Goal: Transaction & Acquisition: Purchase product/service

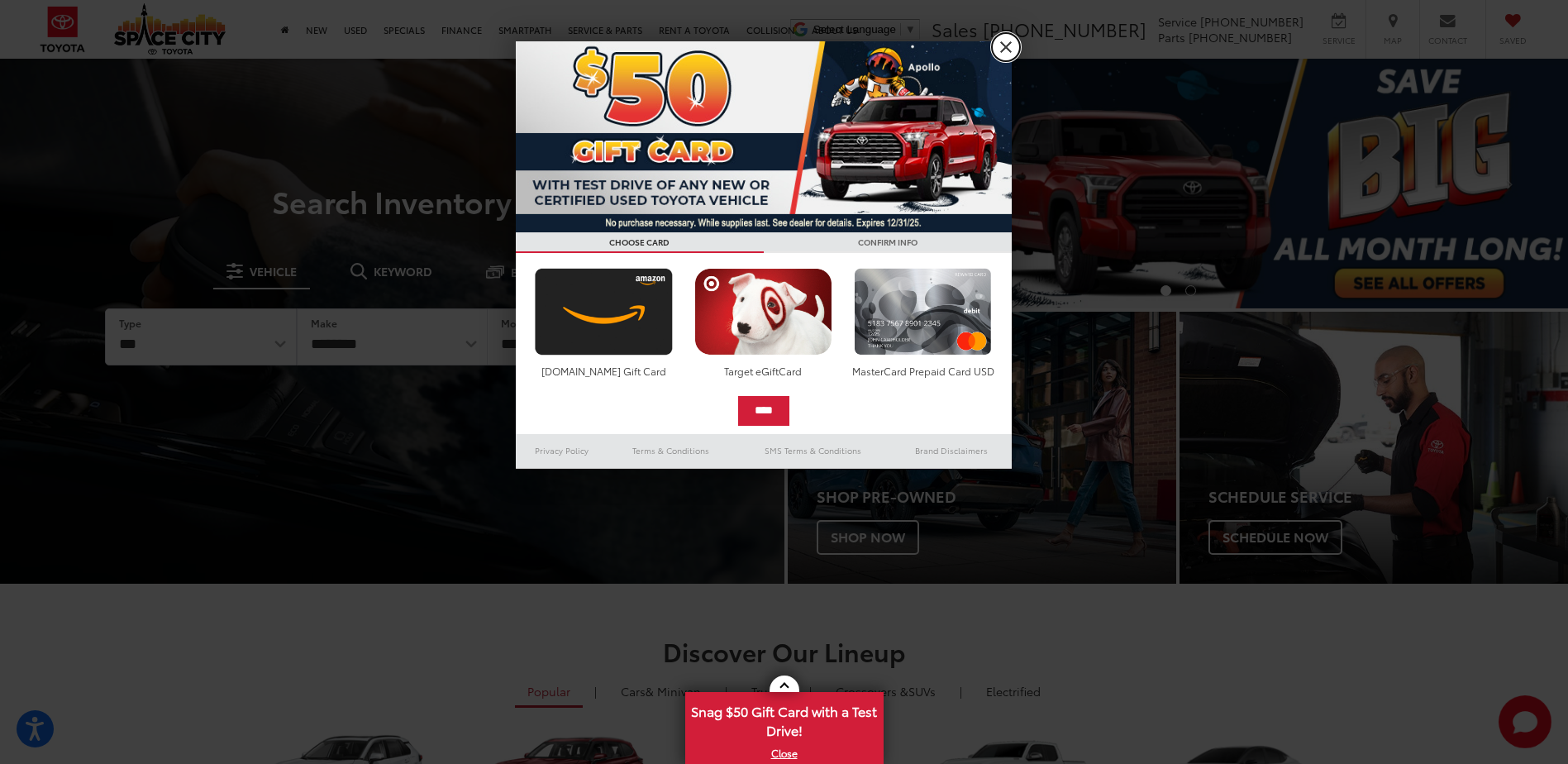
click at [1007, 45] on link "X" at bounding box center [1006, 47] width 28 height 28
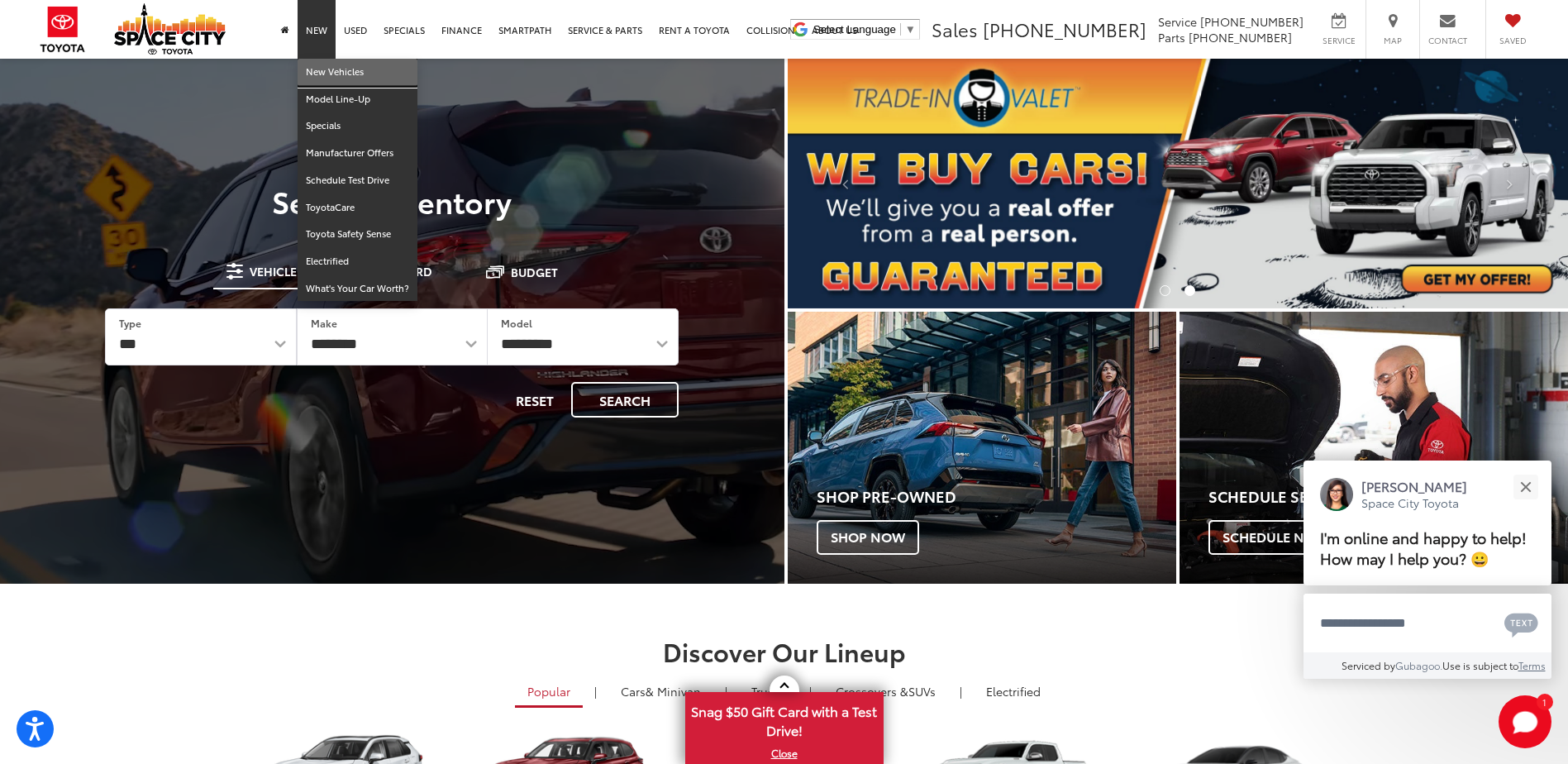
click at [332, 72] on link "New Vehicles" at bounding box center [357, 72] width 120 height 28
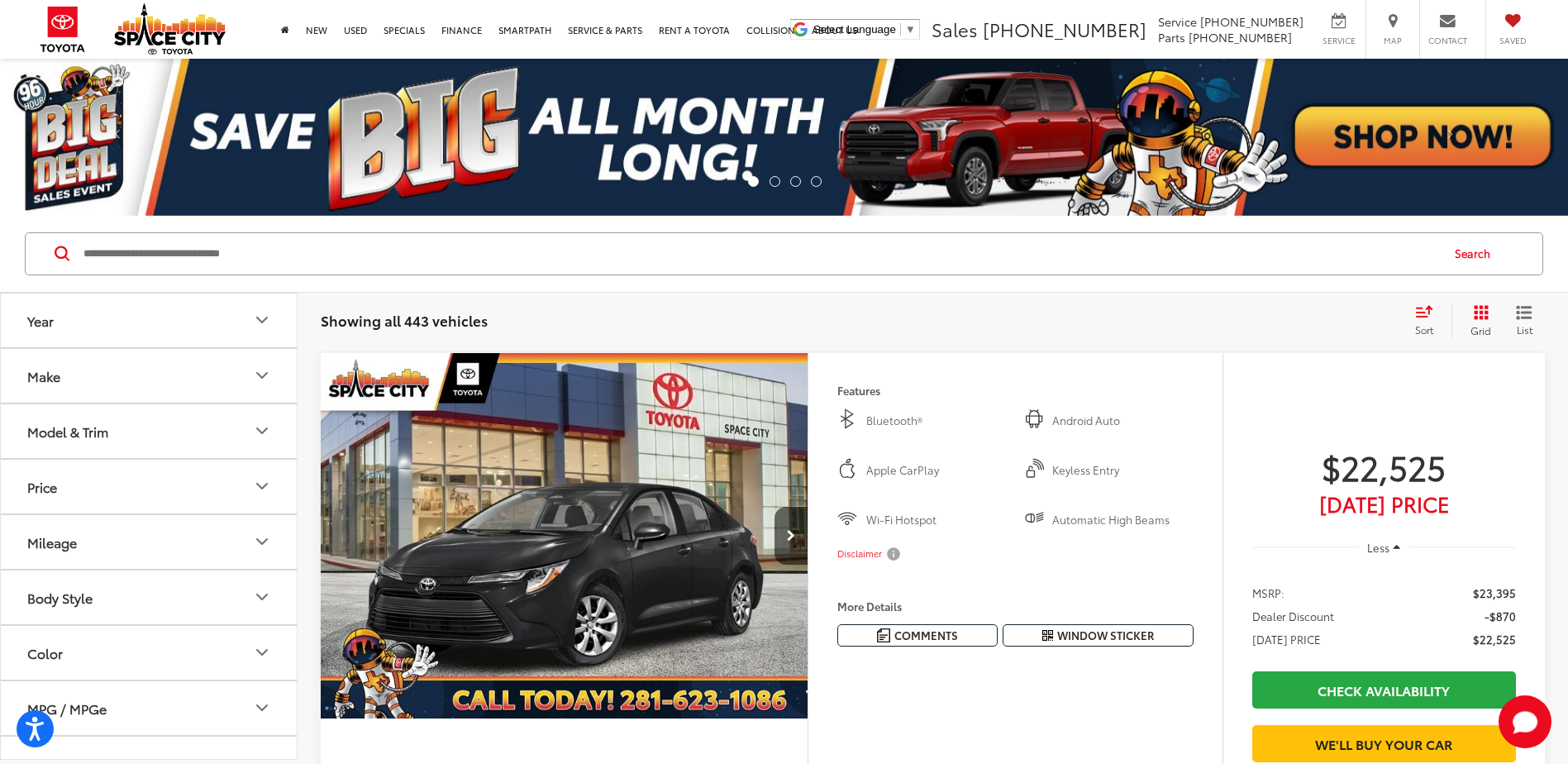
click at [262, 374] on icon "Make" at bounding box center [262, 375] width 20 height 20
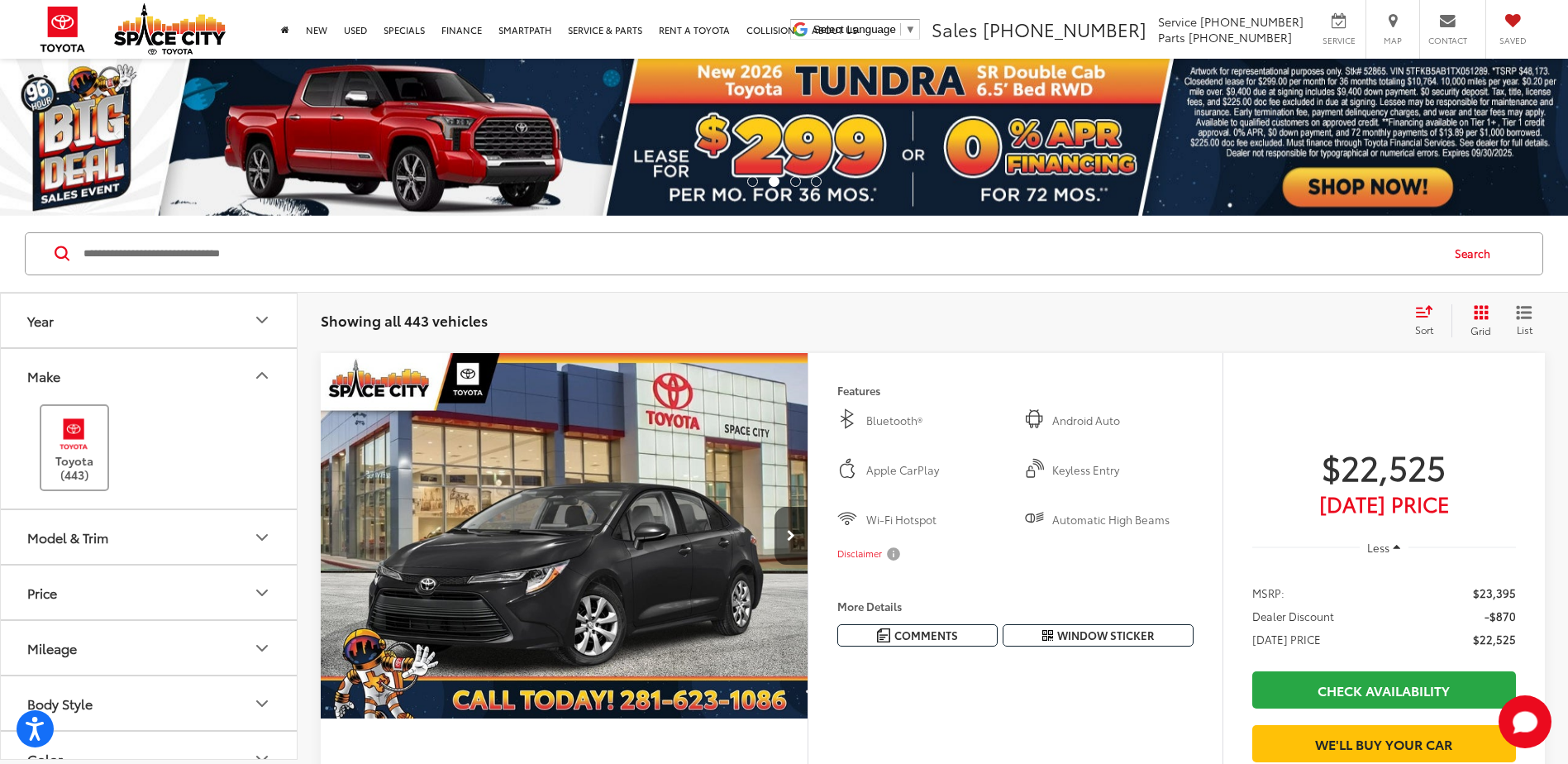
click at [86, 444] on img at bounding box center [74, 434] width 45 height 39
click at [261, 538] on icon "Model & Trim" at bounding box center [261, 537] width 10 height 5
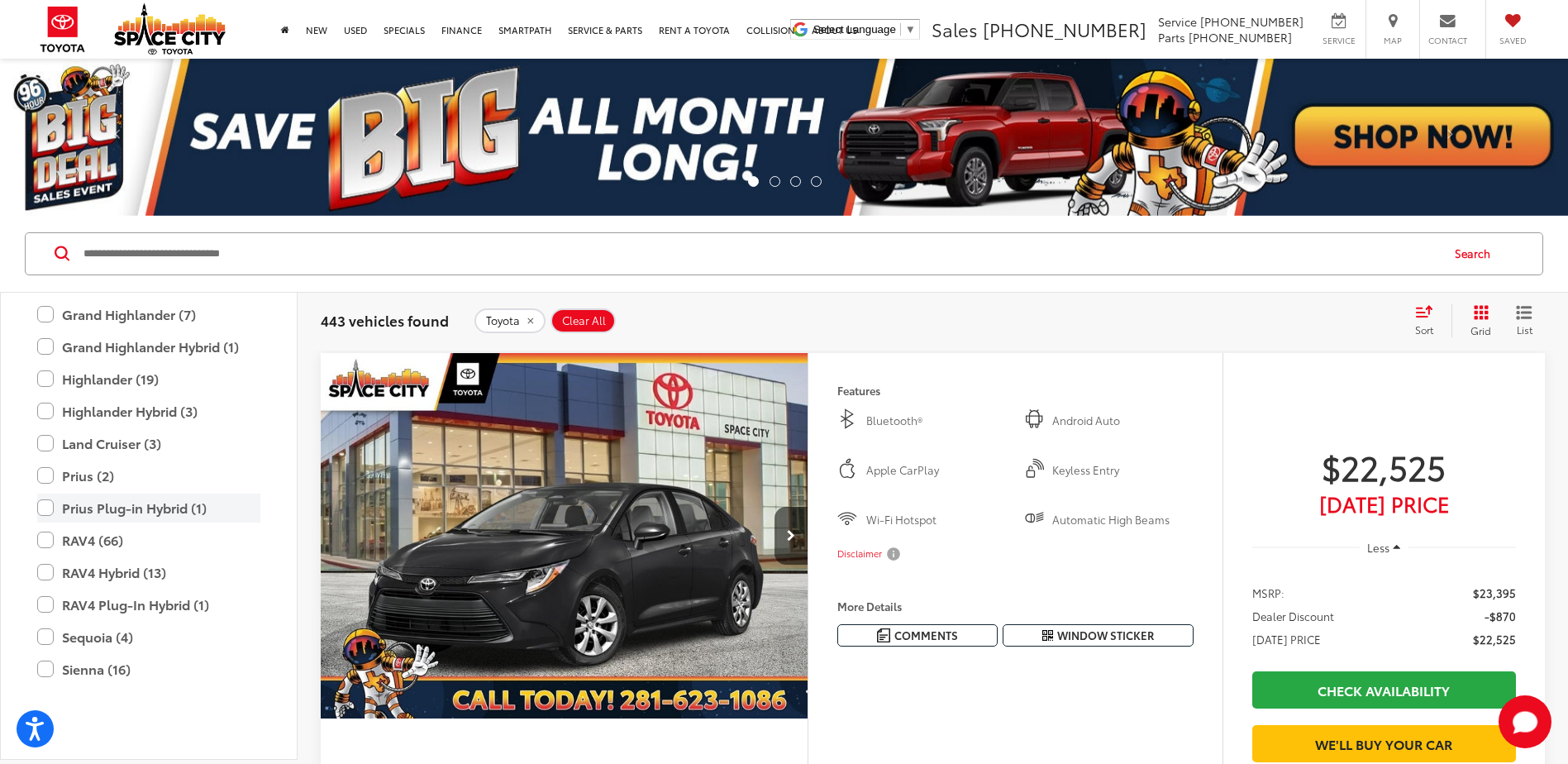
scroll to position [569, 0]
click at [46, 574] on label "RAV4 Hybrid (13)" at bounding box center [148, 571] width 223 height 29
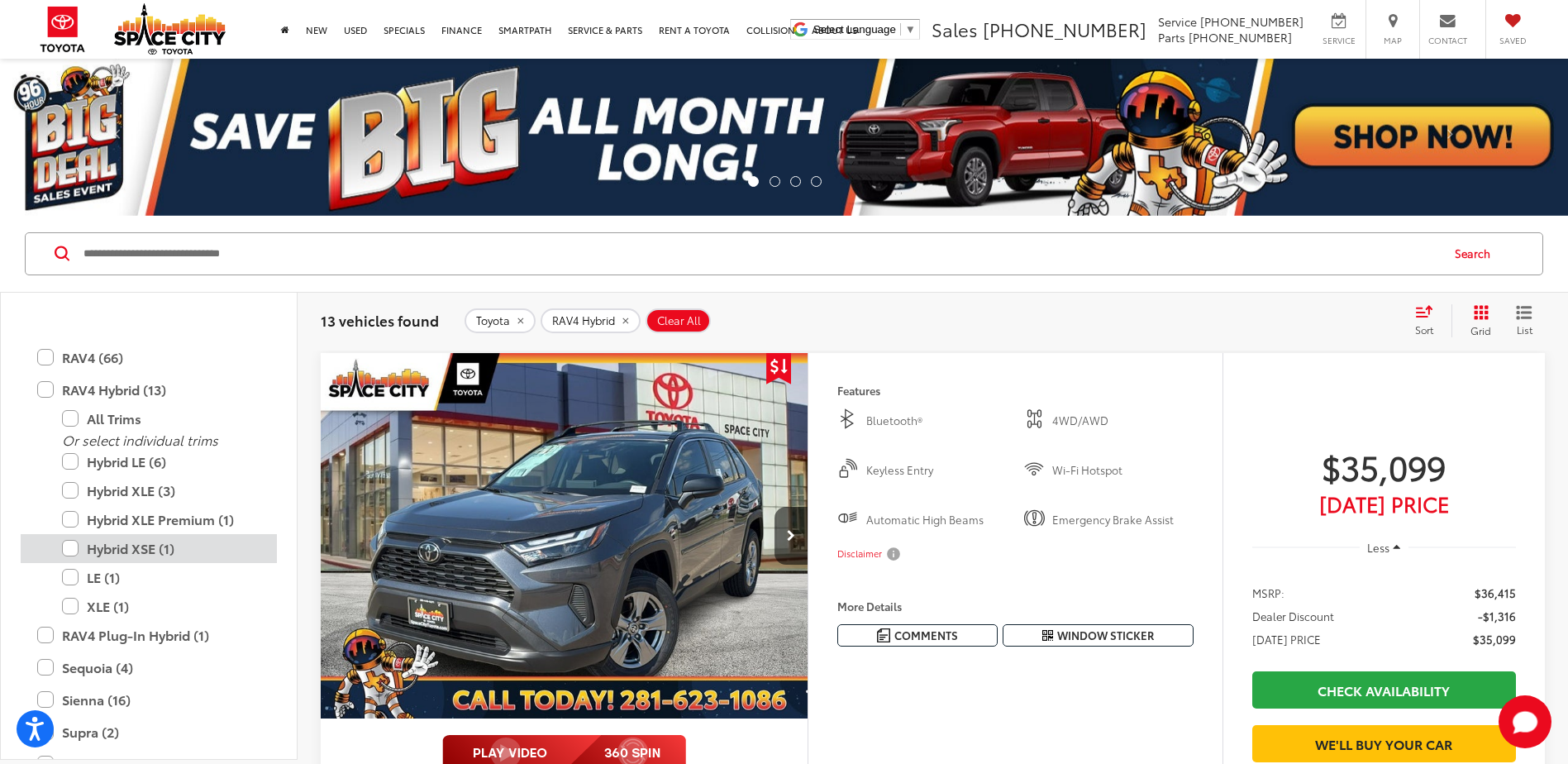
scroll to position [734, 0]
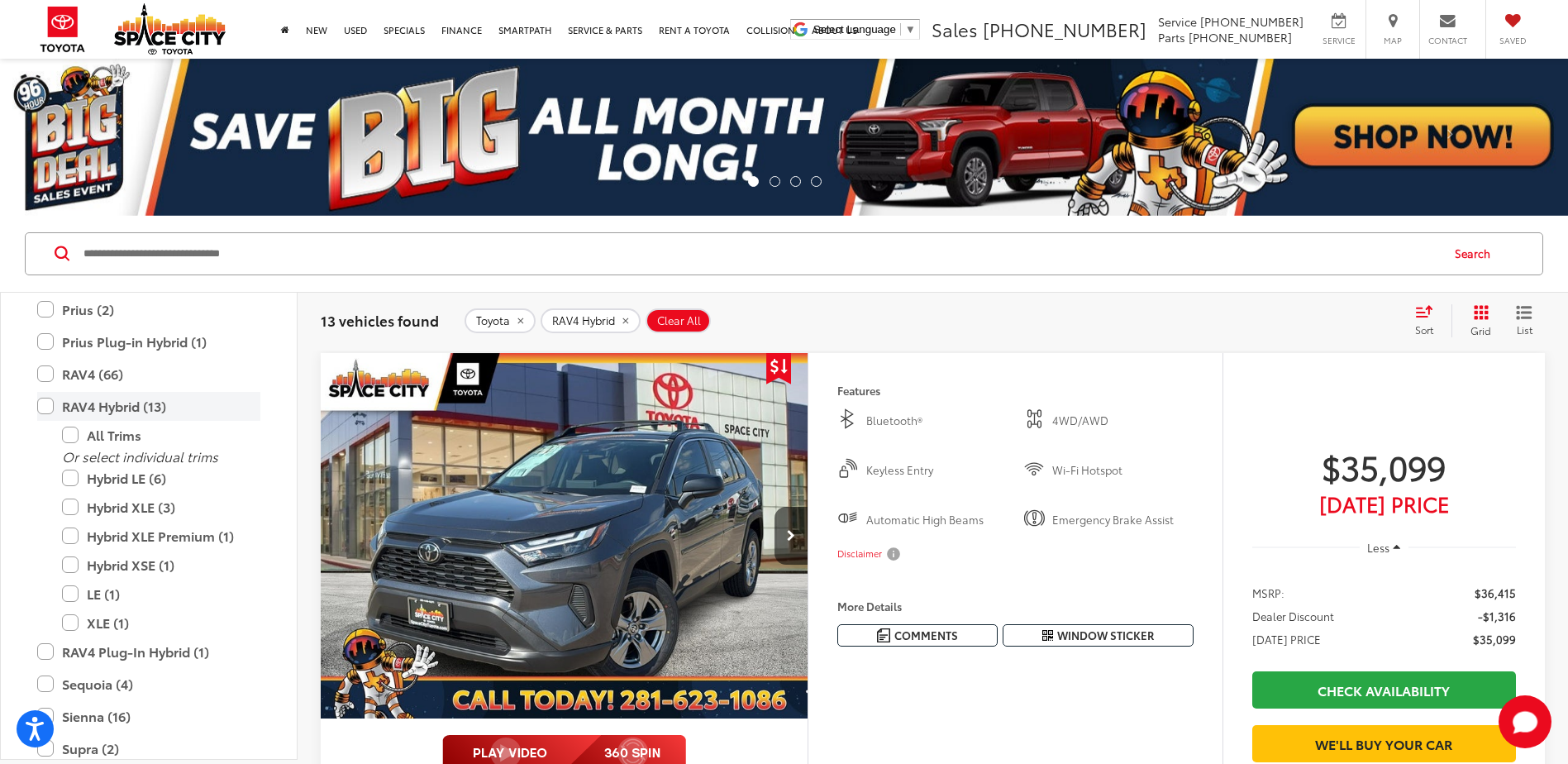
click at [52, 407] on label "RAV4 Hybrid (13)" at bounding box center [148, 406] width 223 height 29
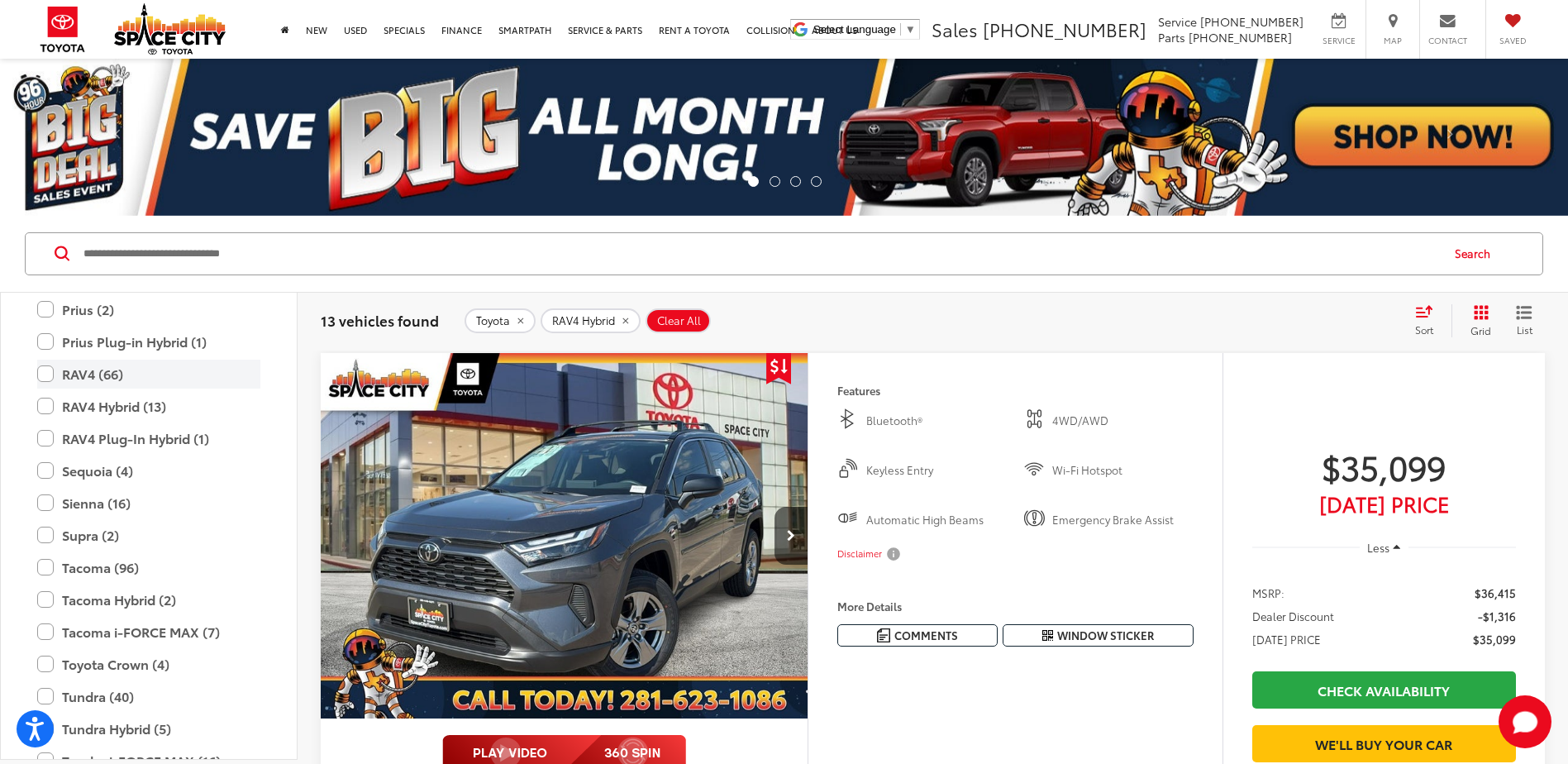
click at [42, 375] on label "RAV4 (66)" at bounding box center [148, 374] width 223 height 29
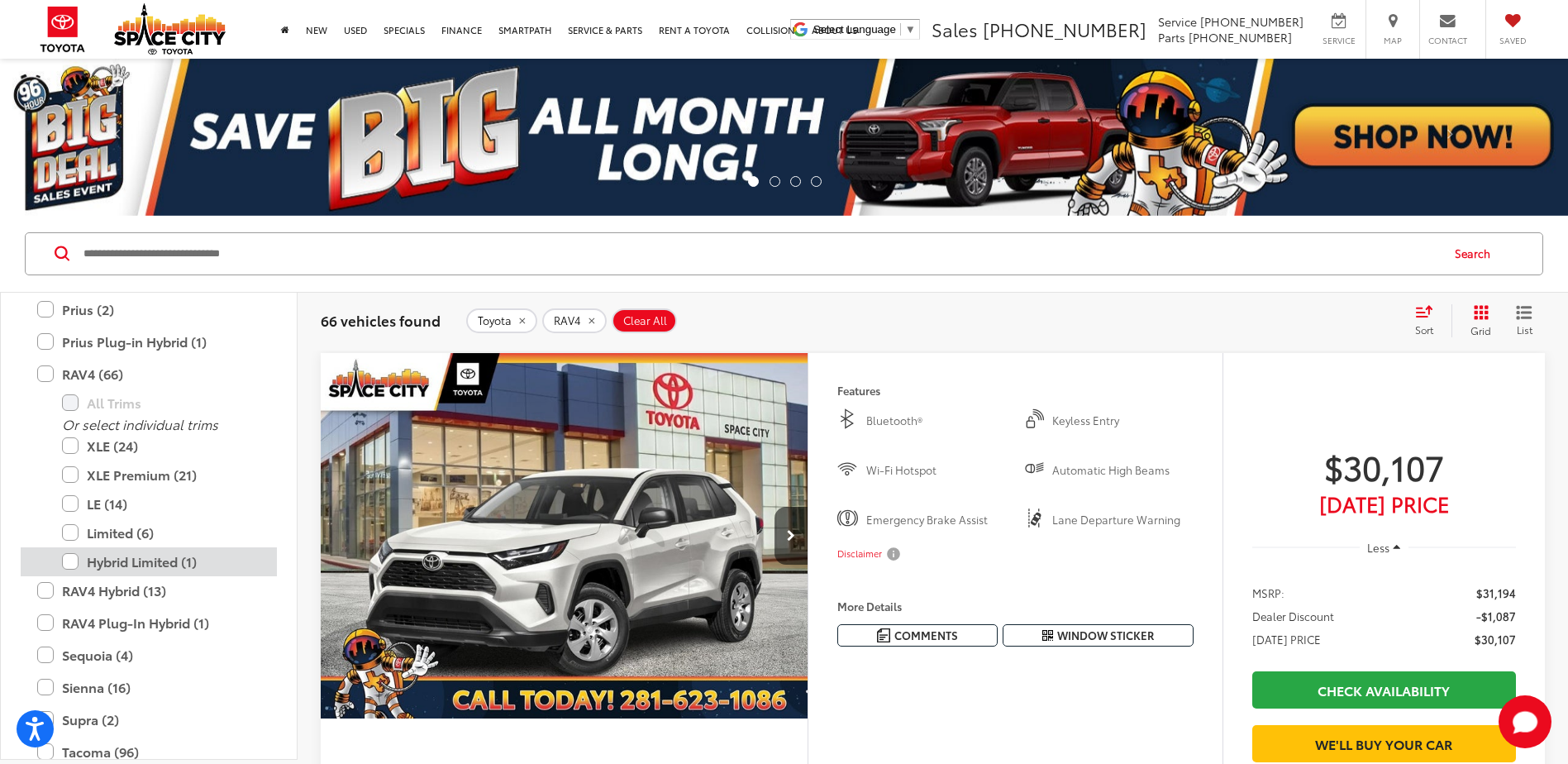
click at [72, 561] on label "Hybrid Limited (1)" at bounding box center [161, 561] width 198 height 29
click at [72, 536] on label "Limited (6)" at bounding box center [161, 532] width 198 height 29
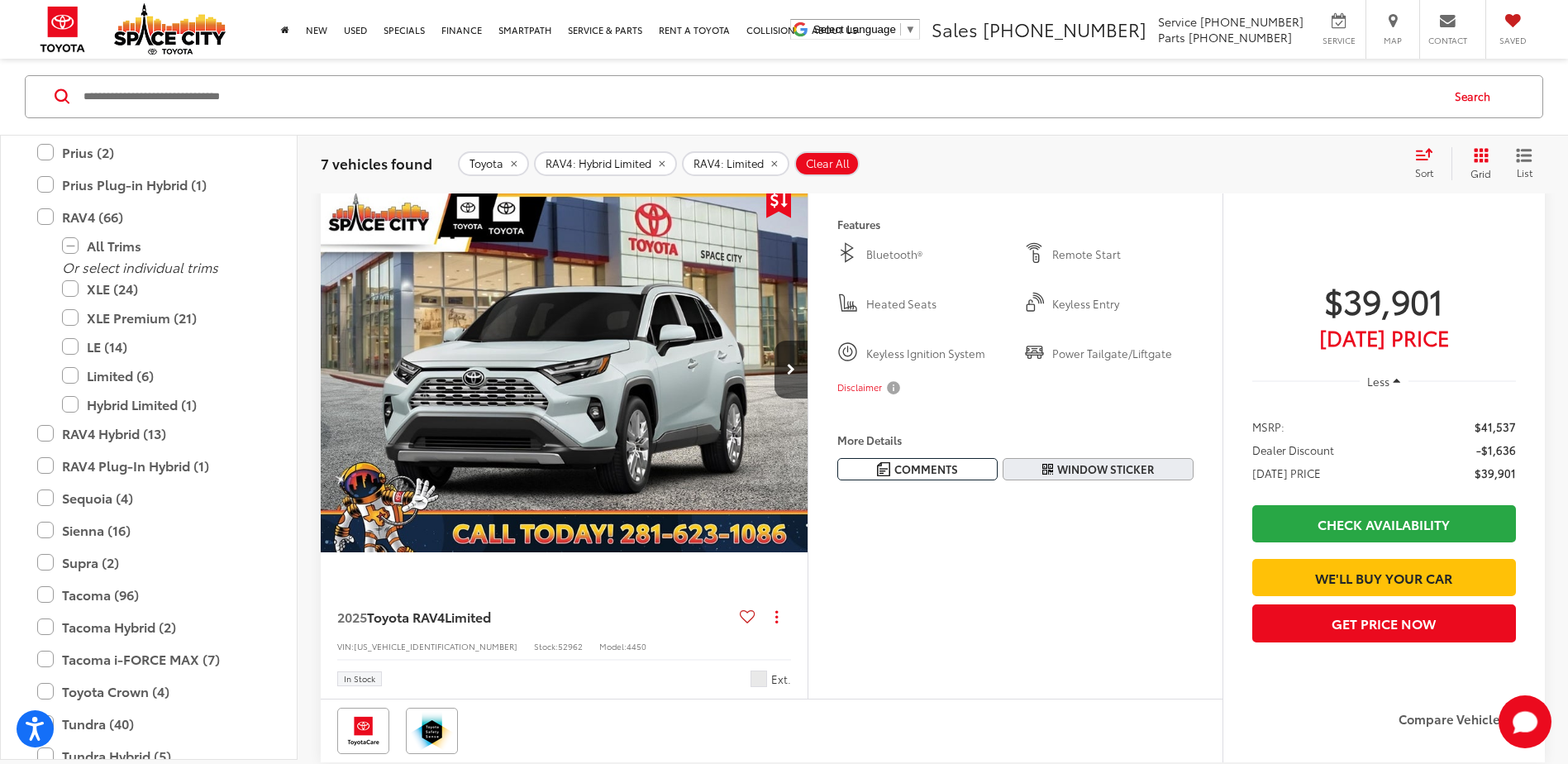
scroll to position [165, 0]
click at [792, 370] on icon "Next image" at bounding box center [791, 370] width 8 height 12
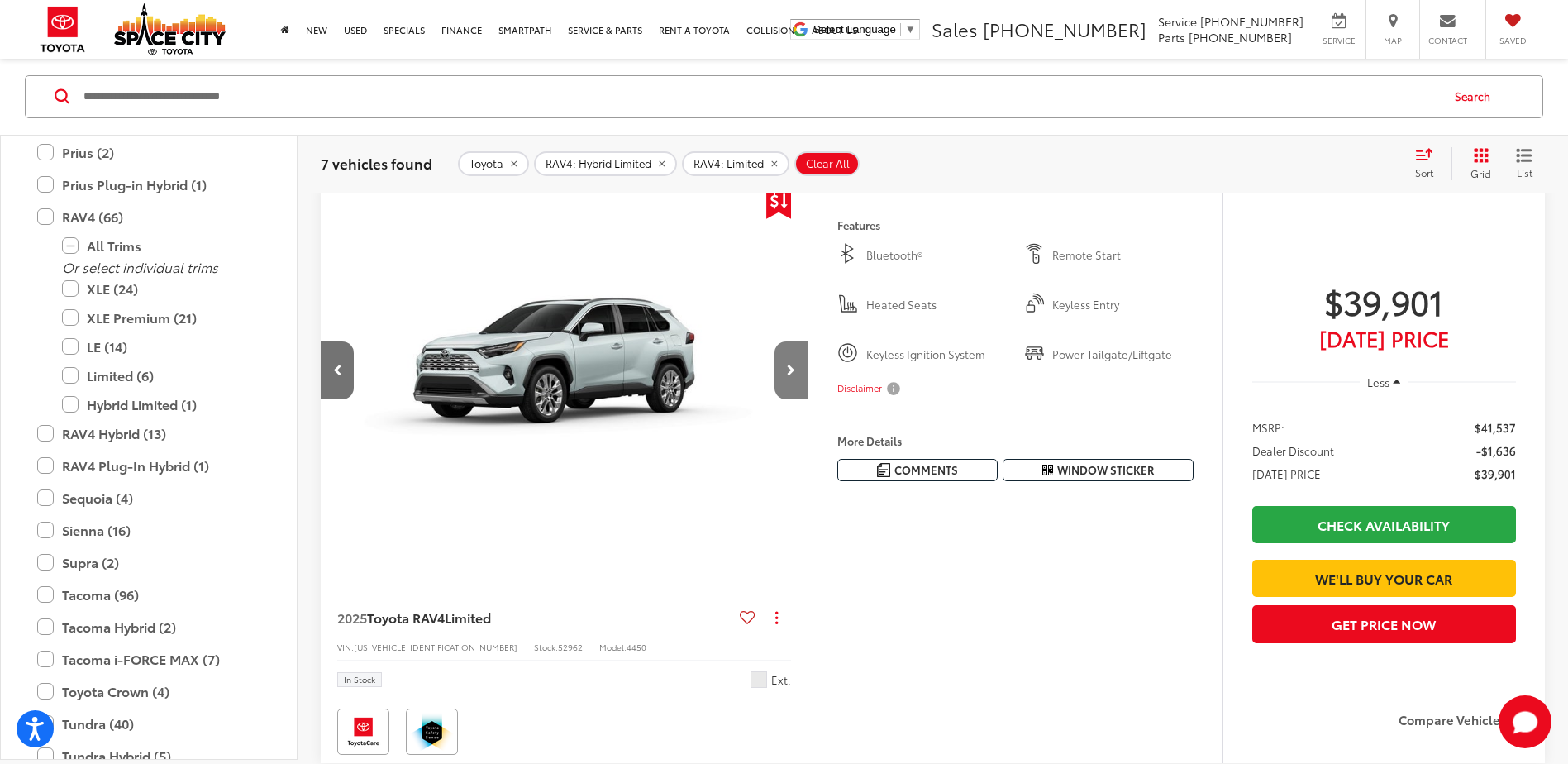
click at [792, 370] on icon "Next image" at bounding box center [791, 370] width 8 height 12
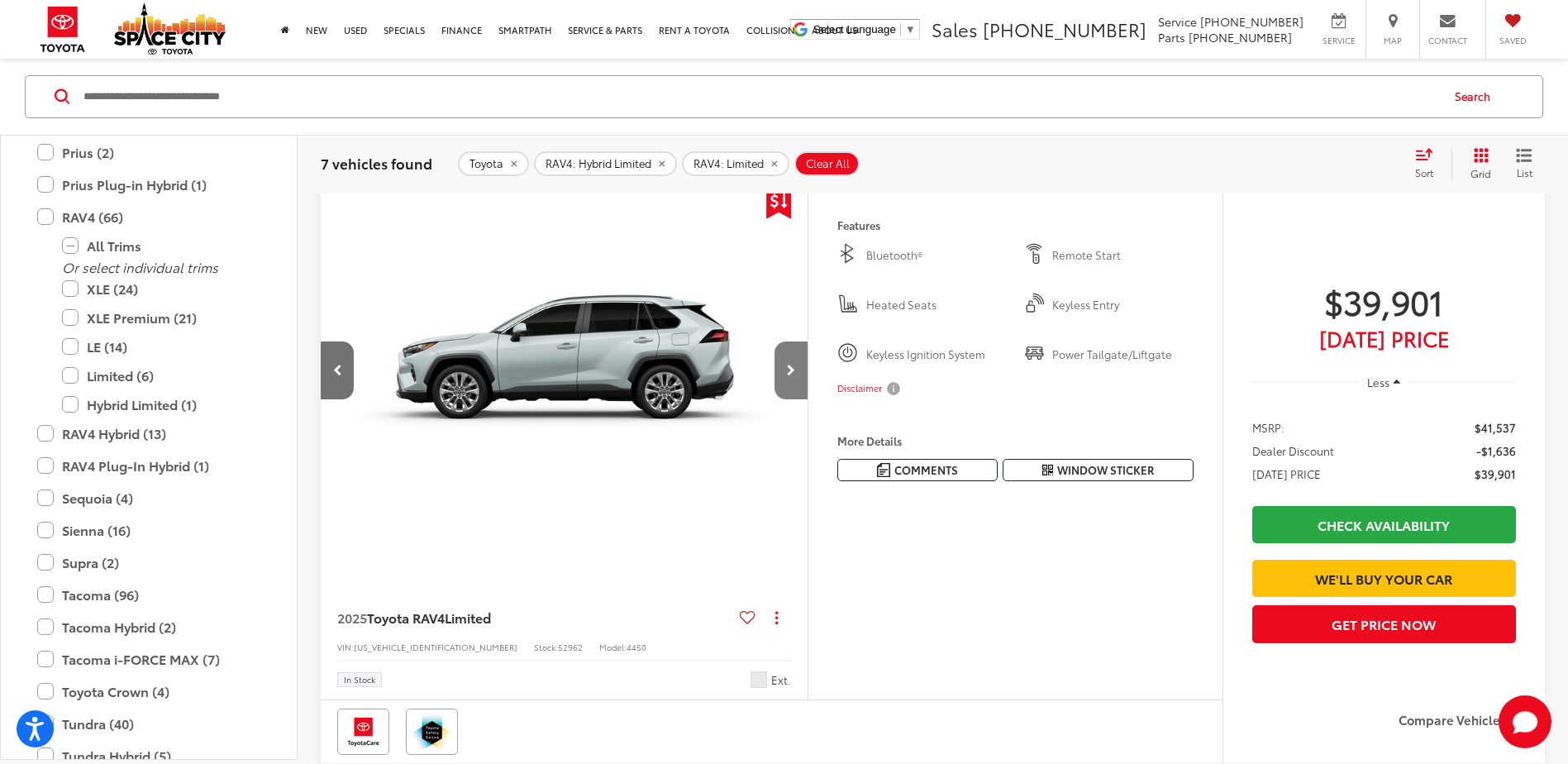
click at [792, 370] on icon "Next image" at bounding box center [791, 370] width 8 height 12
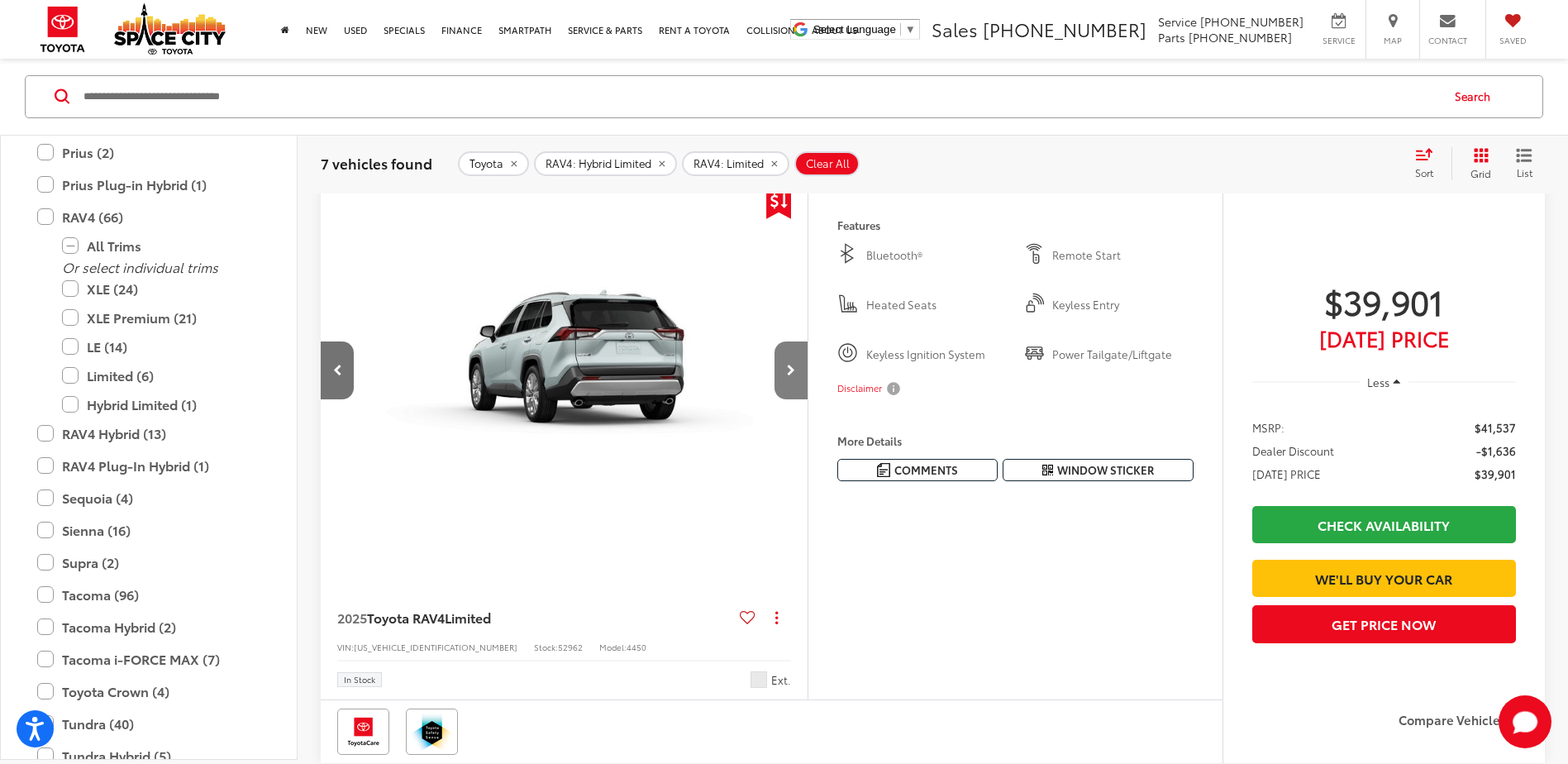
click at [792, 370] on icon "Next image" at bounding box center [791, 370] width 8 height 12
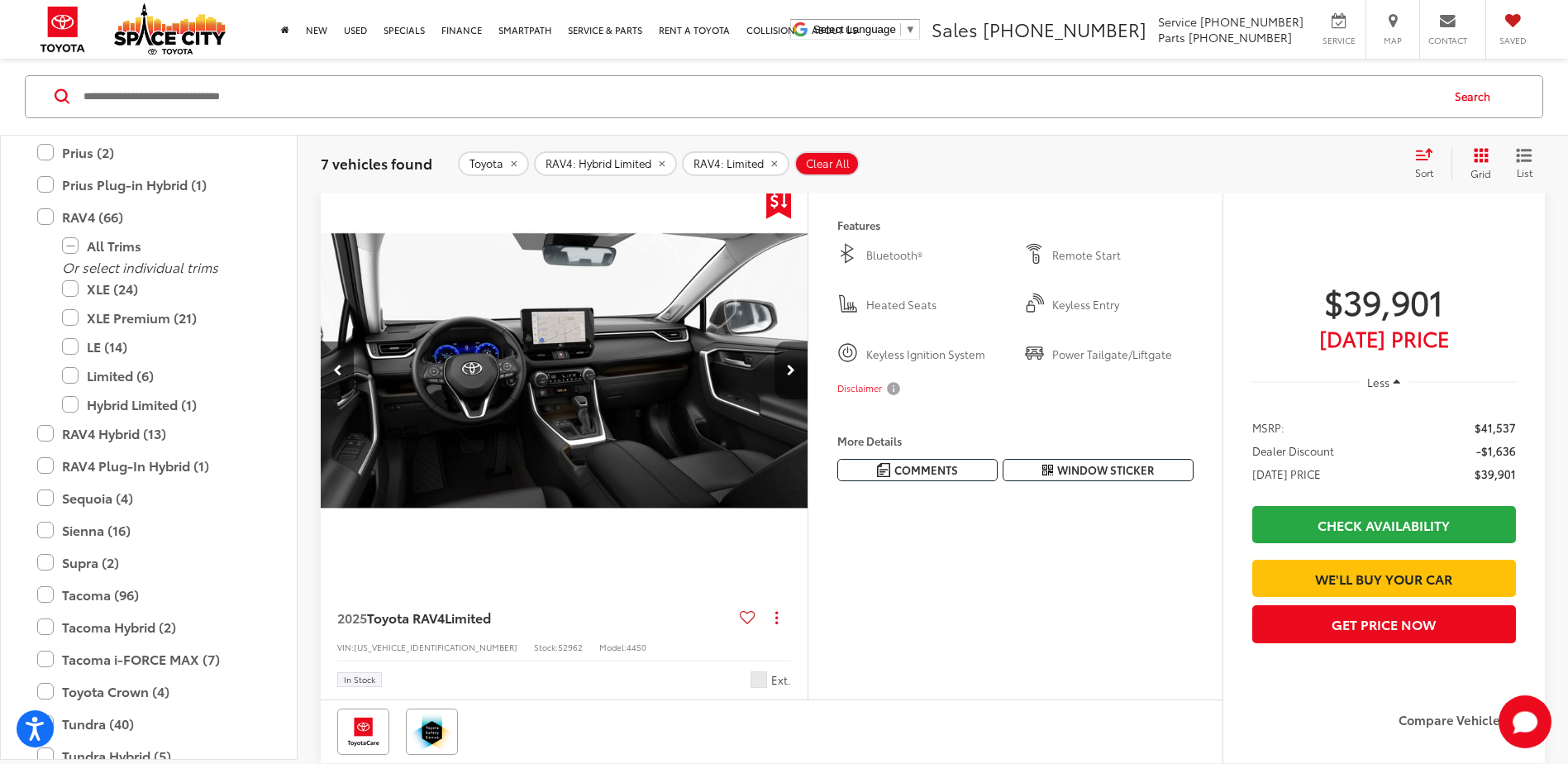
click at [792, 370] on icon "Next image" at bounding box center [791, 370] width 8 height 12
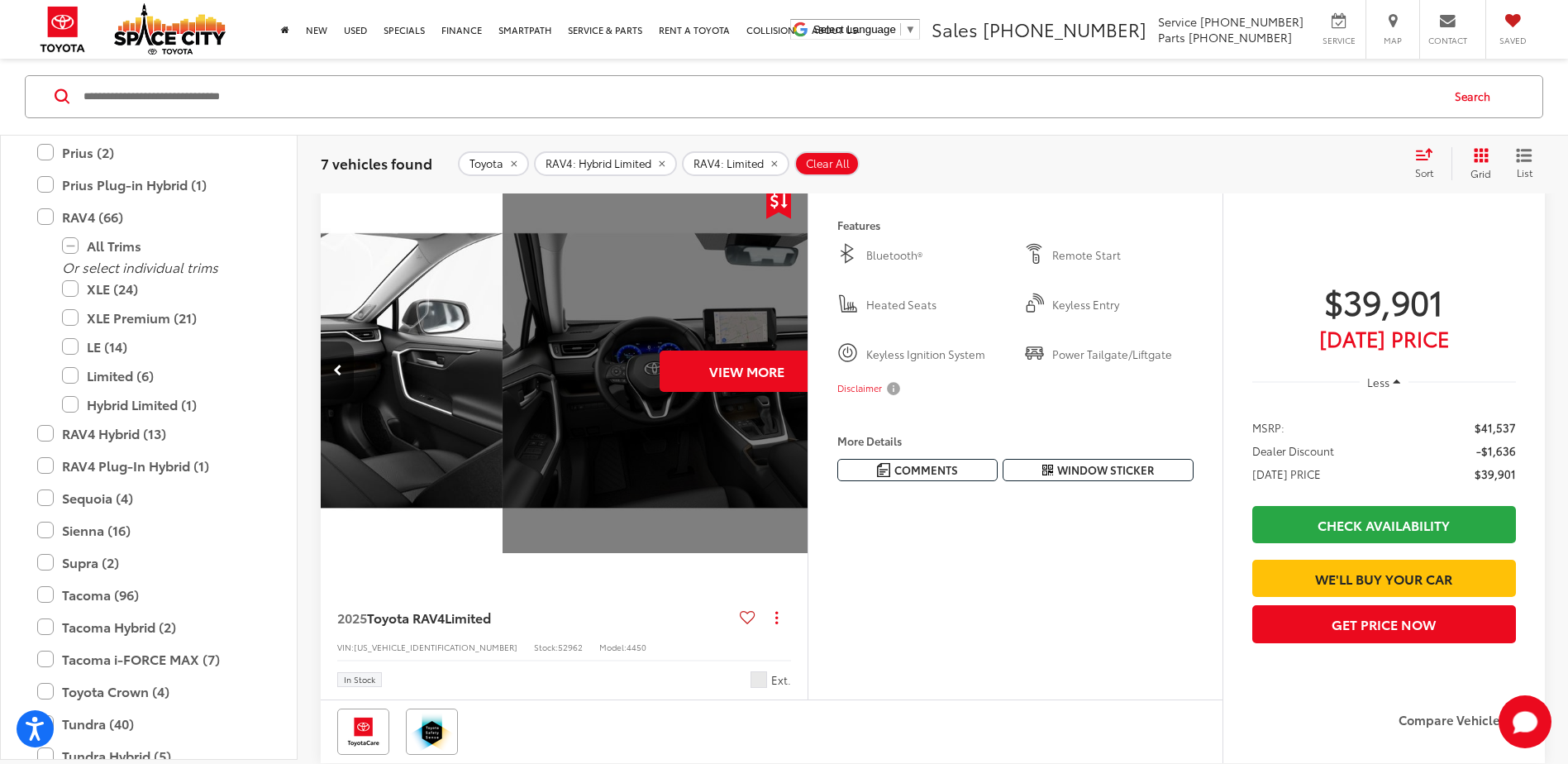
scroll to position [0, 2448]
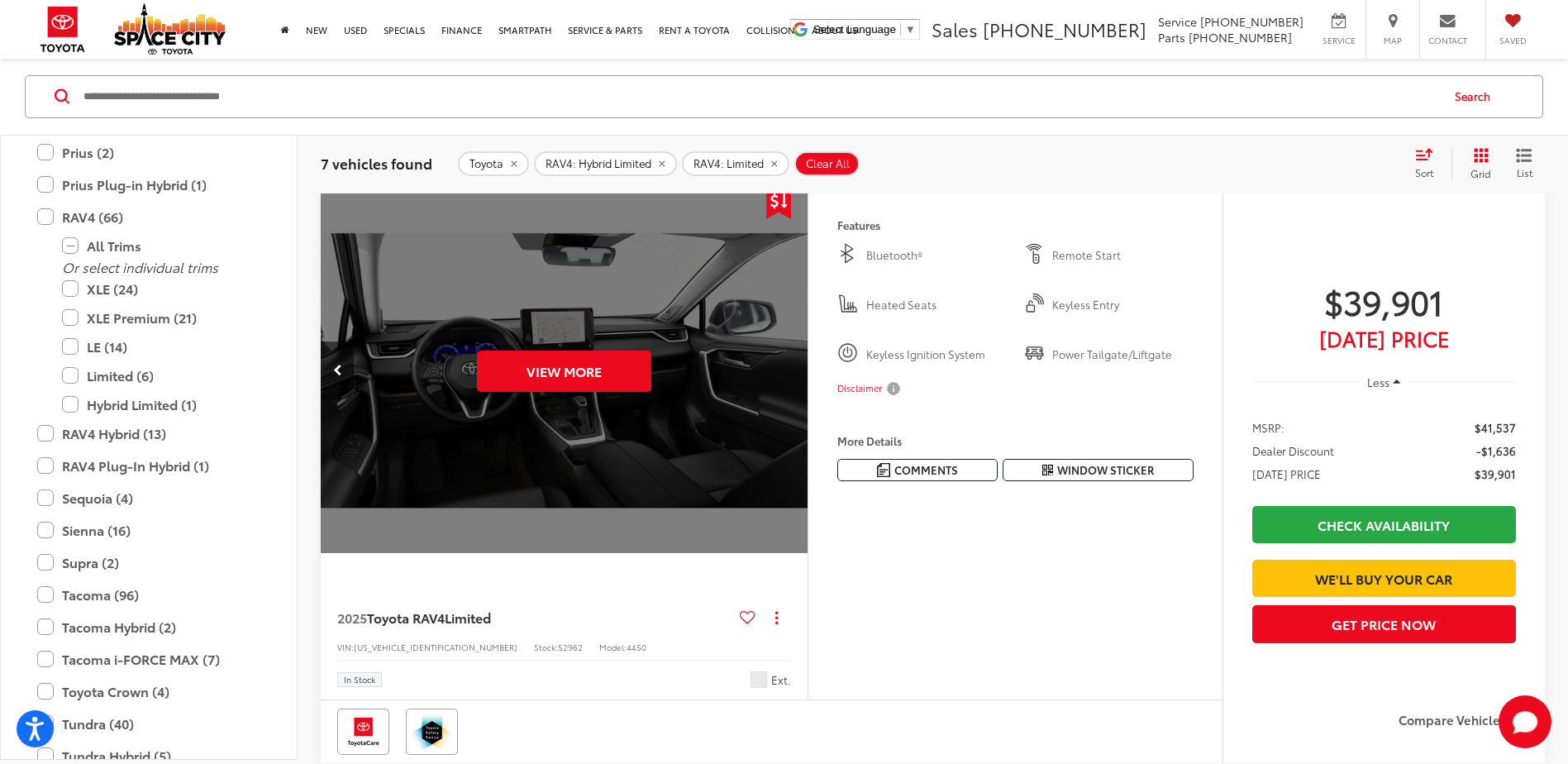
click at [792, 370] on div "View More" at bounding box center [564, 370] width 490 height 367
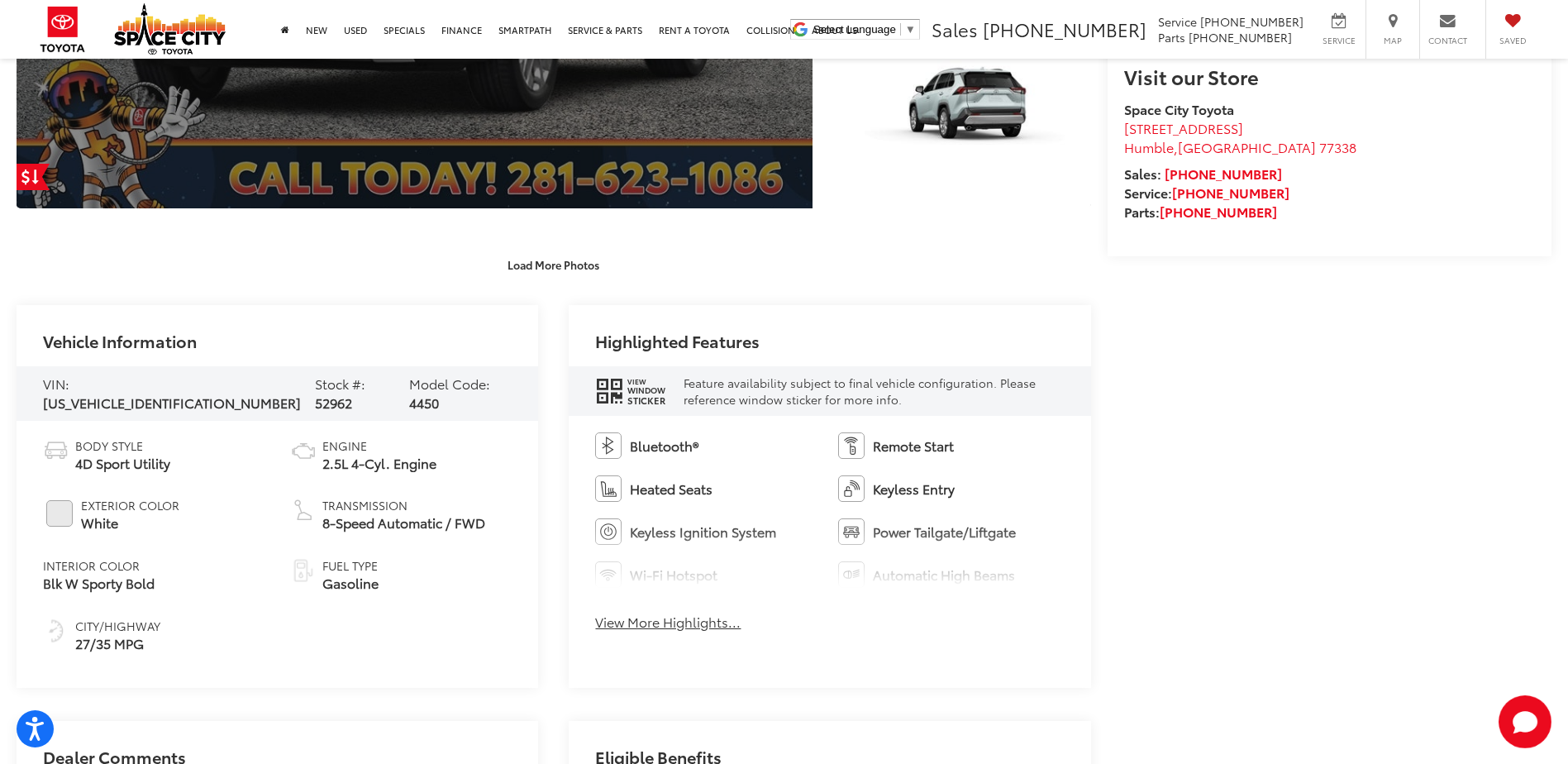
scroll to position [578, 0]
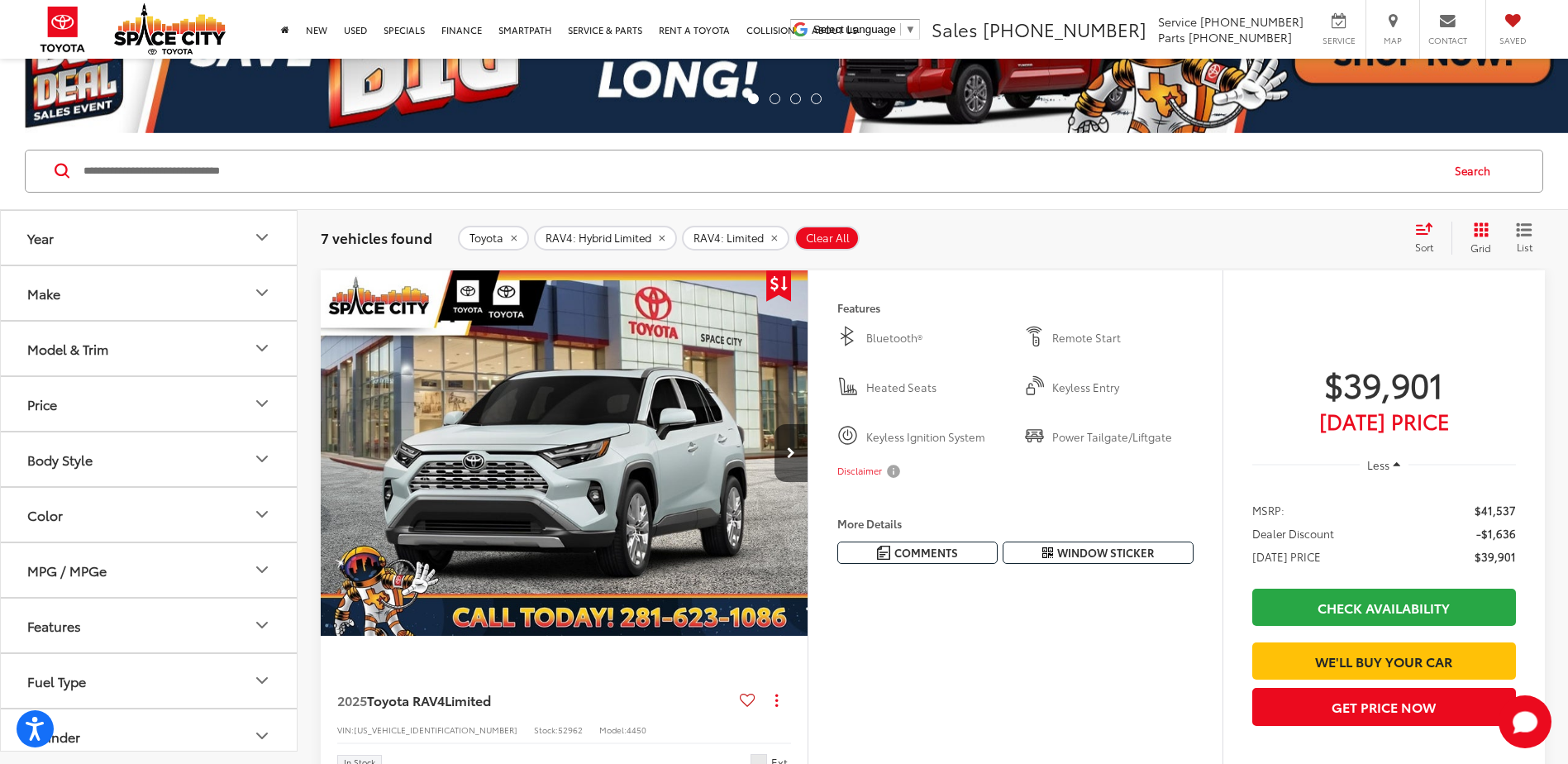
scroll to position [75, 0]
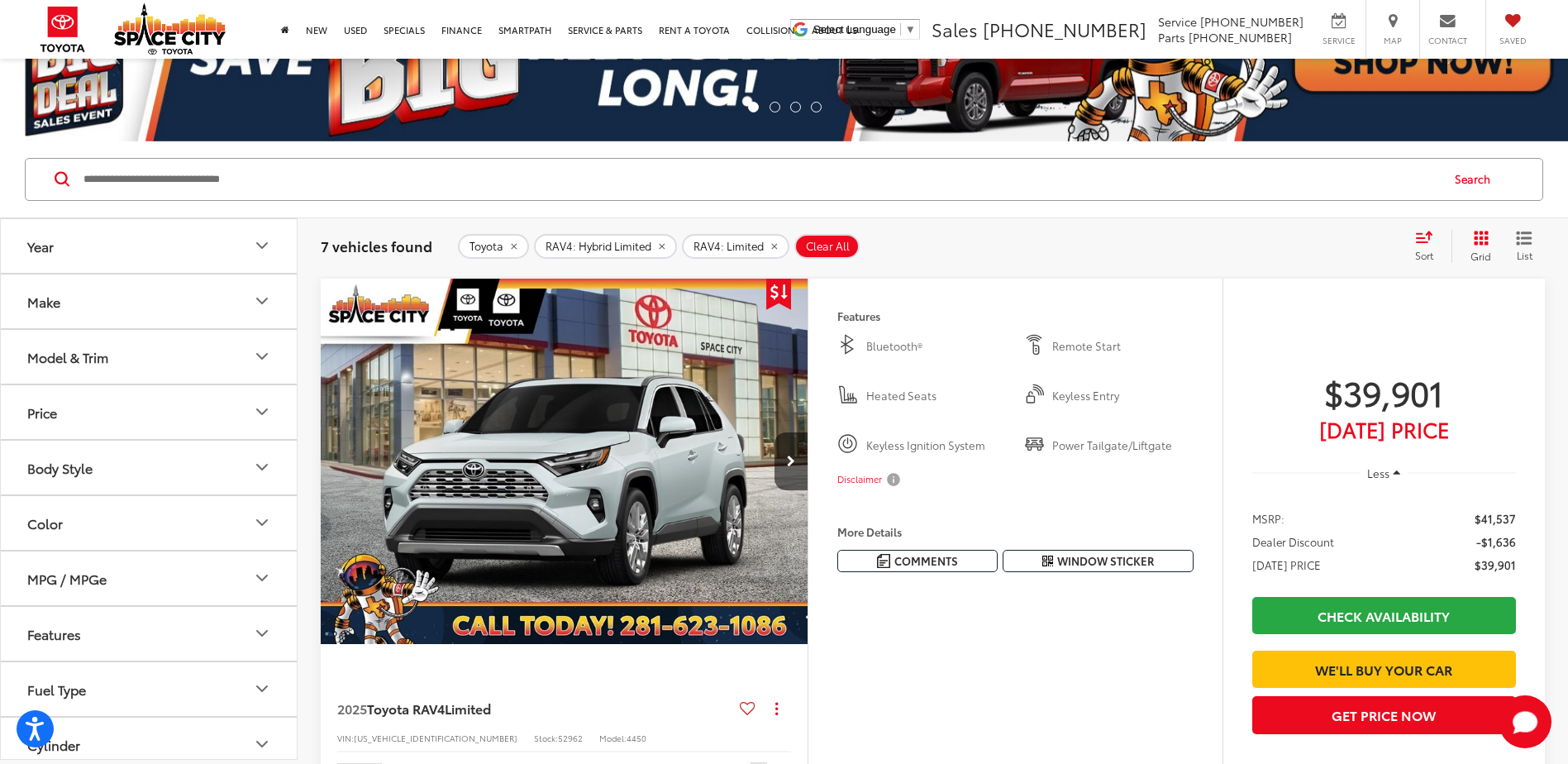
click at [1424, 236] on icon "Select sort value" at bounding box center [1424, 237] width 18 height 12
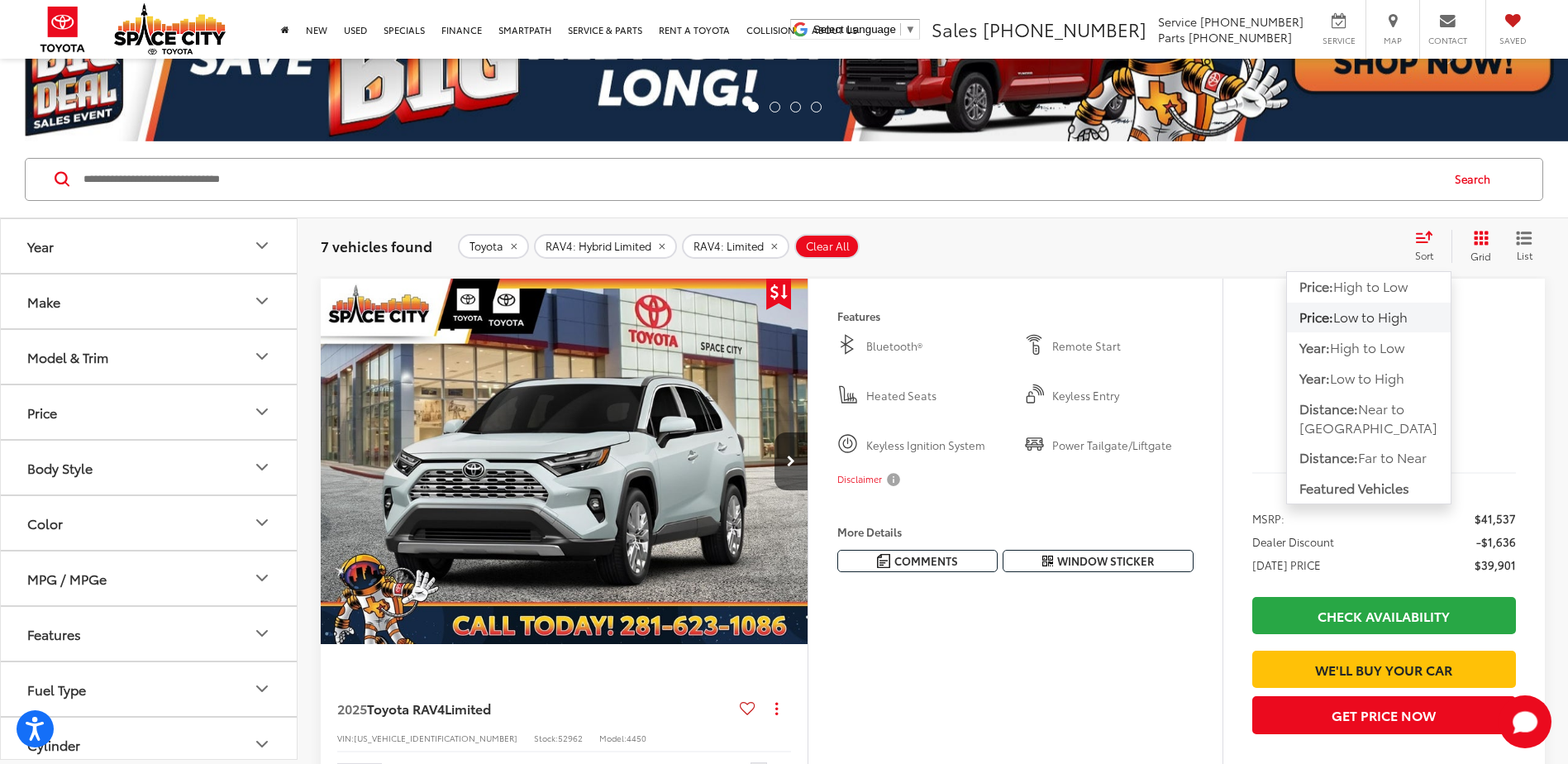
click at [1378, 314] on span "Low to High" at bounding box center [1371, 315] width 75 height 19
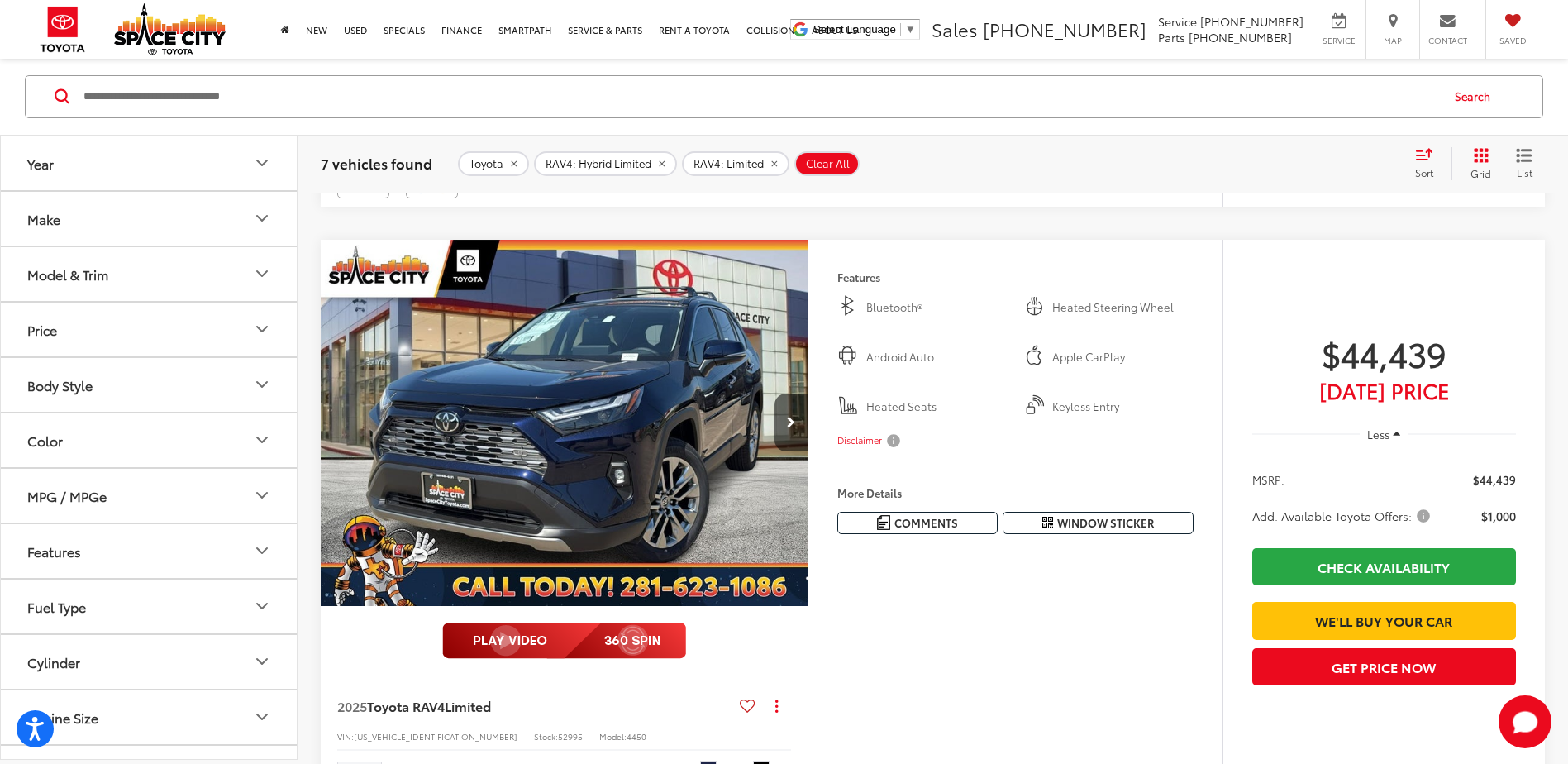
scroll to position [744, 0]
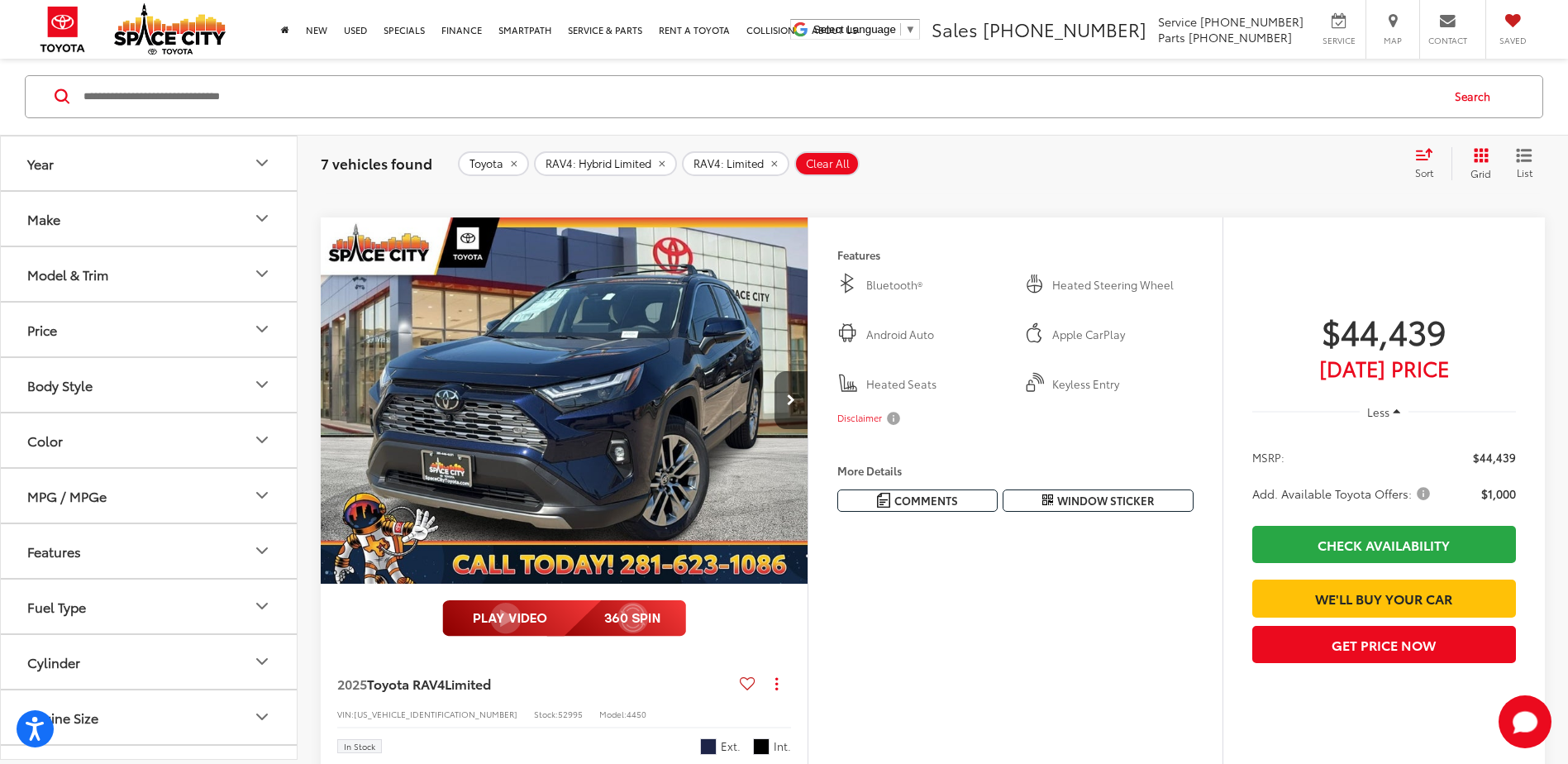
click at [601, 406] on img "2025 Toyota RAV4 Limited 0" at bounding box center [564, 401] width 490 height 367
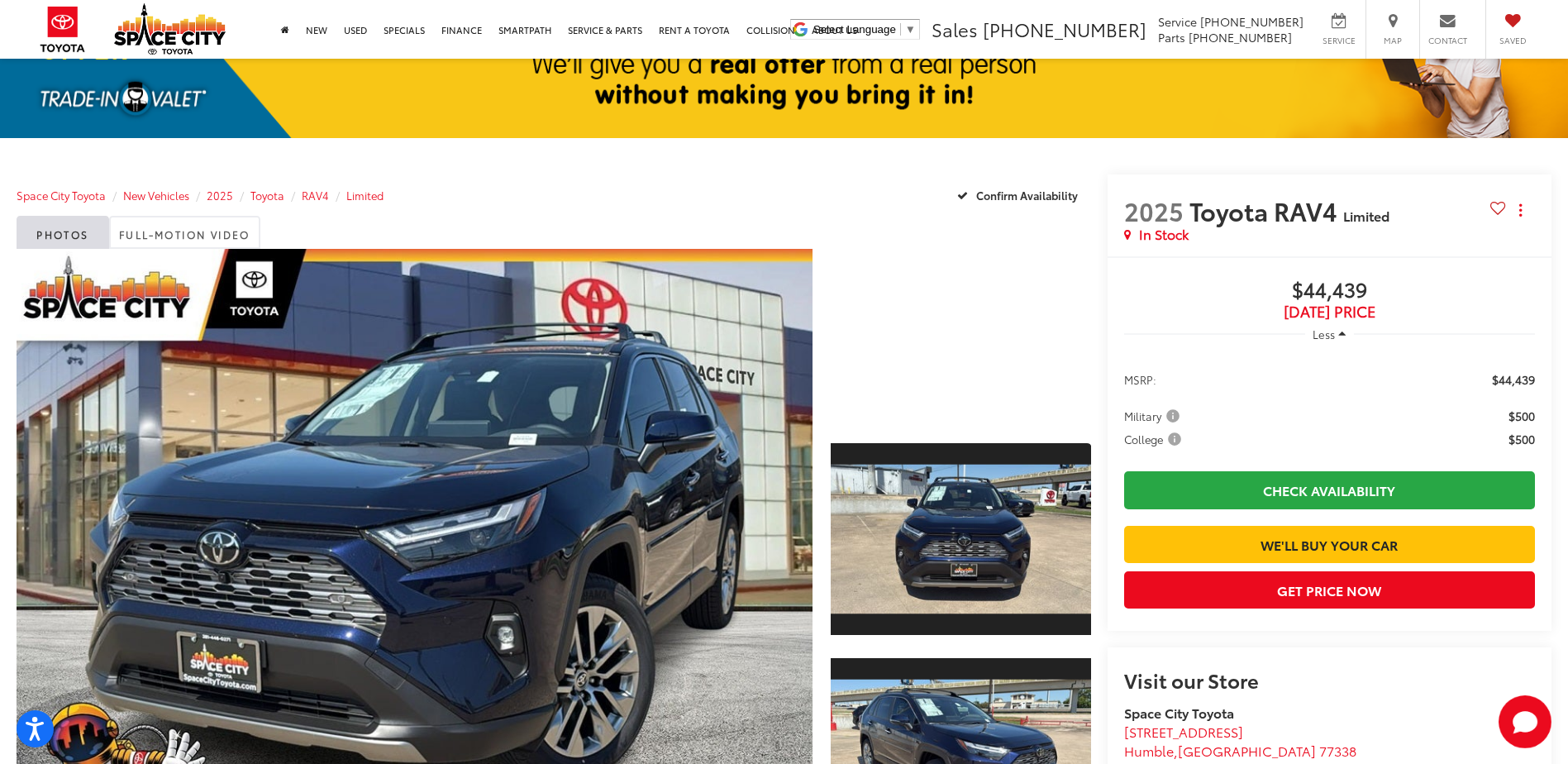
scroll to position [248, 0]
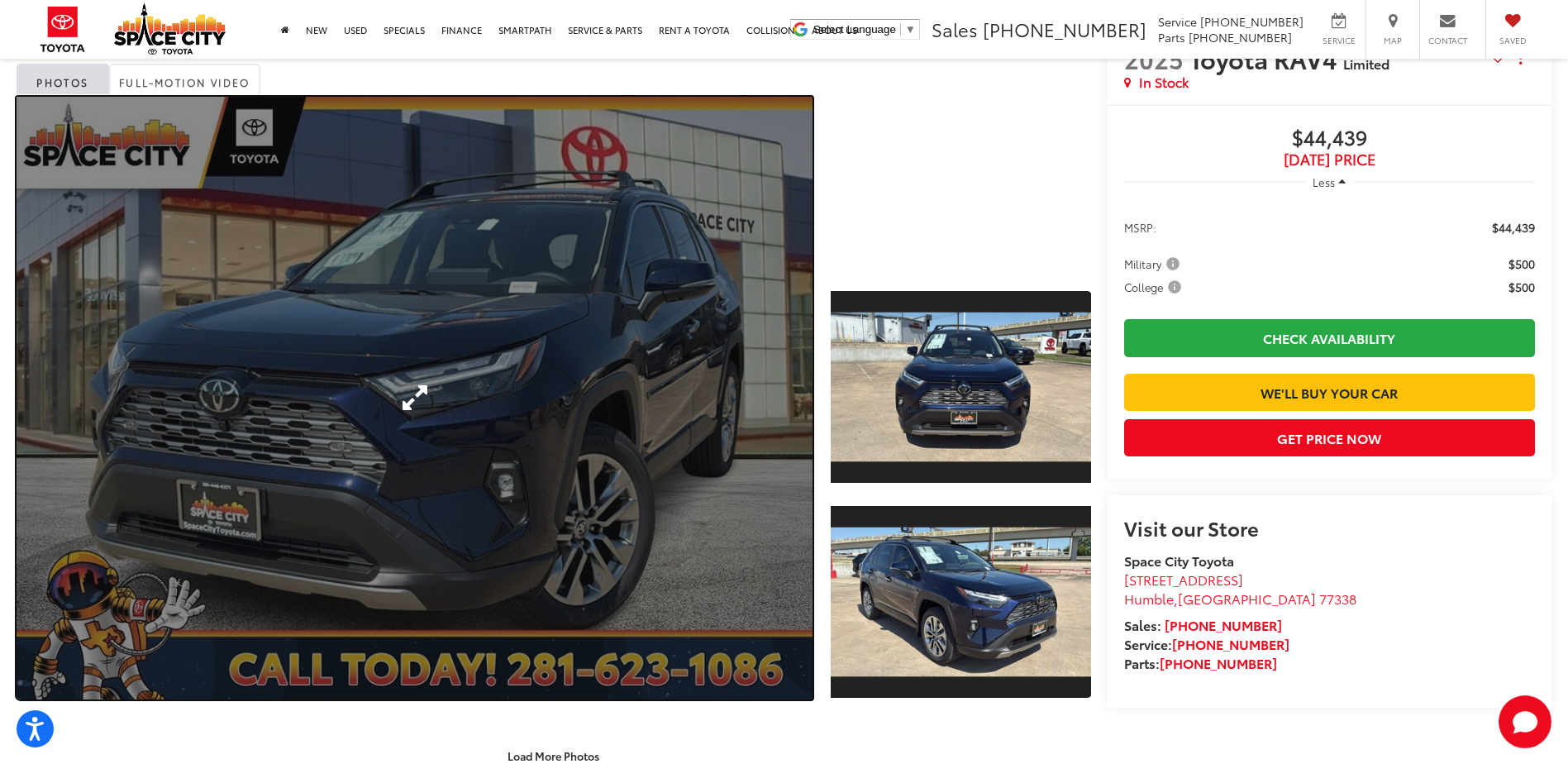
click at [730, 351] on link "Expand Photo 0" at bounding box center [415, 398] width 796 height 602
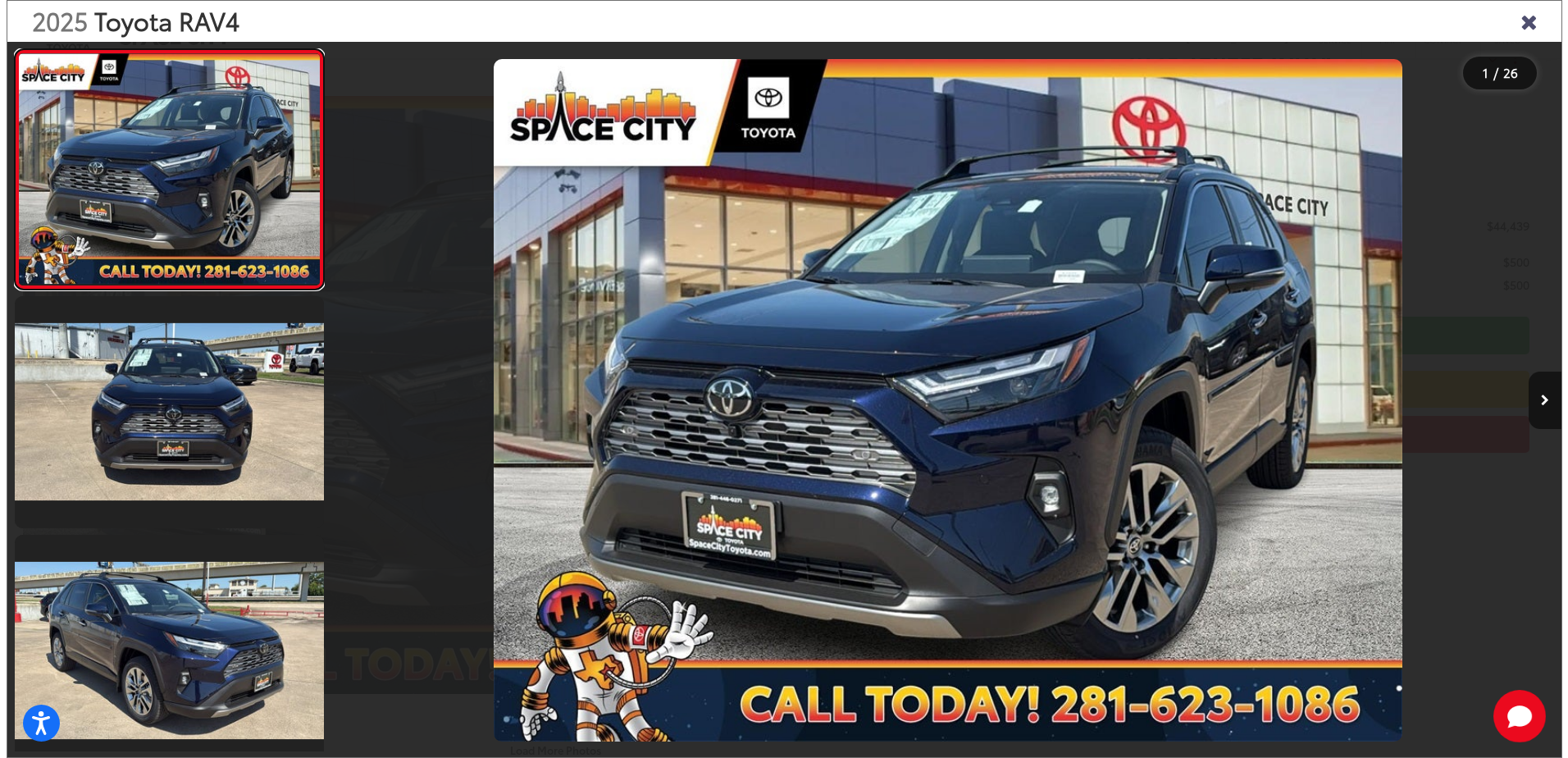
scroll to position [247, 0]
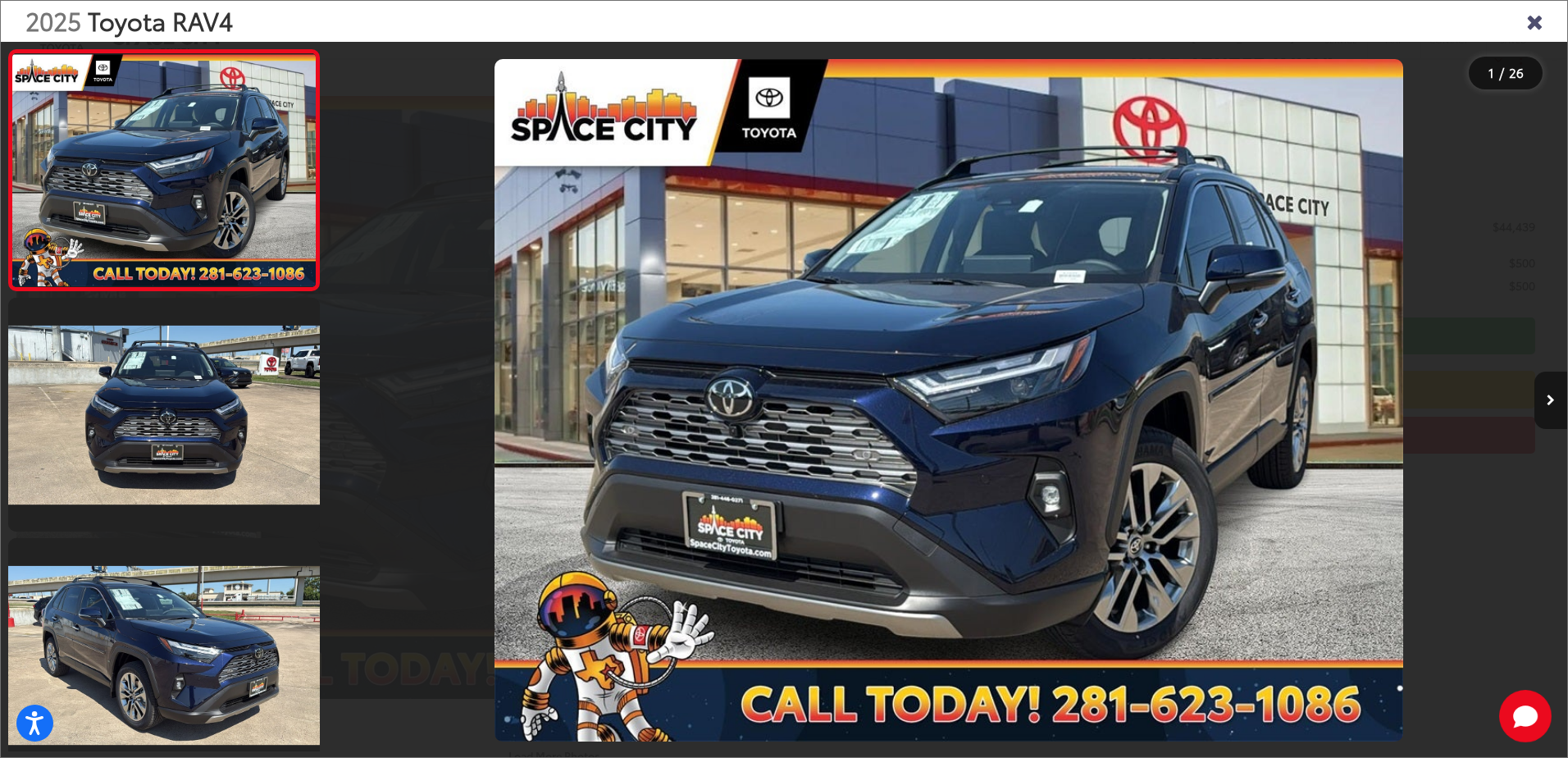
click at [1549, 406] on button "Next image" at bounding box center [1550, 399] width 33 height 57
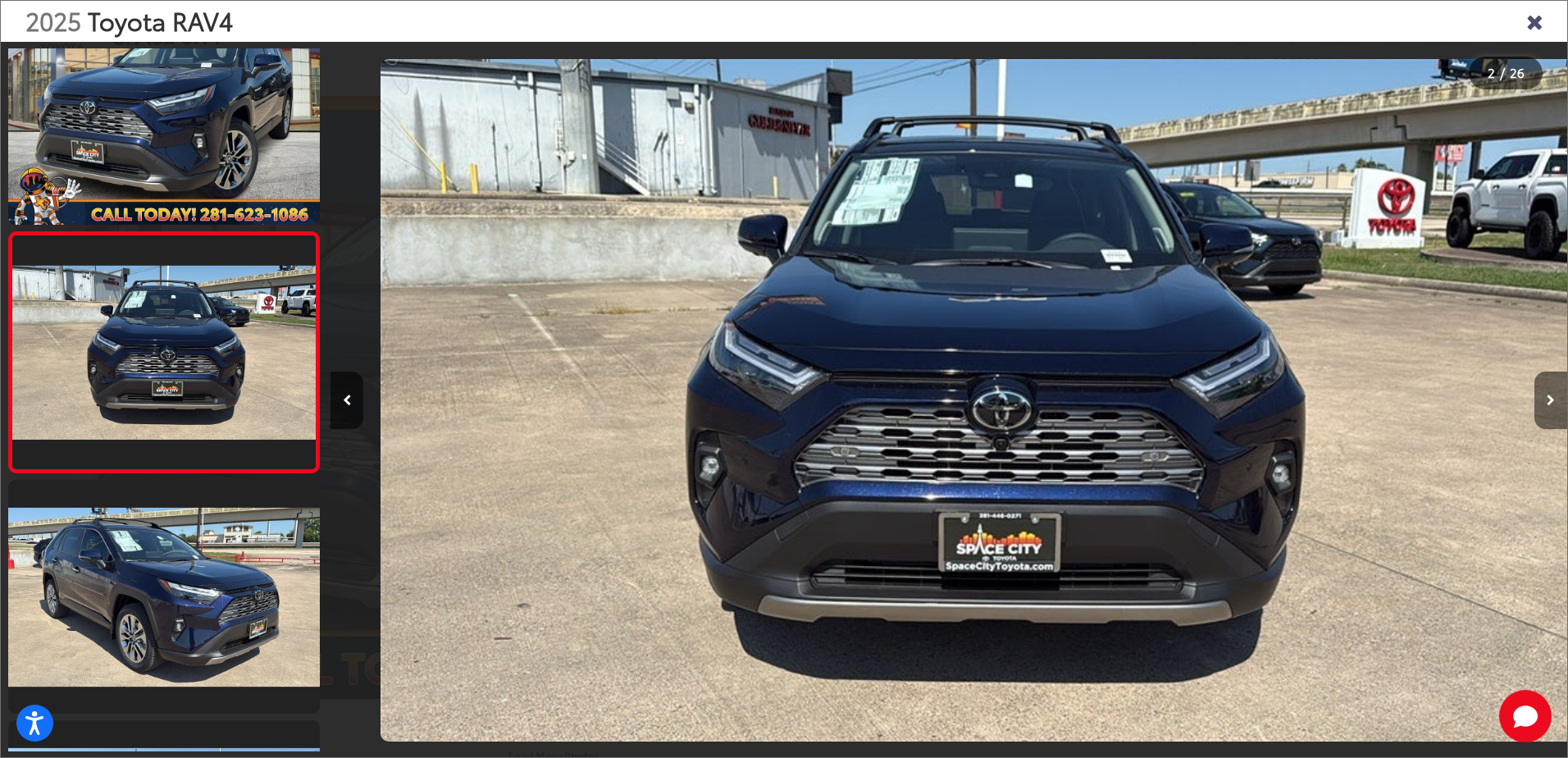
scroll to position [0, 1237]
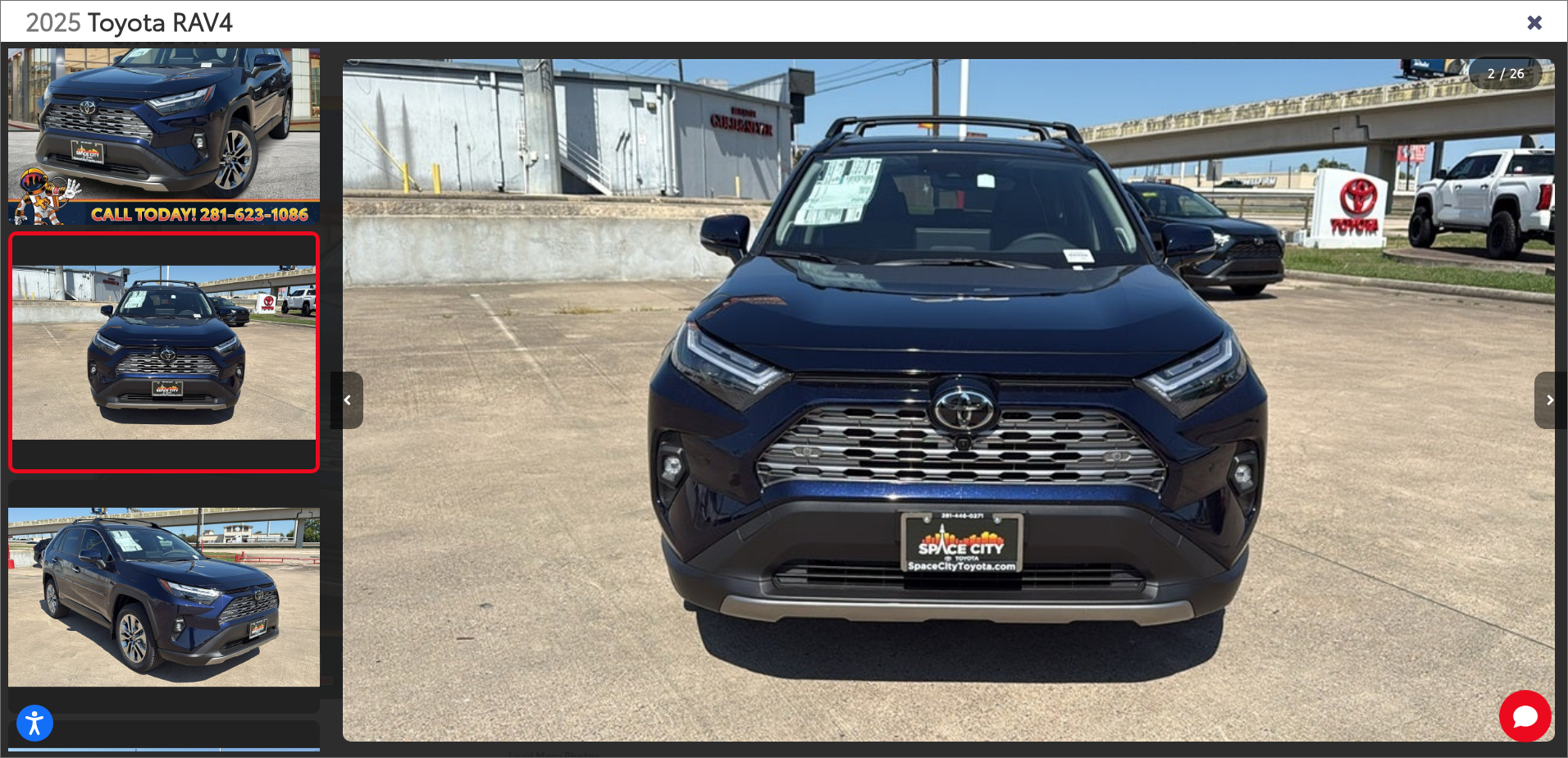
click at [1549, 406] on button "Next image" at bounding box center [1550, 399] width 33 height 57
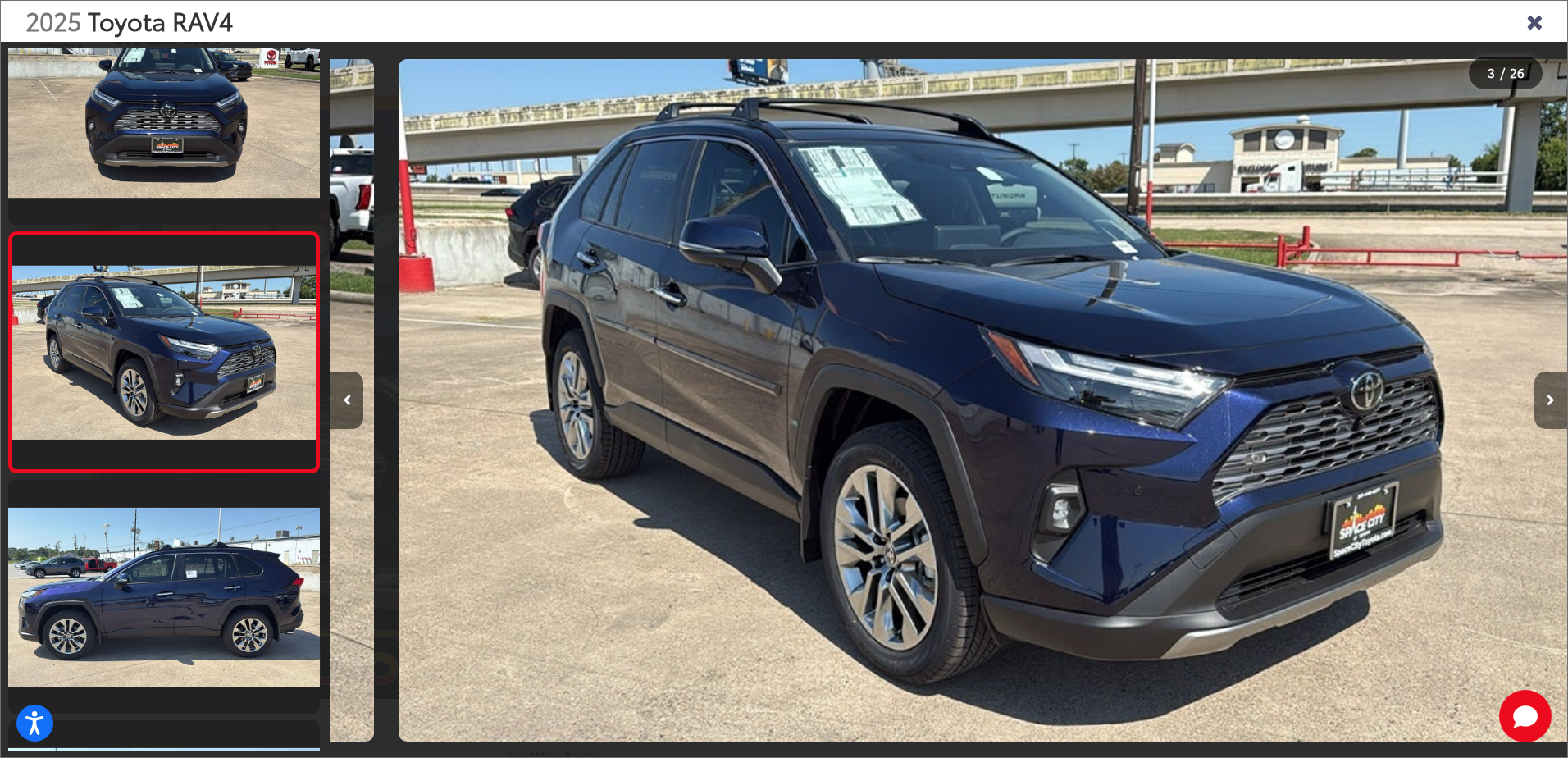
scroll to position [0, 2473]
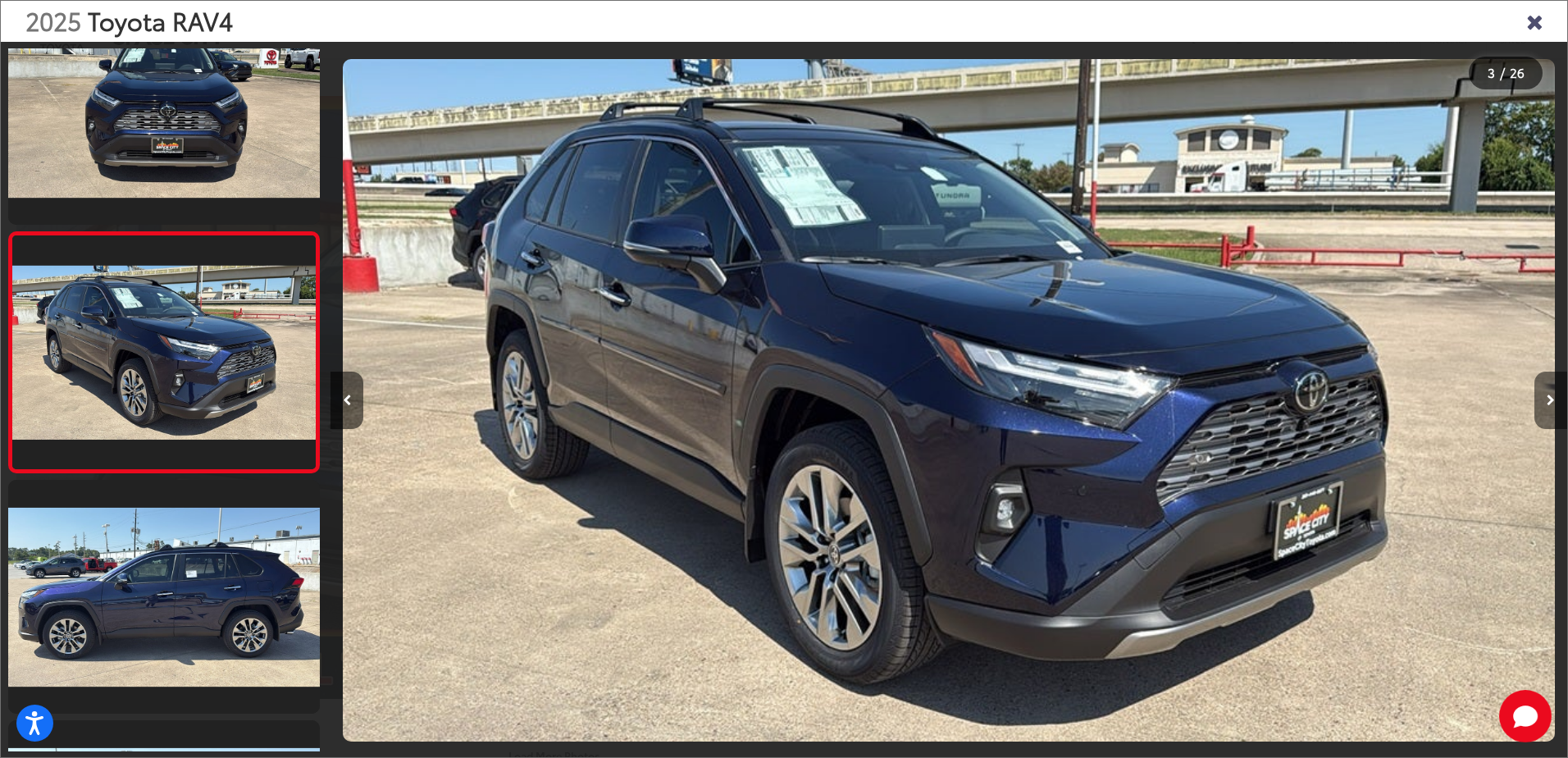
click at [1549, 406] on button "Next image" at bounding box center [1550, 399] width 33 height 57
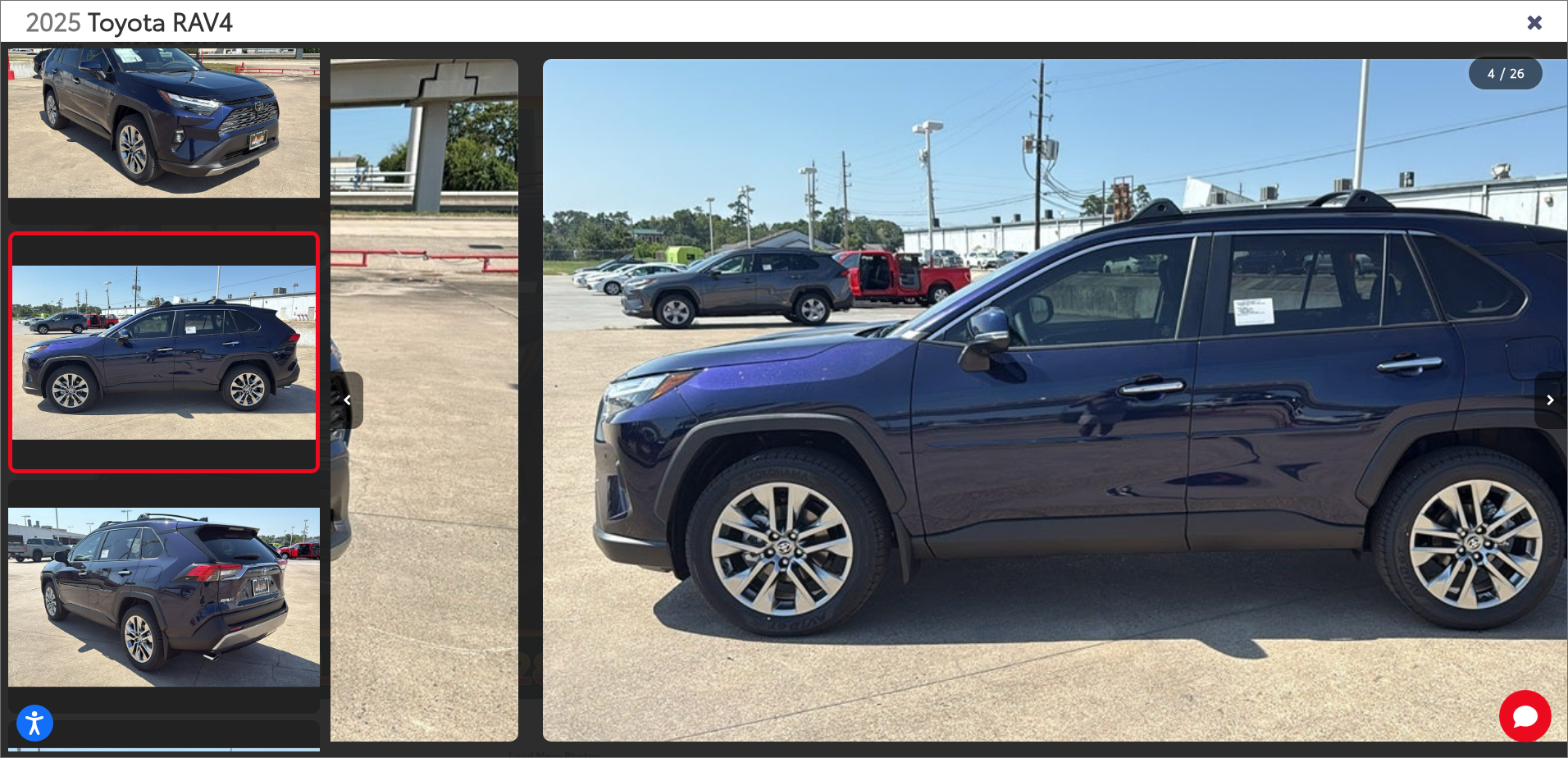
scroll to position [0, 3710]
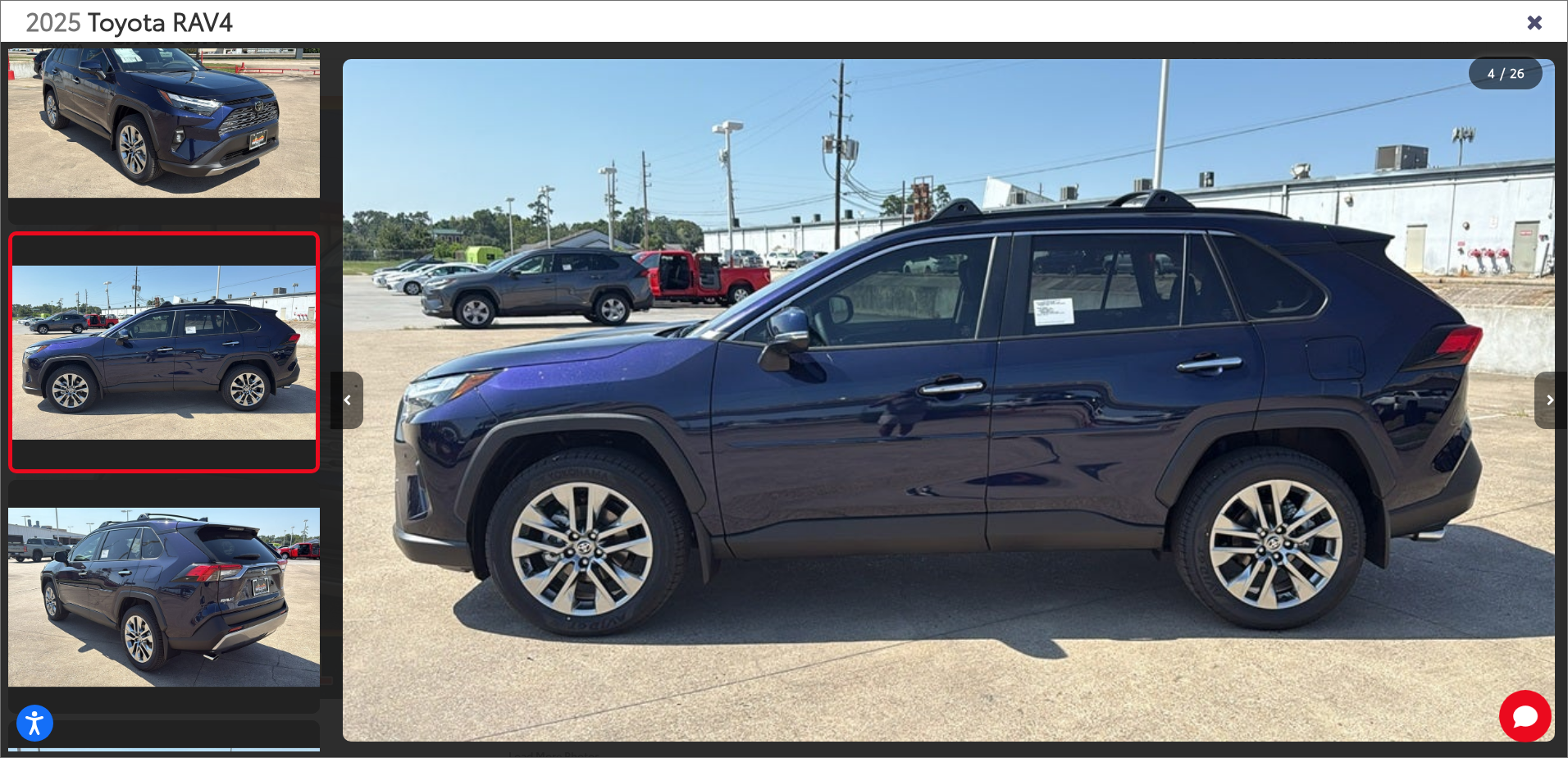
click at [1549, 406] on button "Next image" at bounding box center [1550, 399] width 33 height 57
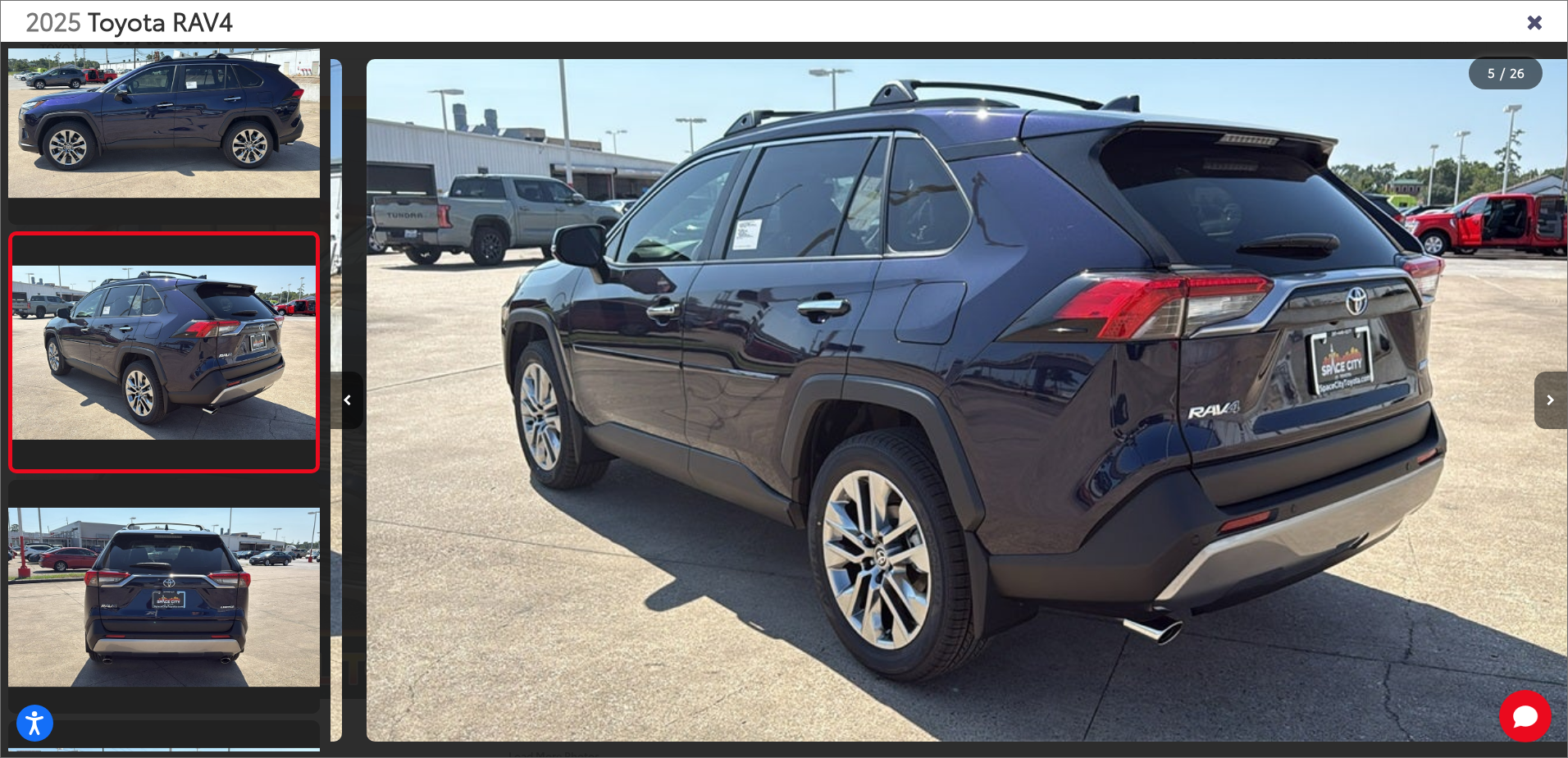
scroll to position [0, 4946]
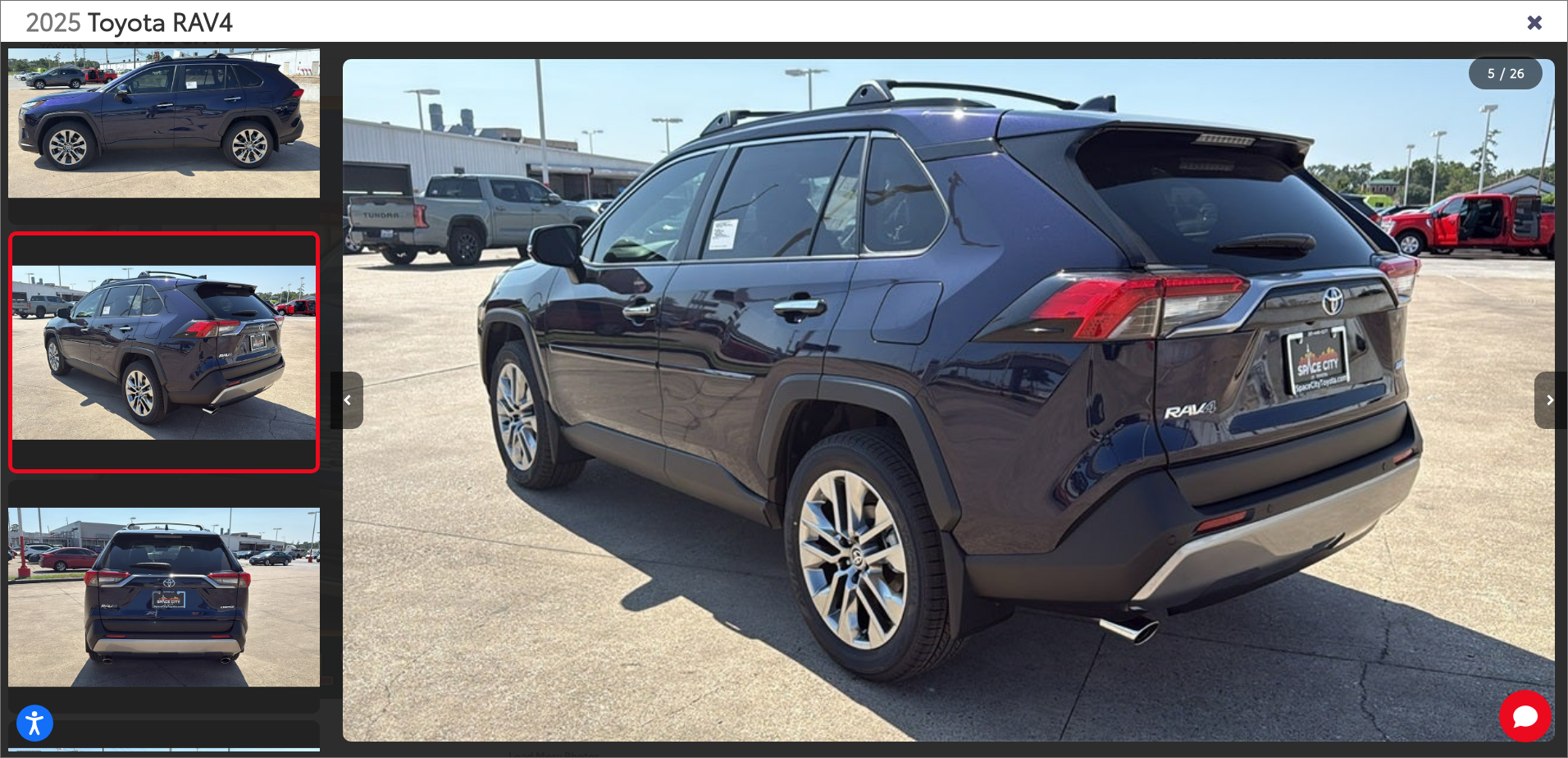
click at [1549, 406] on button "Next image" at bounding box center [1550, 399] width 33 height 57
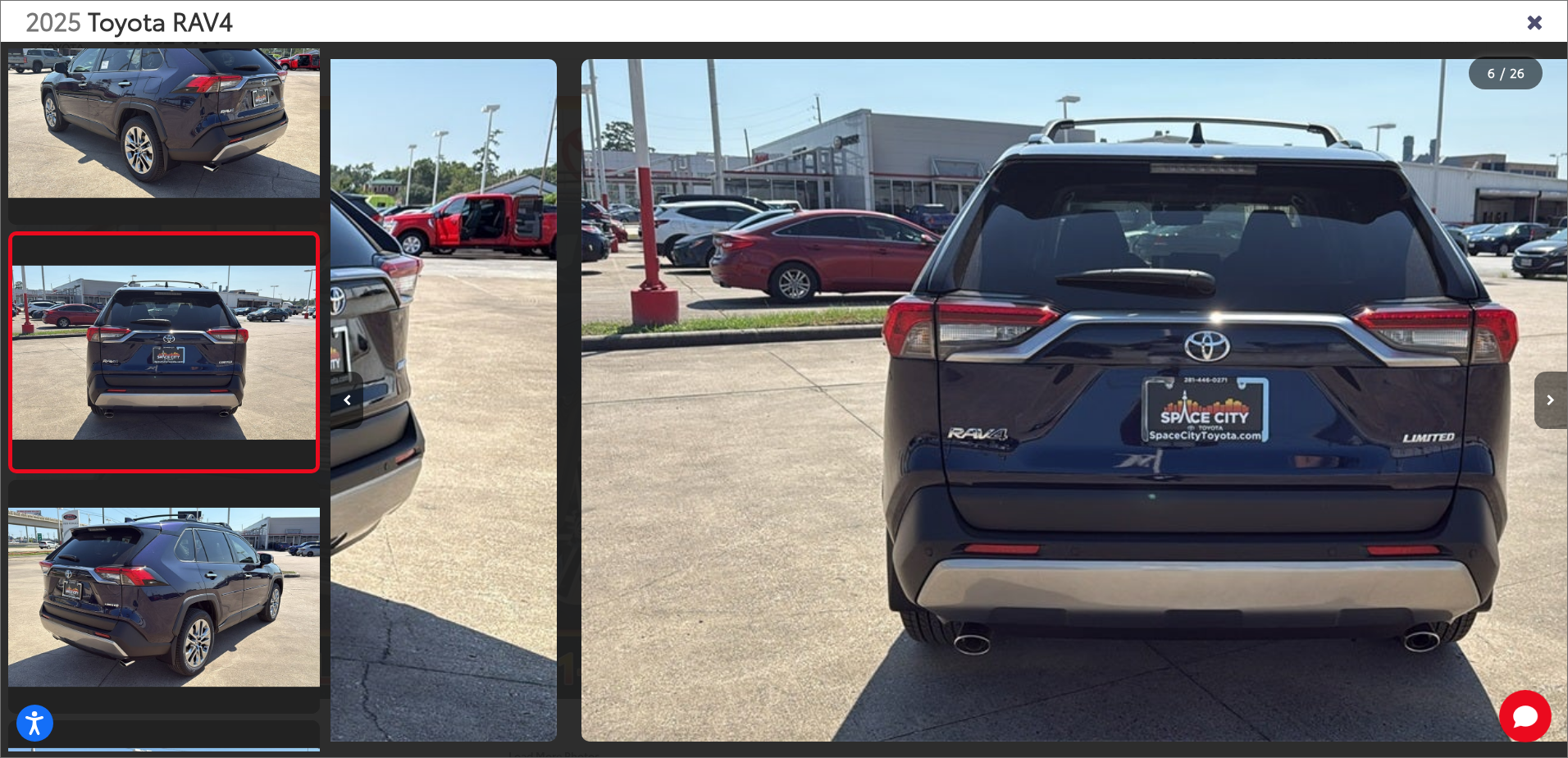
scroll to position [0, 6183]
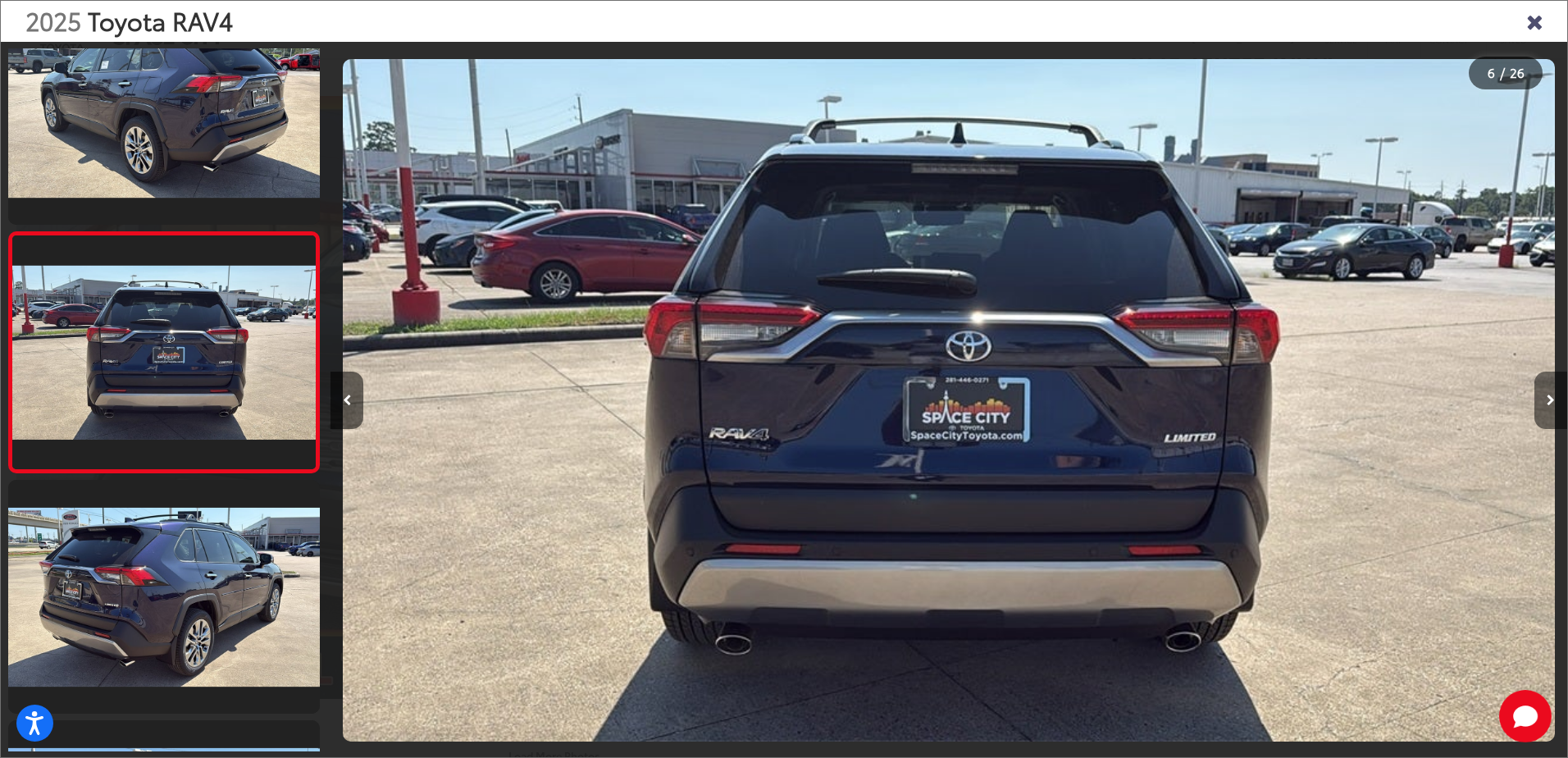
click at [1549, 406] on button "Next image" at bounding box center [1550, 399] width 33 height 57
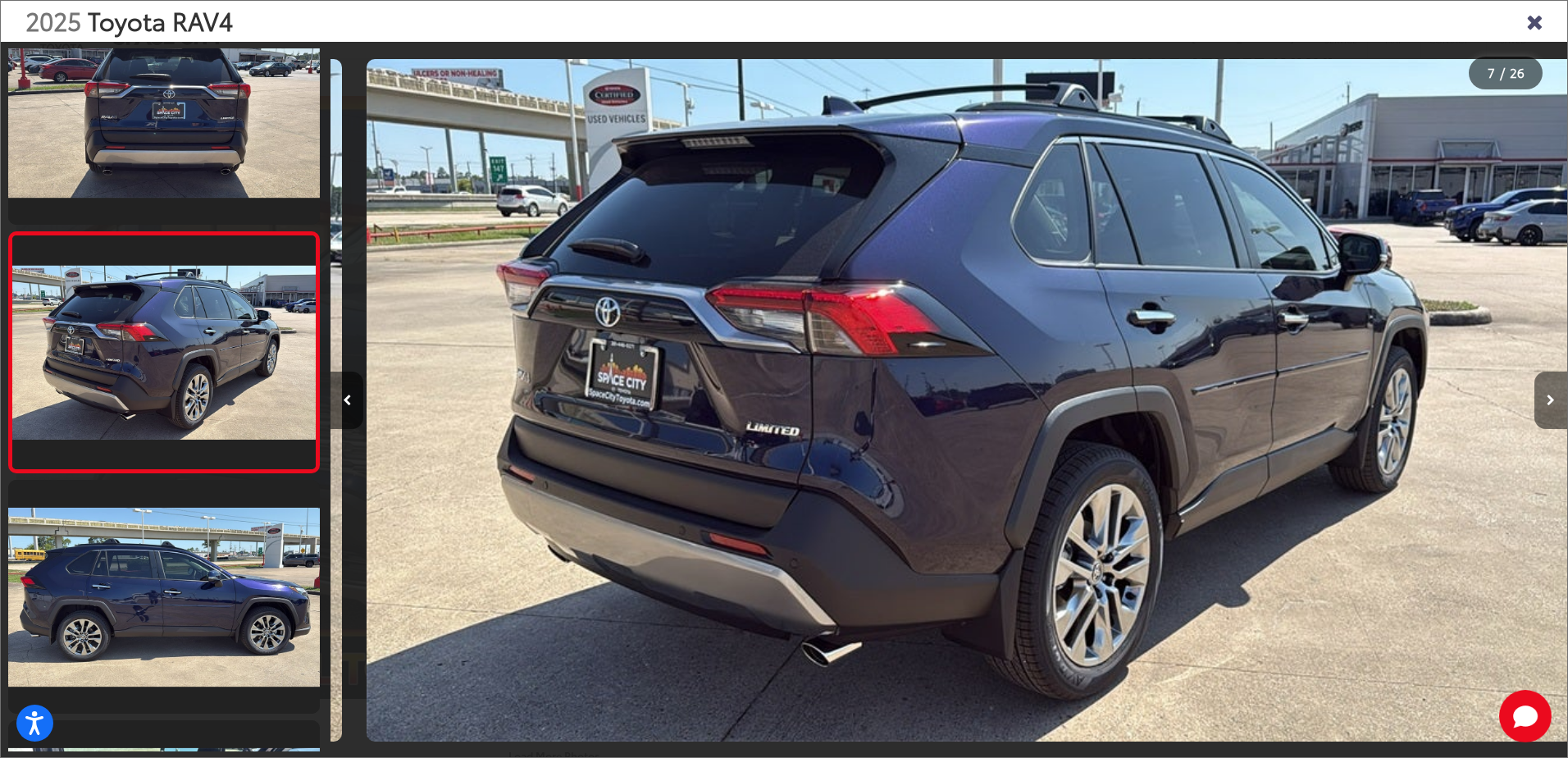
scroll to position [0, 7420]
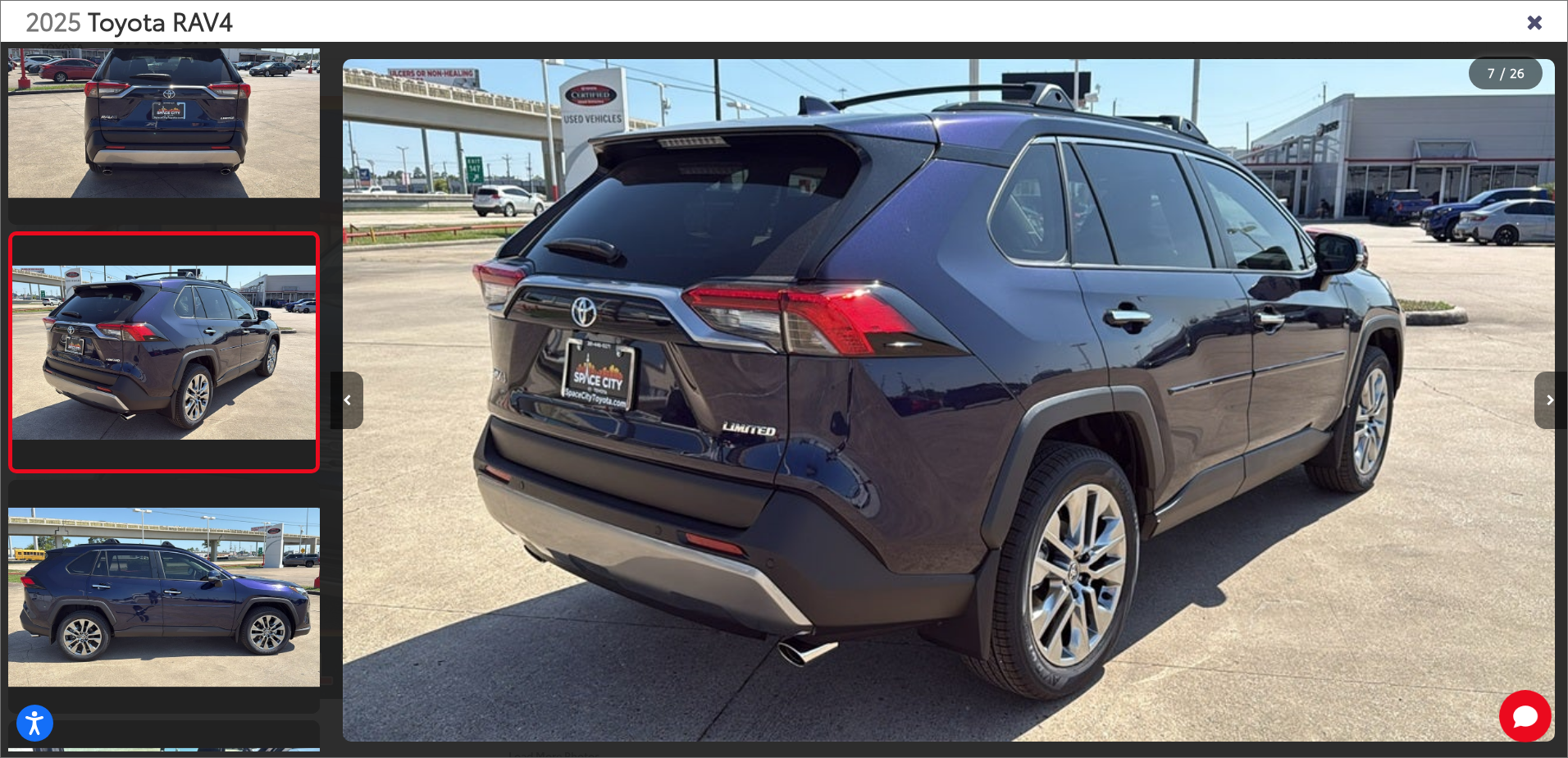
click at [1549, 406] on button "Next image" at bounding box center [1550, 399] width 33 height 57
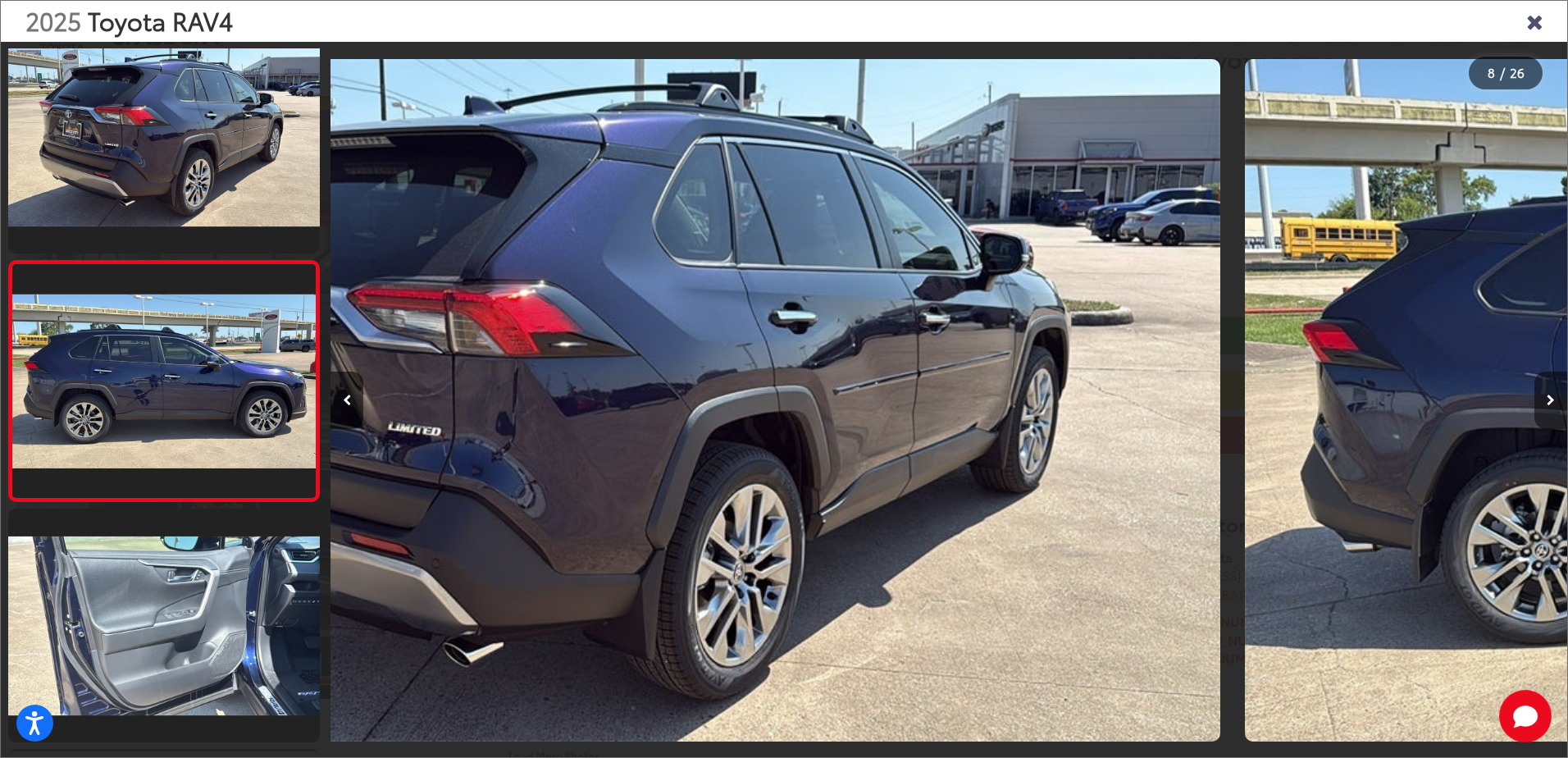
scroll to position [0, 0]
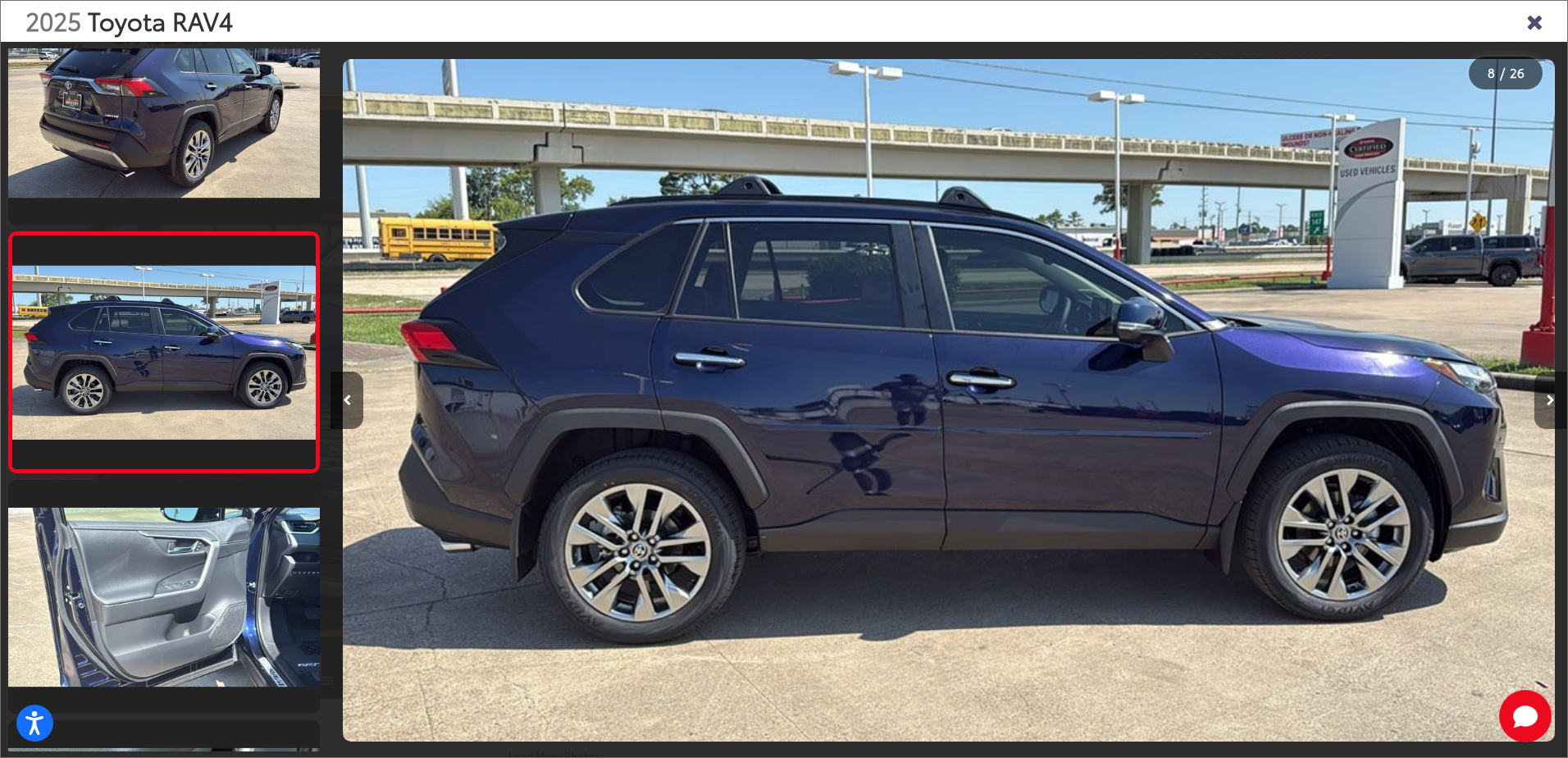
click at [1549, 406] on button "Next image" at bounding box center [1550, 399] width 33 height 57
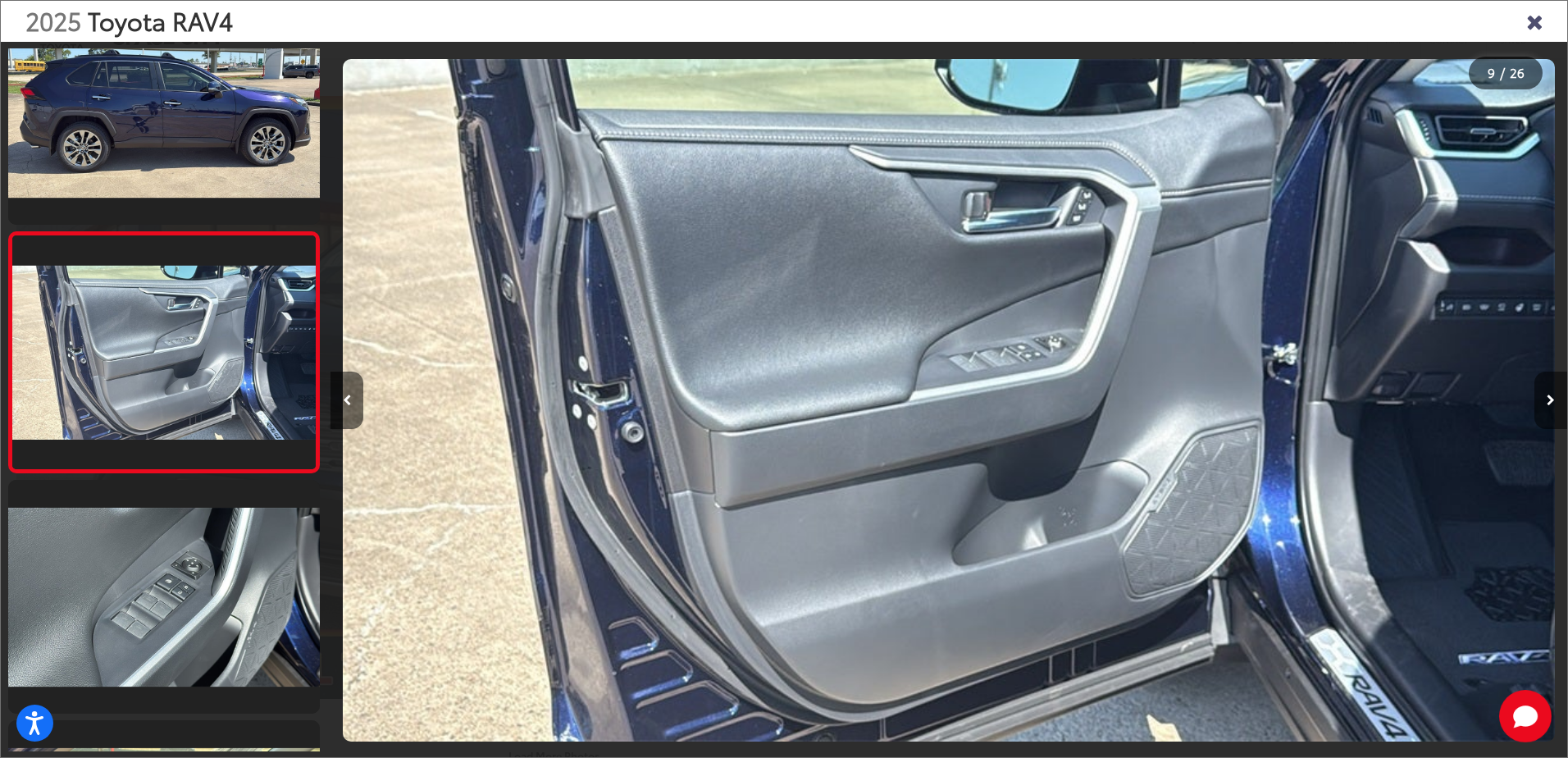
click at [1549, 406] on button "Next image" at bounding box center [1550, 399] width 33 height 57
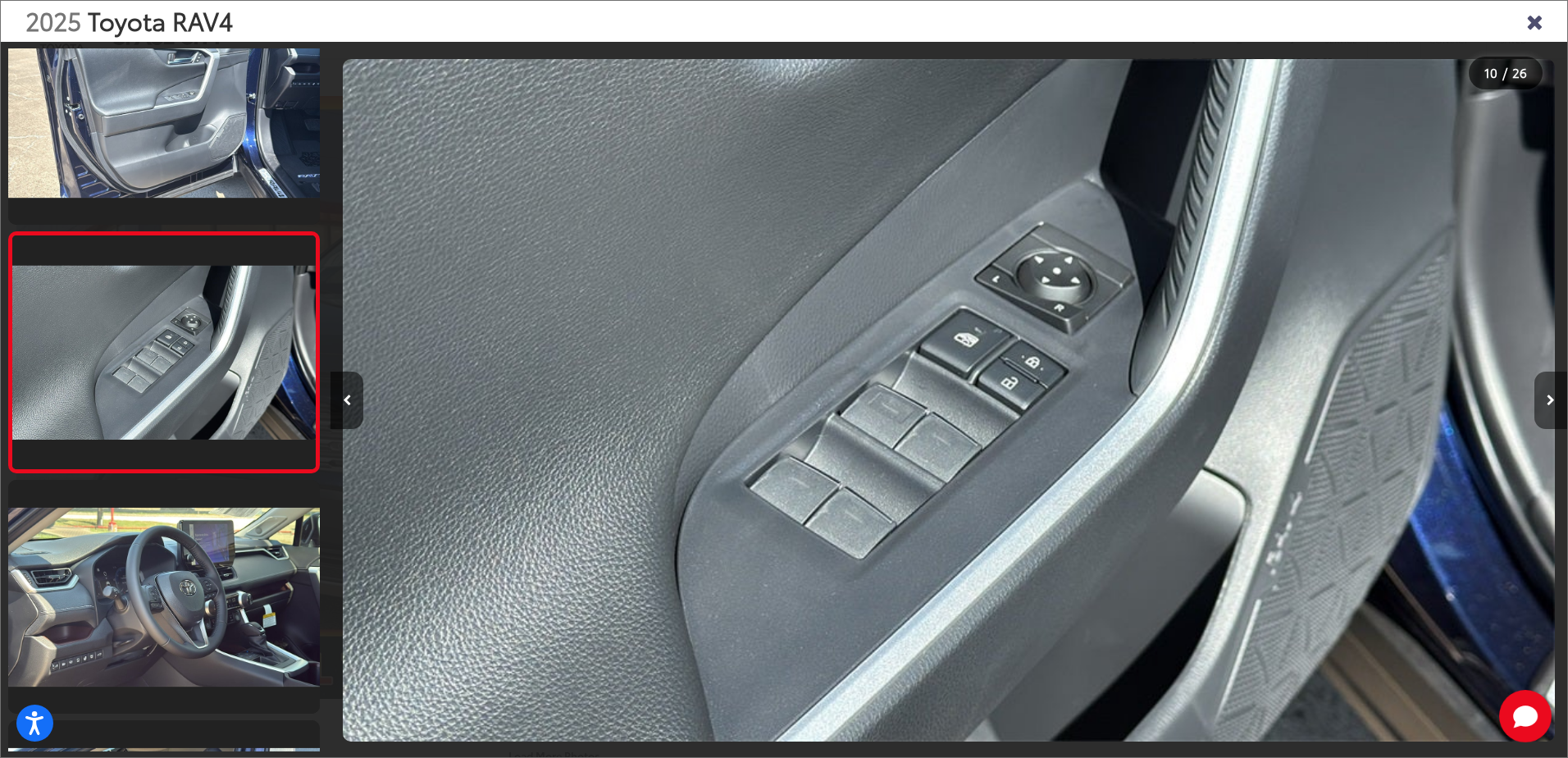
click at [1549, 406] on button "Next image" at bounding box center [1550, 399] width 33 height 57
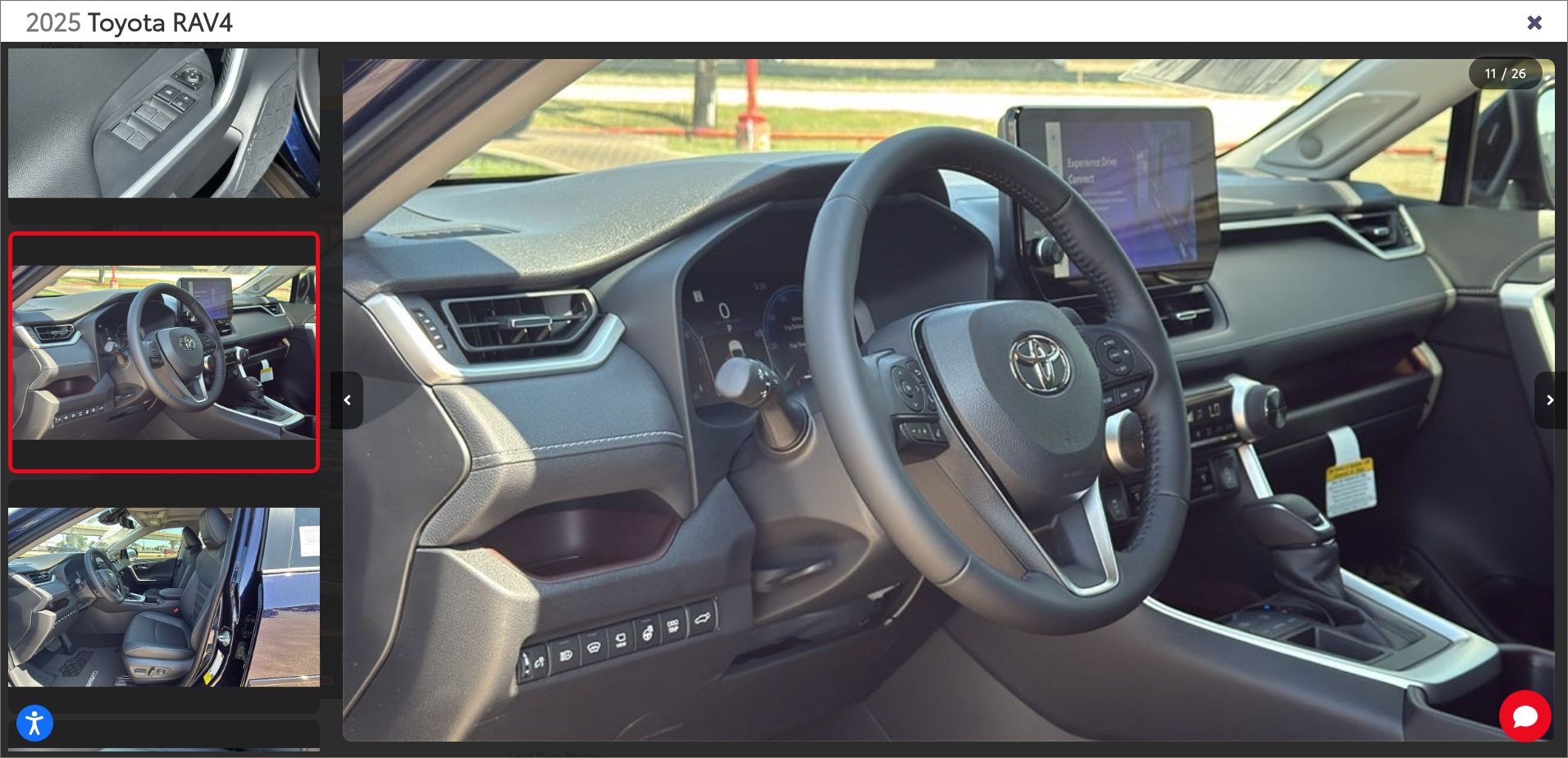
click at [1550, 406] on button "Next image" at bounding box center [1550, 399] width 33 height 57
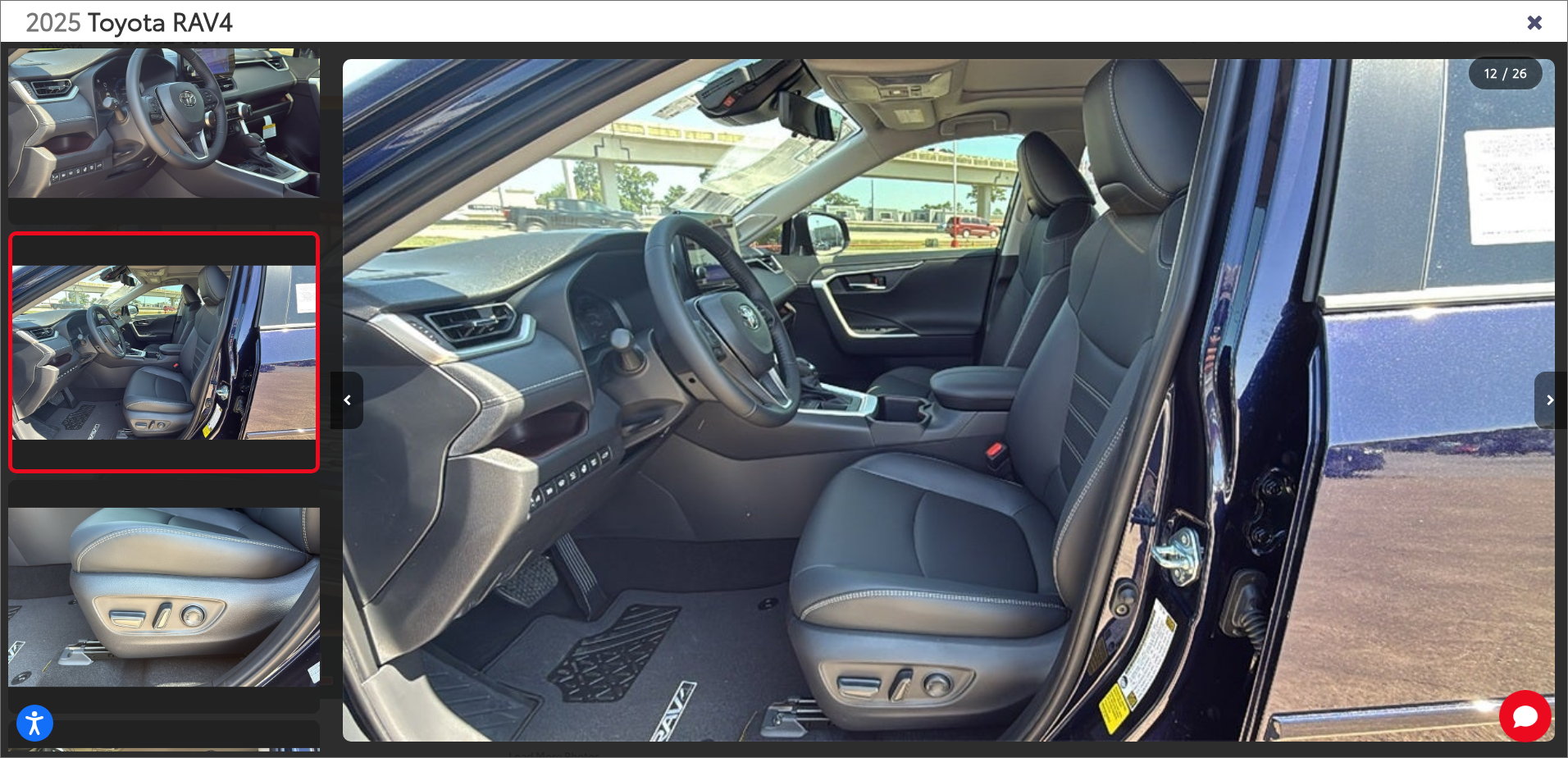
click at [1551, 395] on icon "Next image" at bounding box center [1550, 400] width 8 height 11
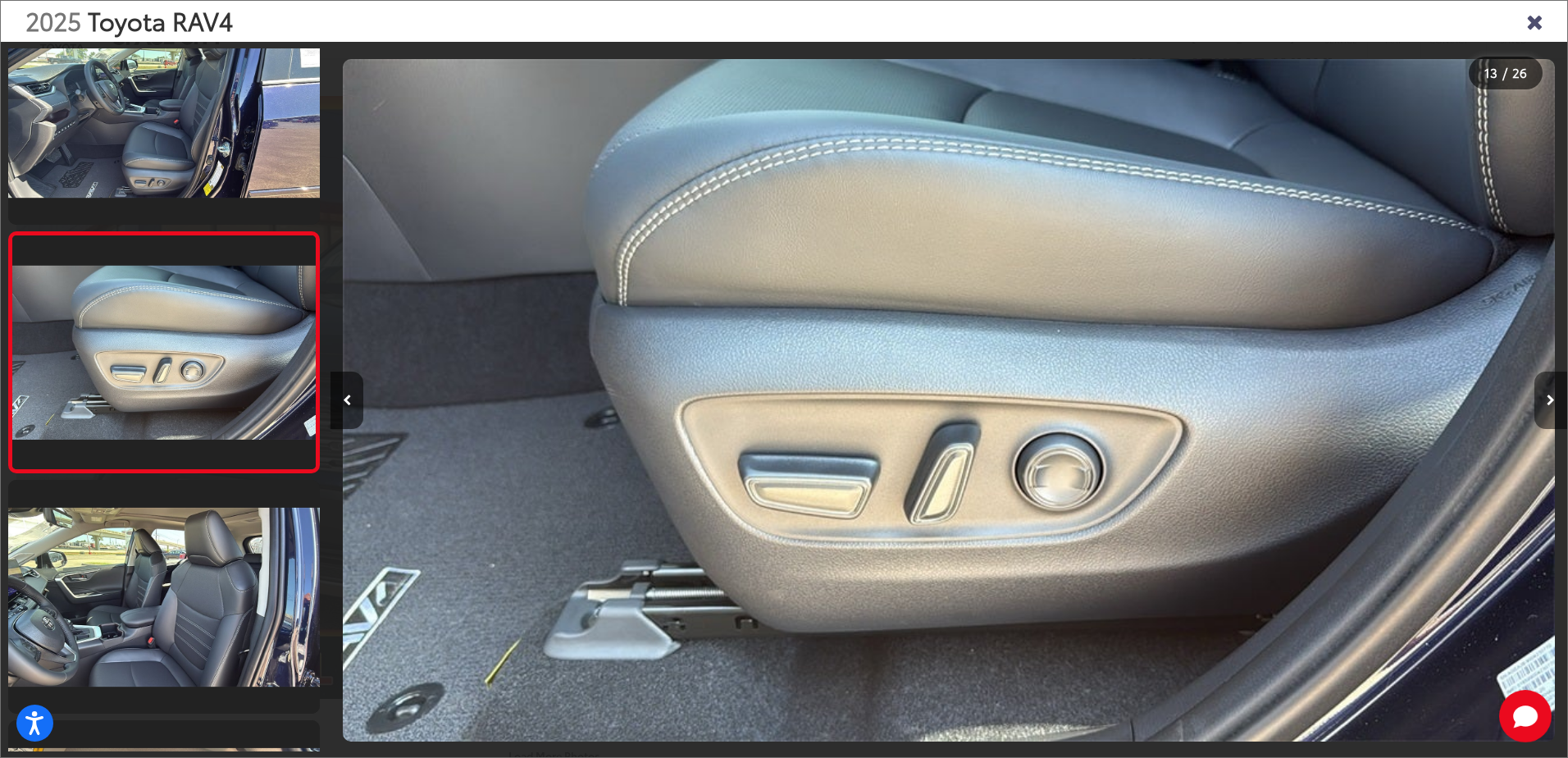
click at [1551, 395] on icon "Next image" at bounding box center [1550, 400] width 8 height 11
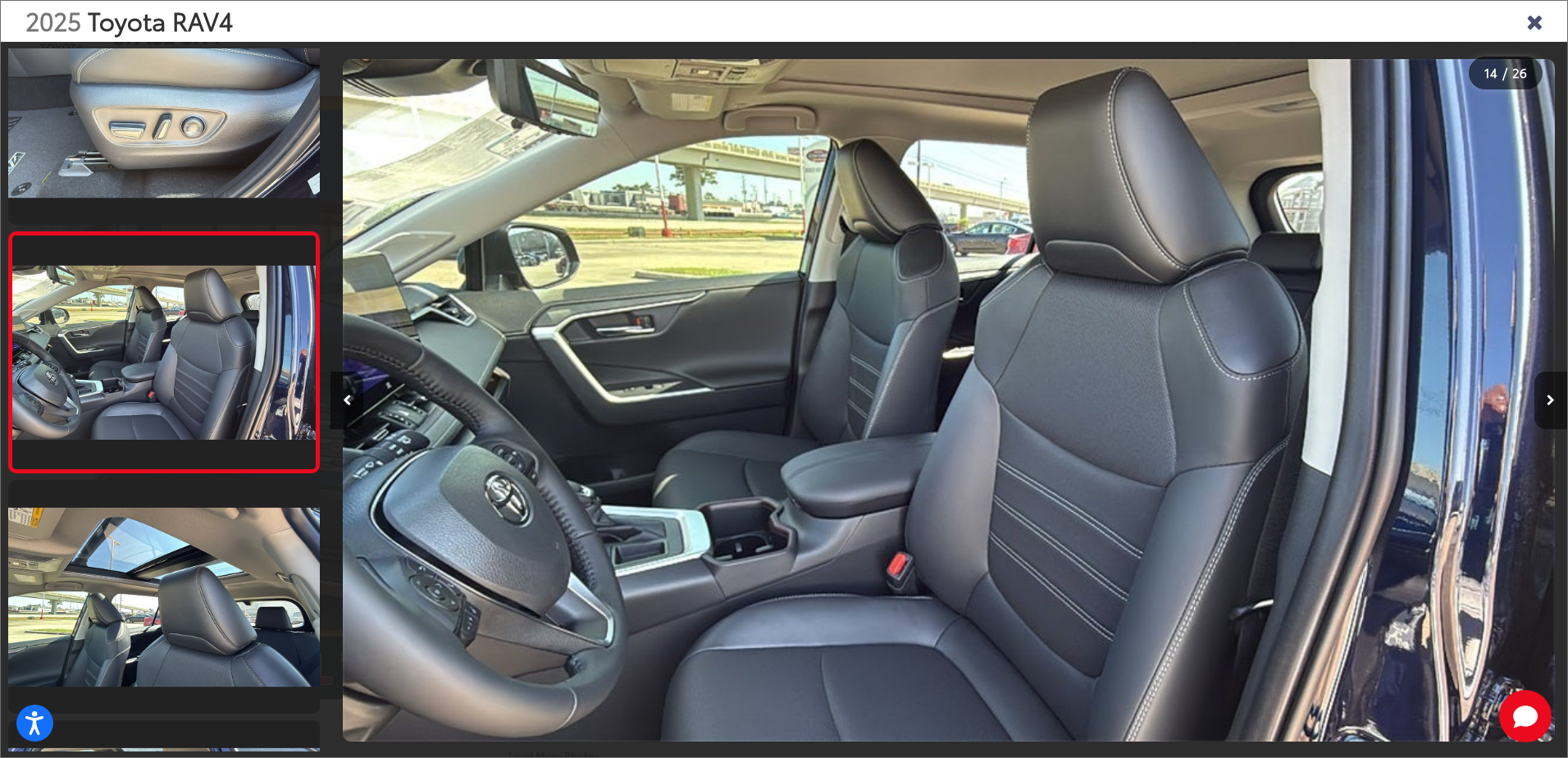
click at [1551, 395] on icon "Next image" at bounding box center [1550, 400] width 8 height 11
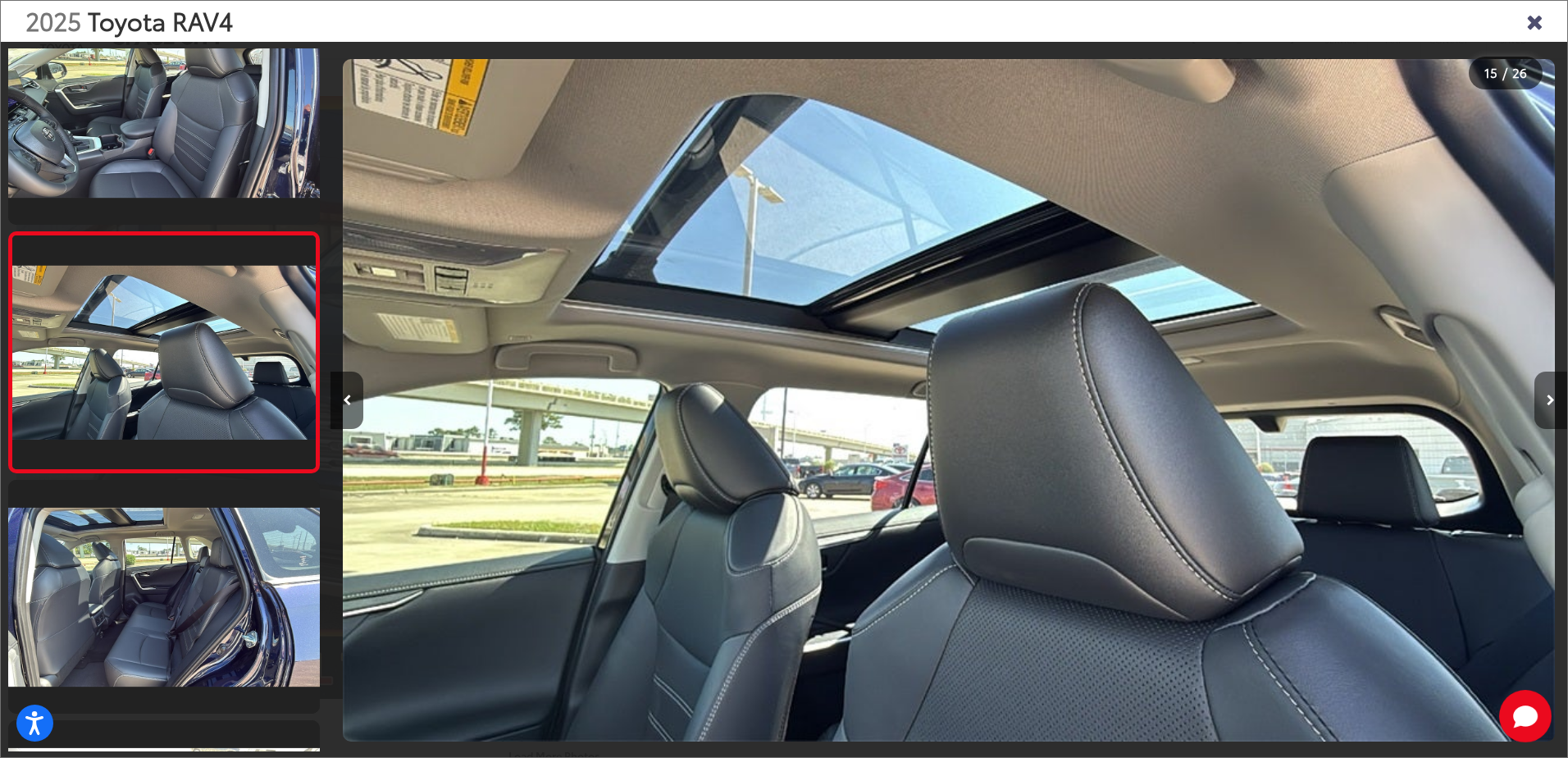
click at [1550, 395] on icon "Next image" at bounding box center [1550, 400] width 8 height 11
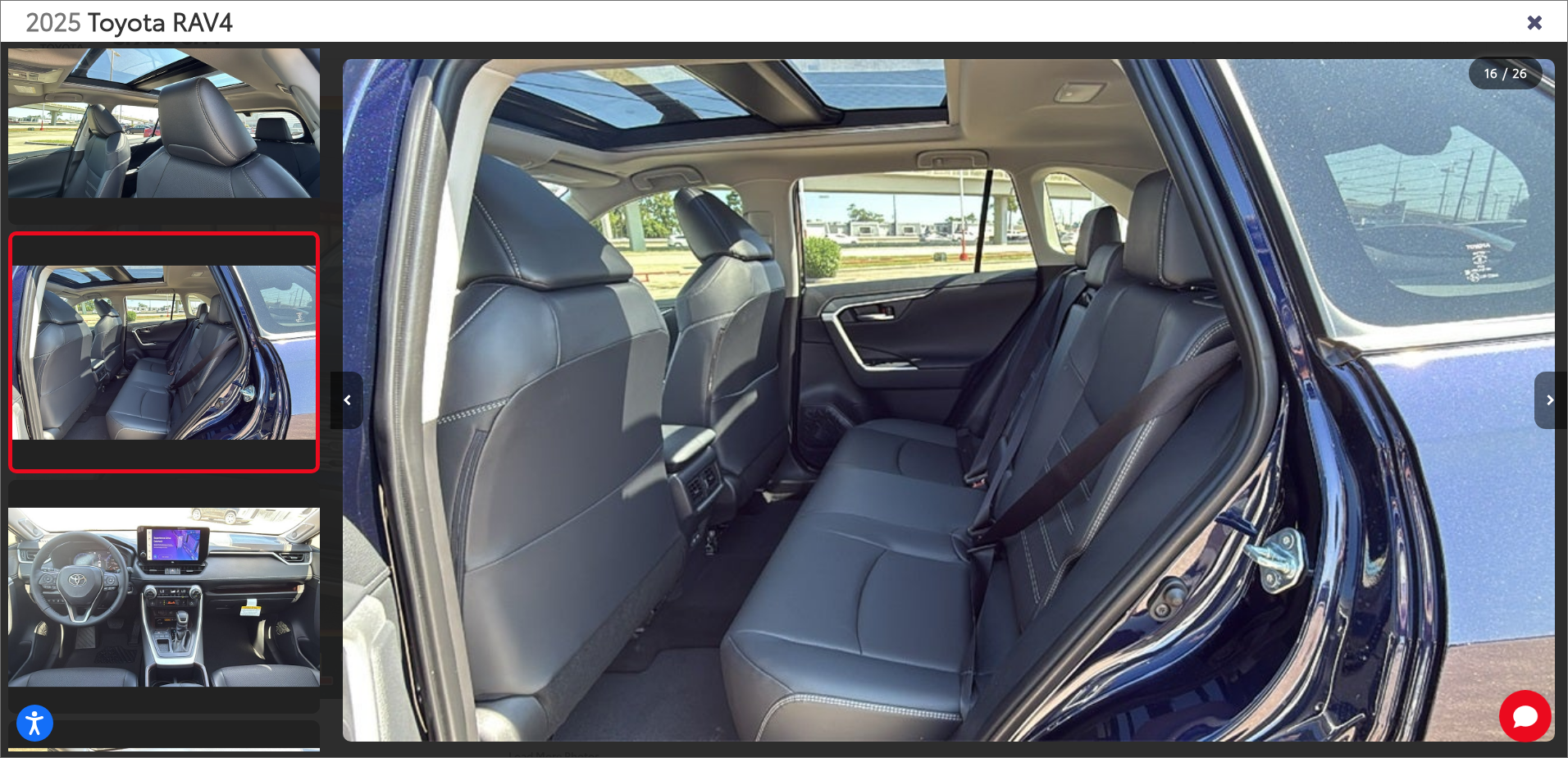
click at [1549, 395] on icon "Next image" at bounding box center [1550, 400] width 8 height 11
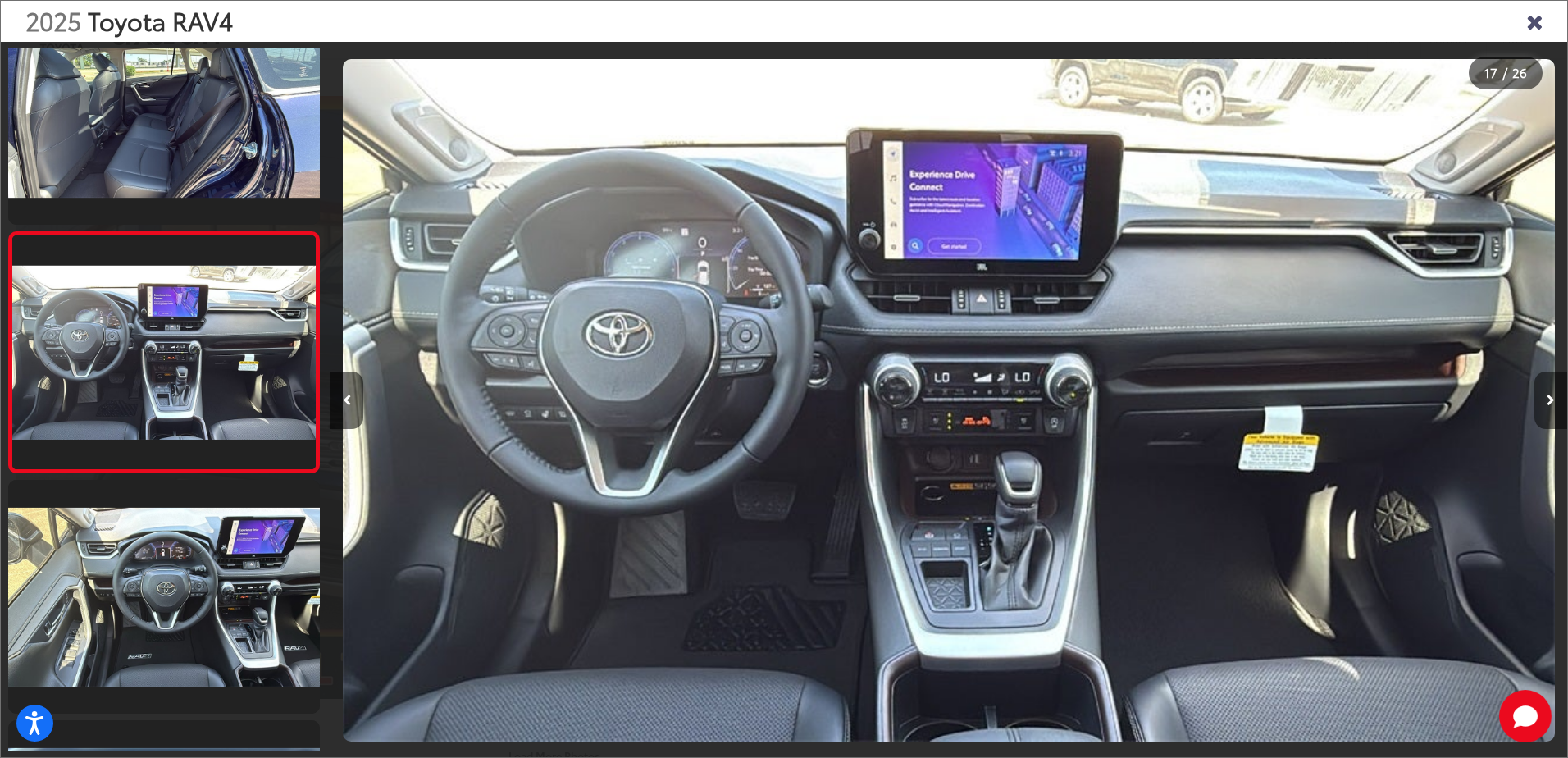
click at [1549, 395] on icon "Next image" at bounding box center [1550, 400] width 8 height 11
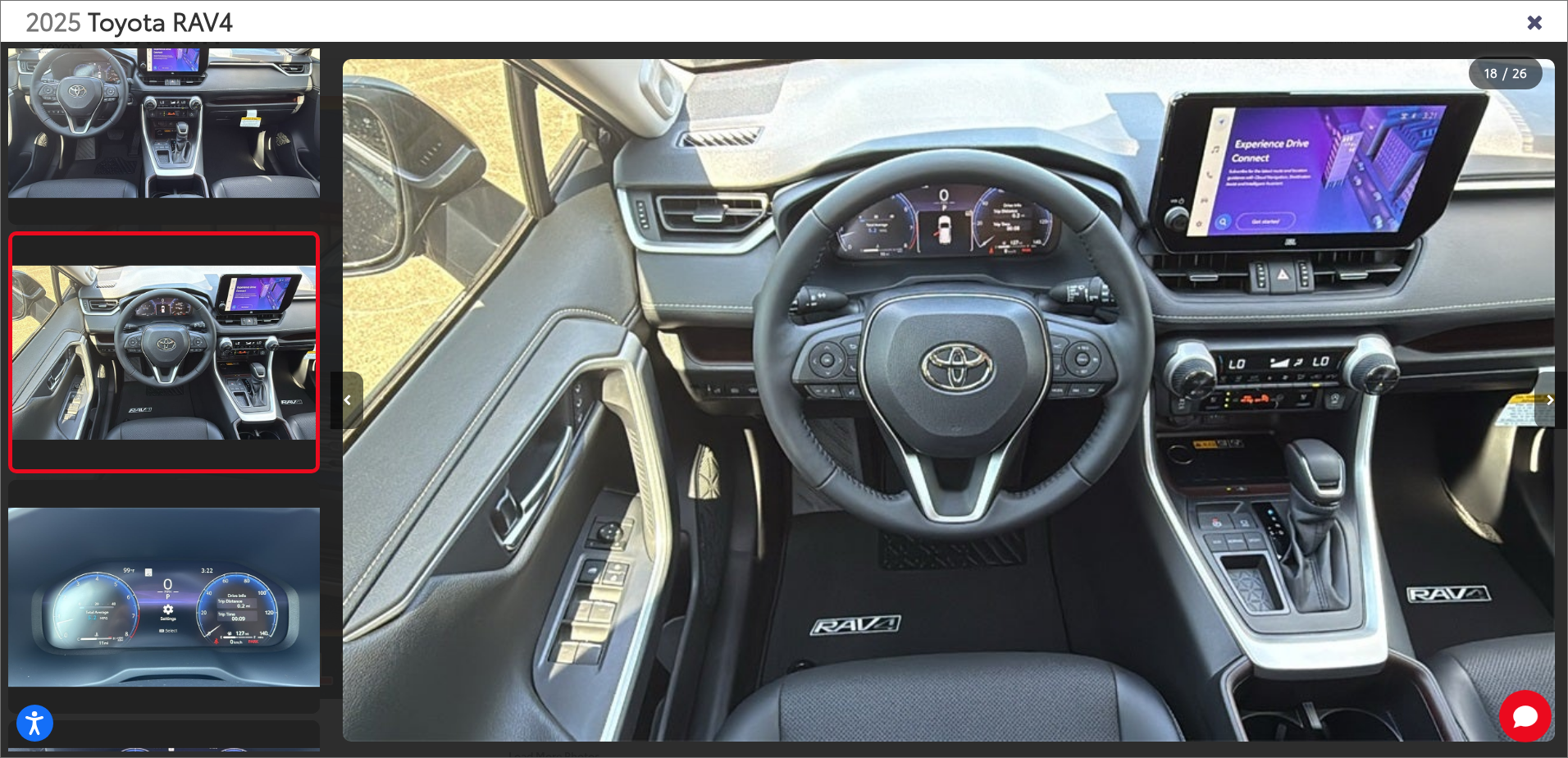
click at [1549, 395] on icon "Next image" at bounding box center [1550, 400] width 8 height 11
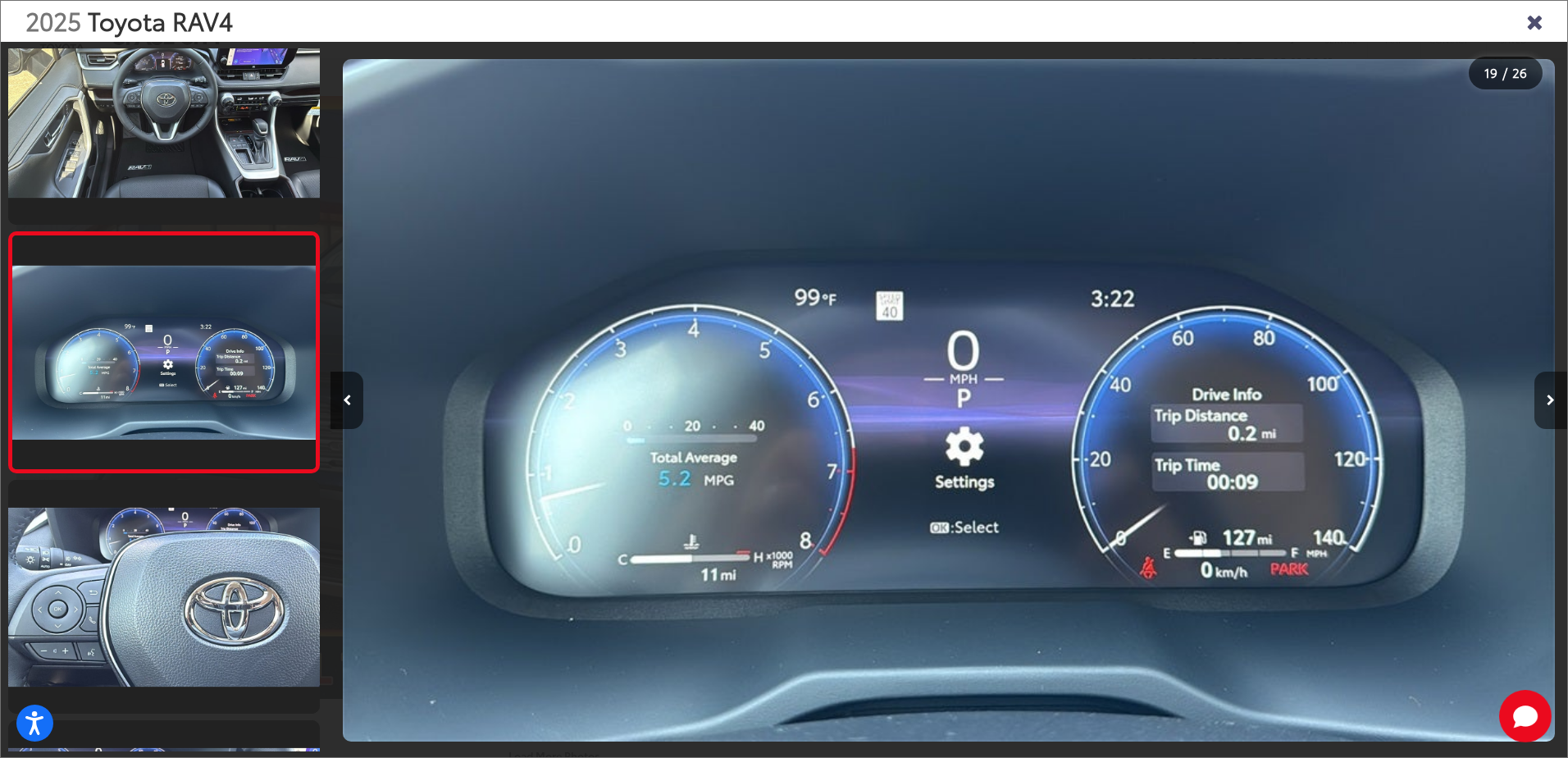
click at [1549, 395] on icon "Next image" at bounding box center [1550, 400] width 8 height 11
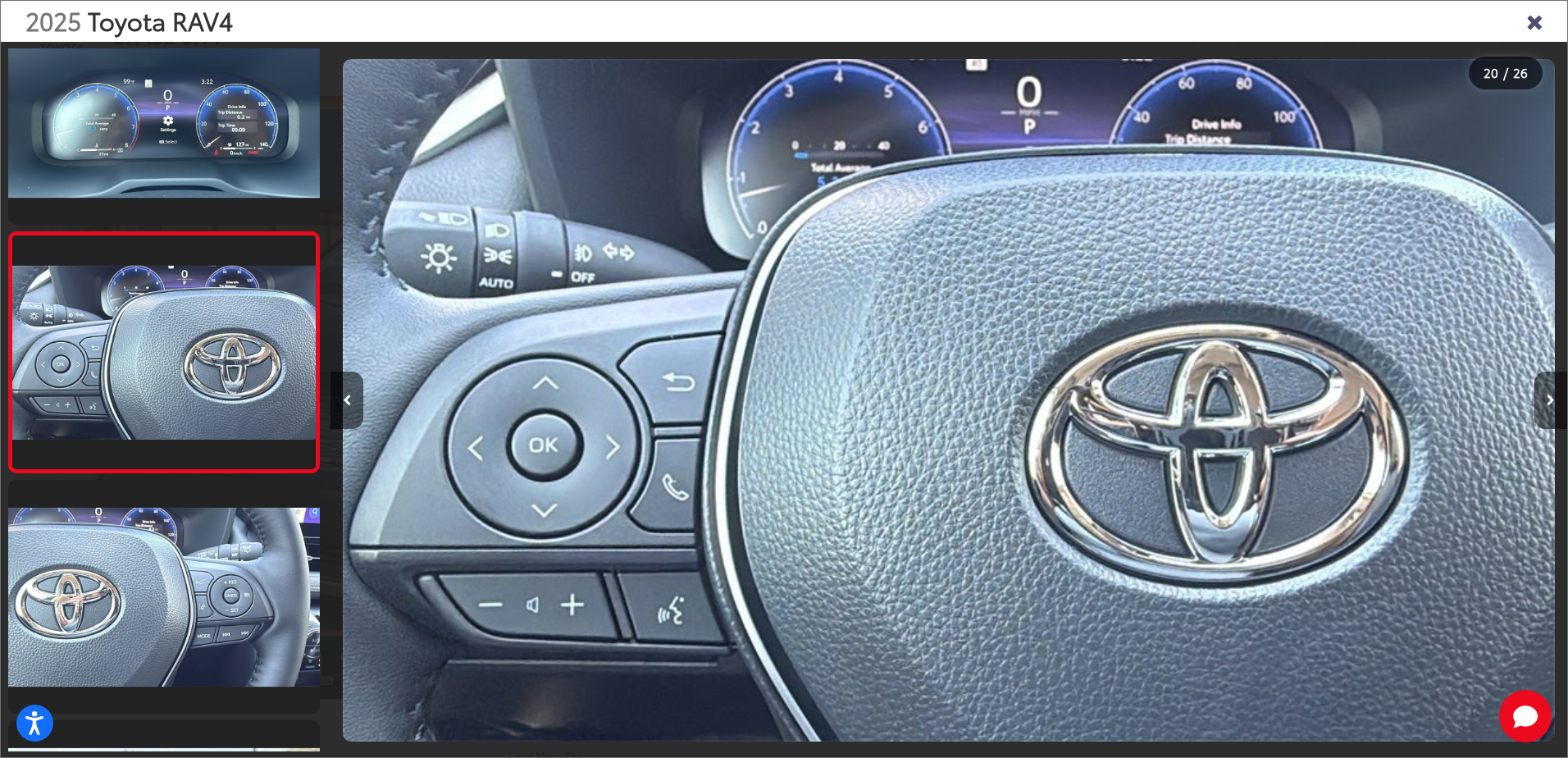
click at [1549, 395] on icon "Next image" at bounding box center [1550, 400] width 8 height 11
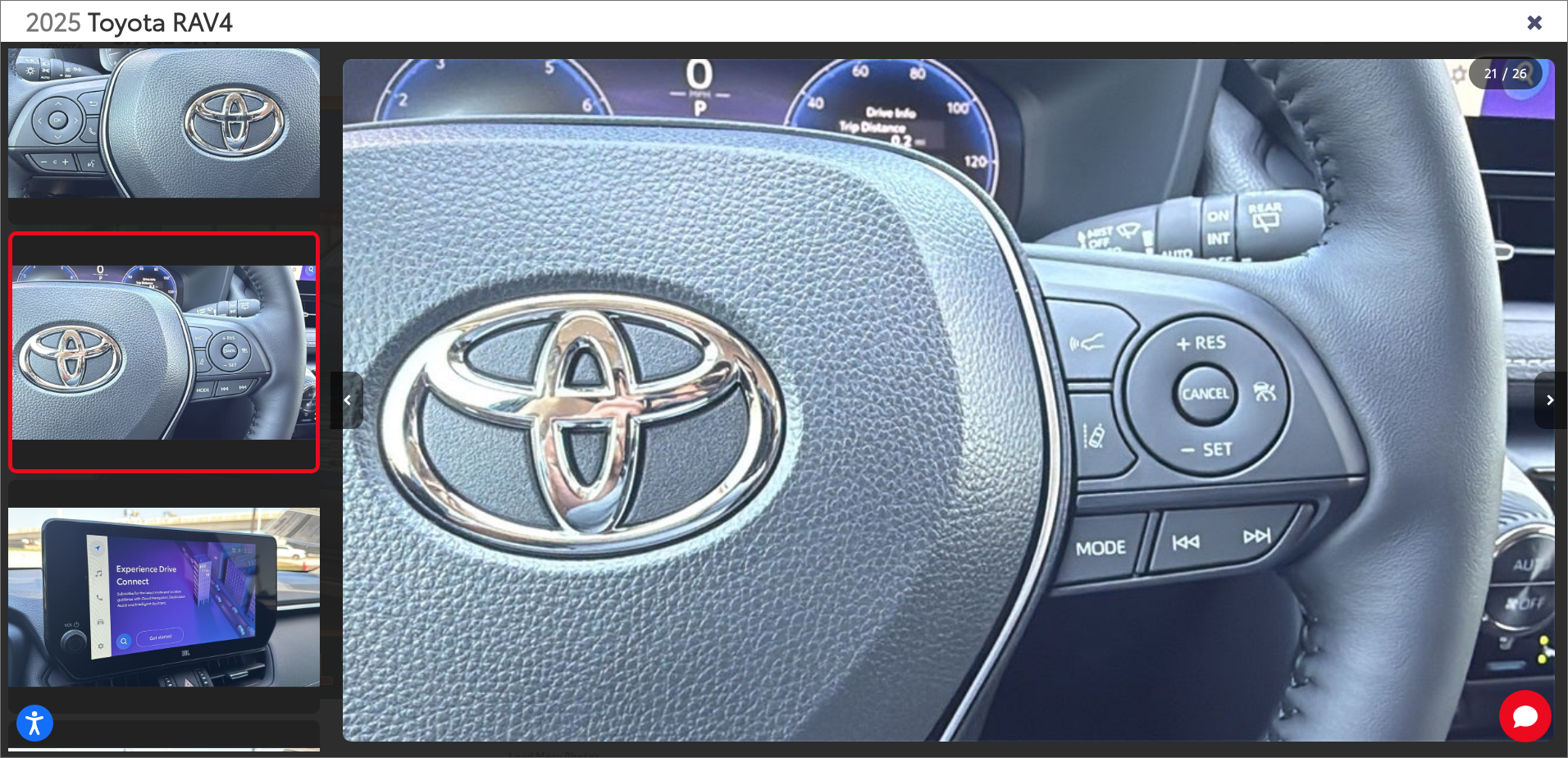
click at [1549, 395] on icon "Next image" at bounding box center [1550, 400] width 8 height 11
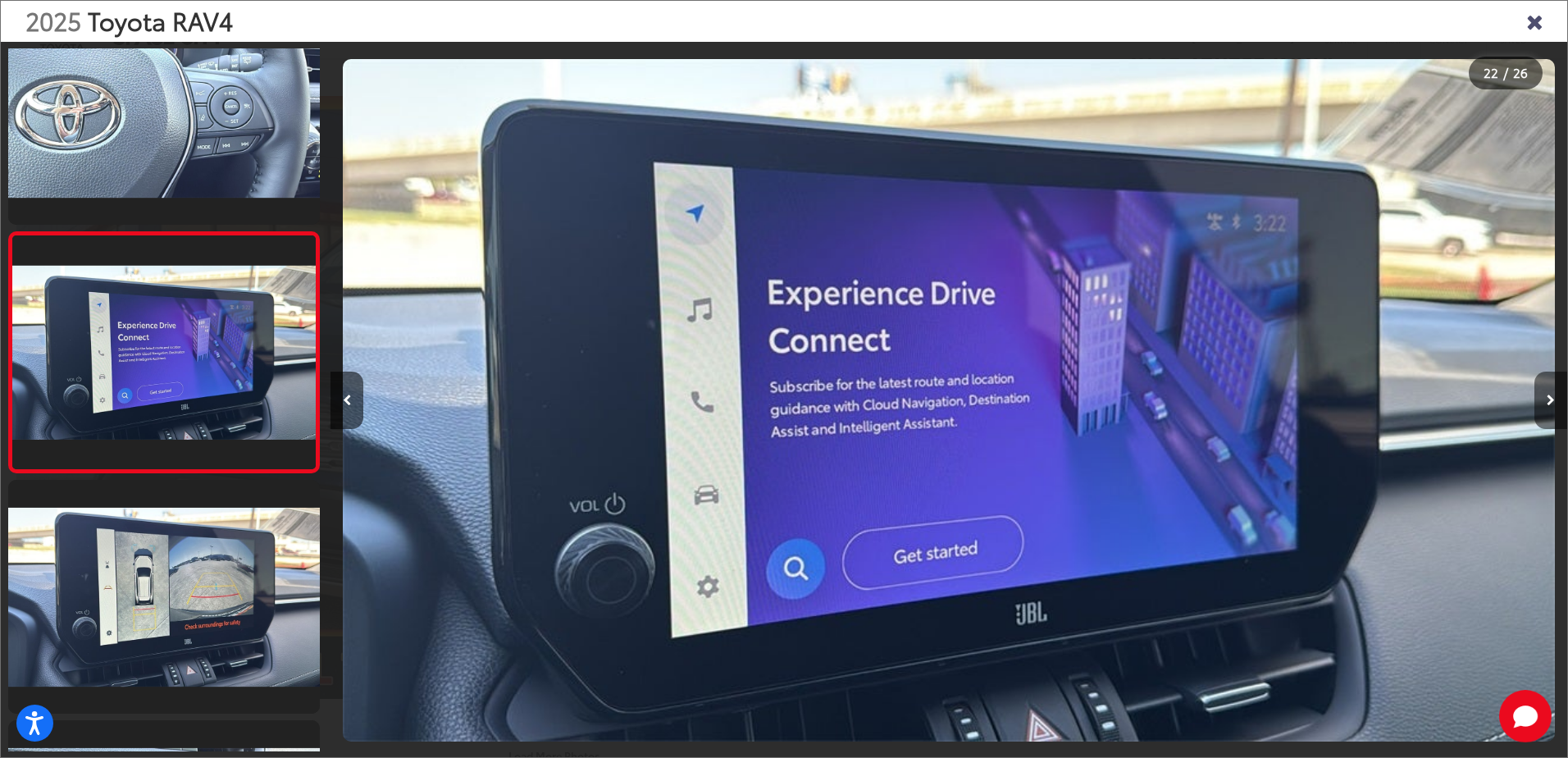
click at [1549, 395] on icon "Next image" at bounding box center [1550, 400] width 8 height 11
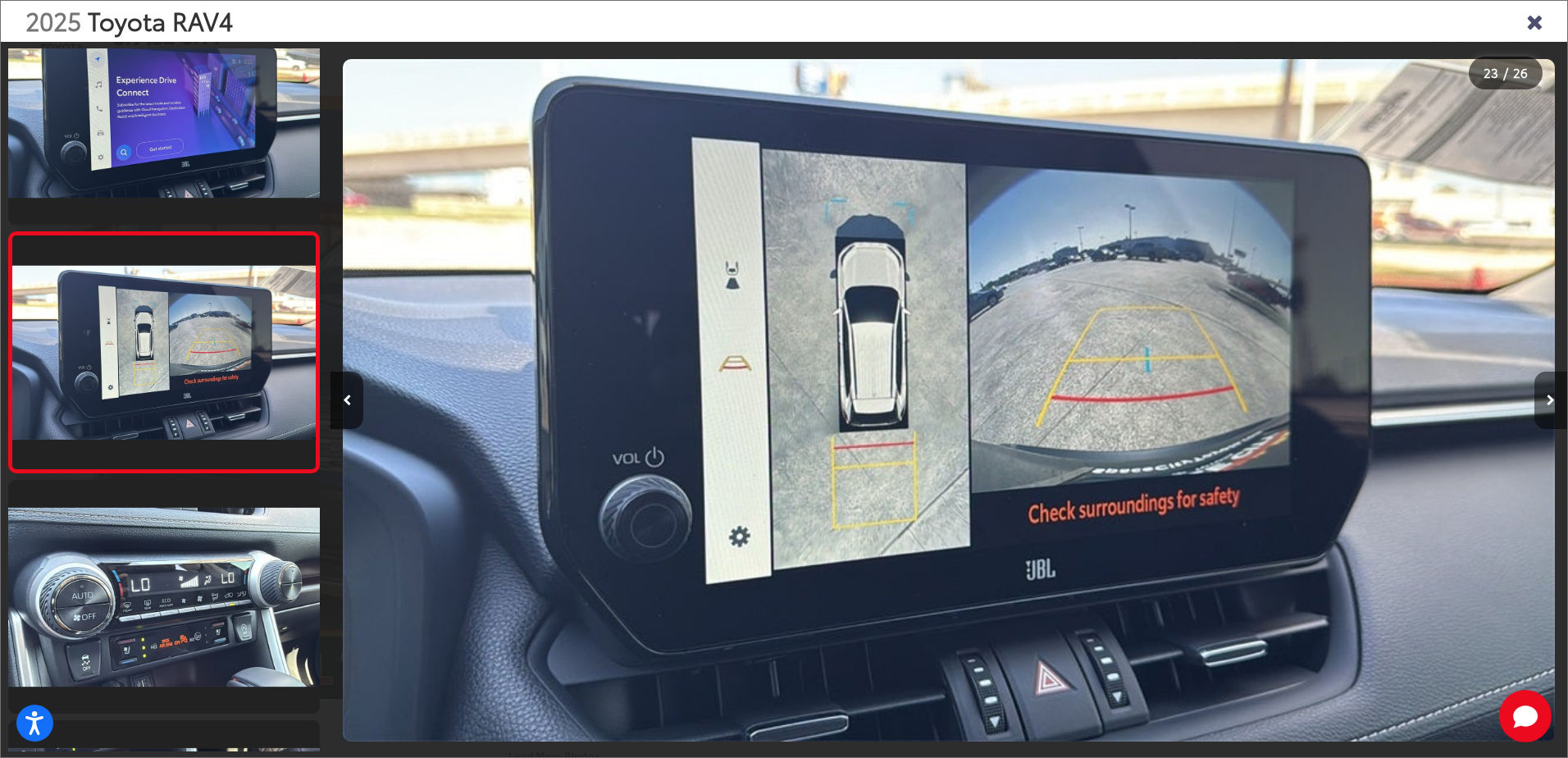
click at [1549, 396] on icon "Next image" at bounding box center [1550, 400] width 8 height 11
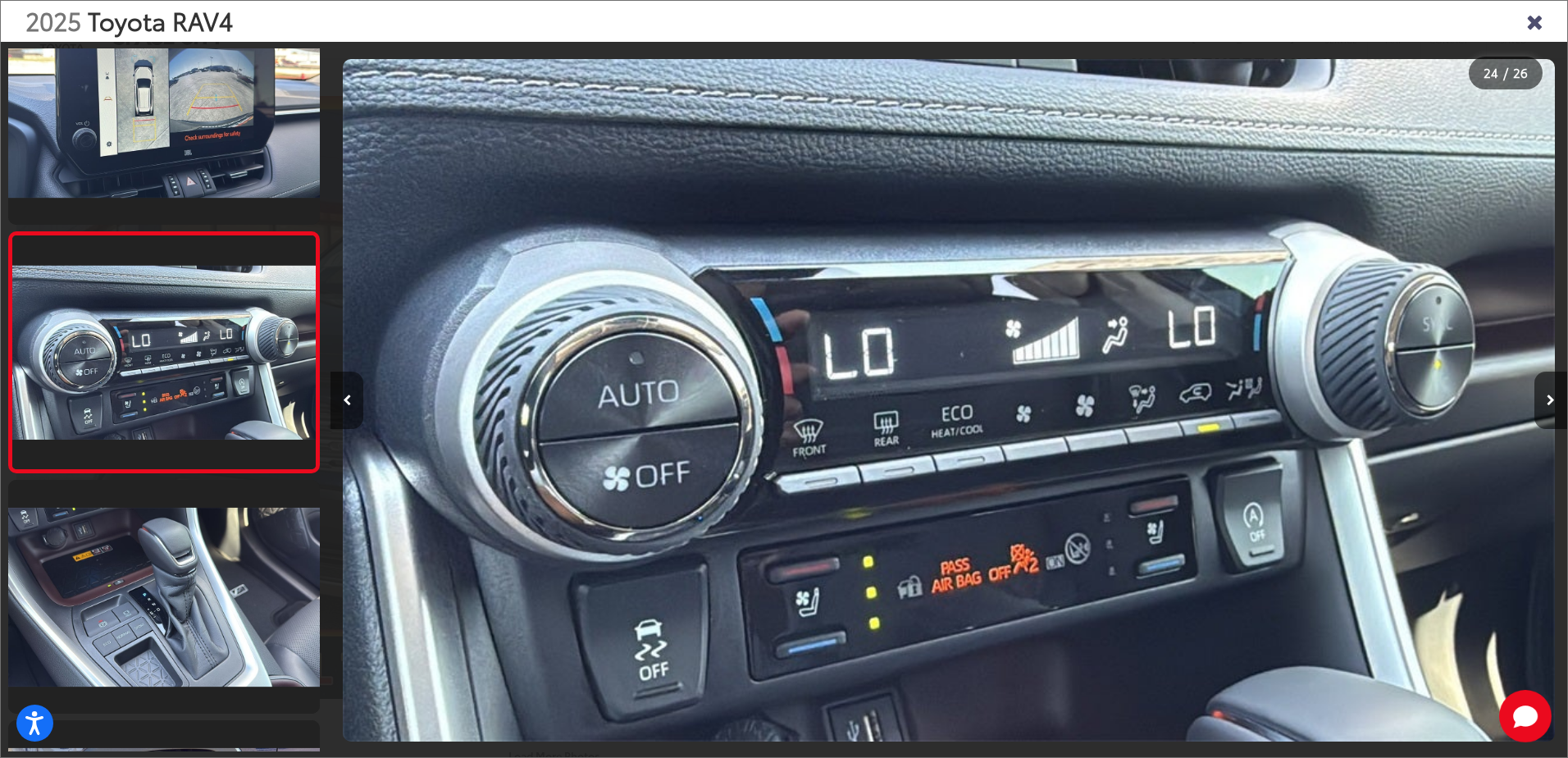
click at [346, 406] on button "Previous image" at bounding box center [346, 399] width 33 height 57
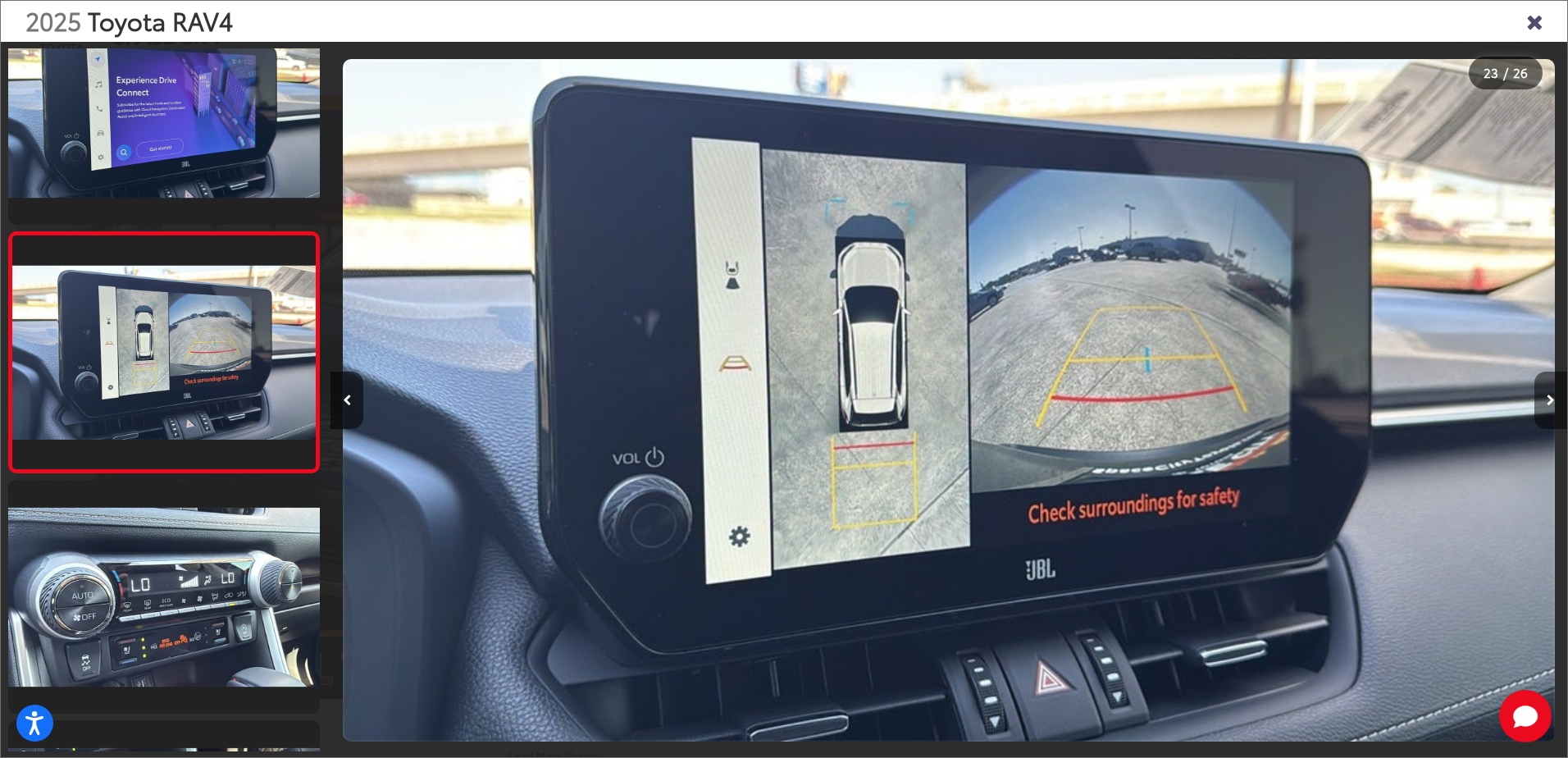
click at [1547, 395] on icon "Next image" at bounding box center [1550, 400] width 8 height 11
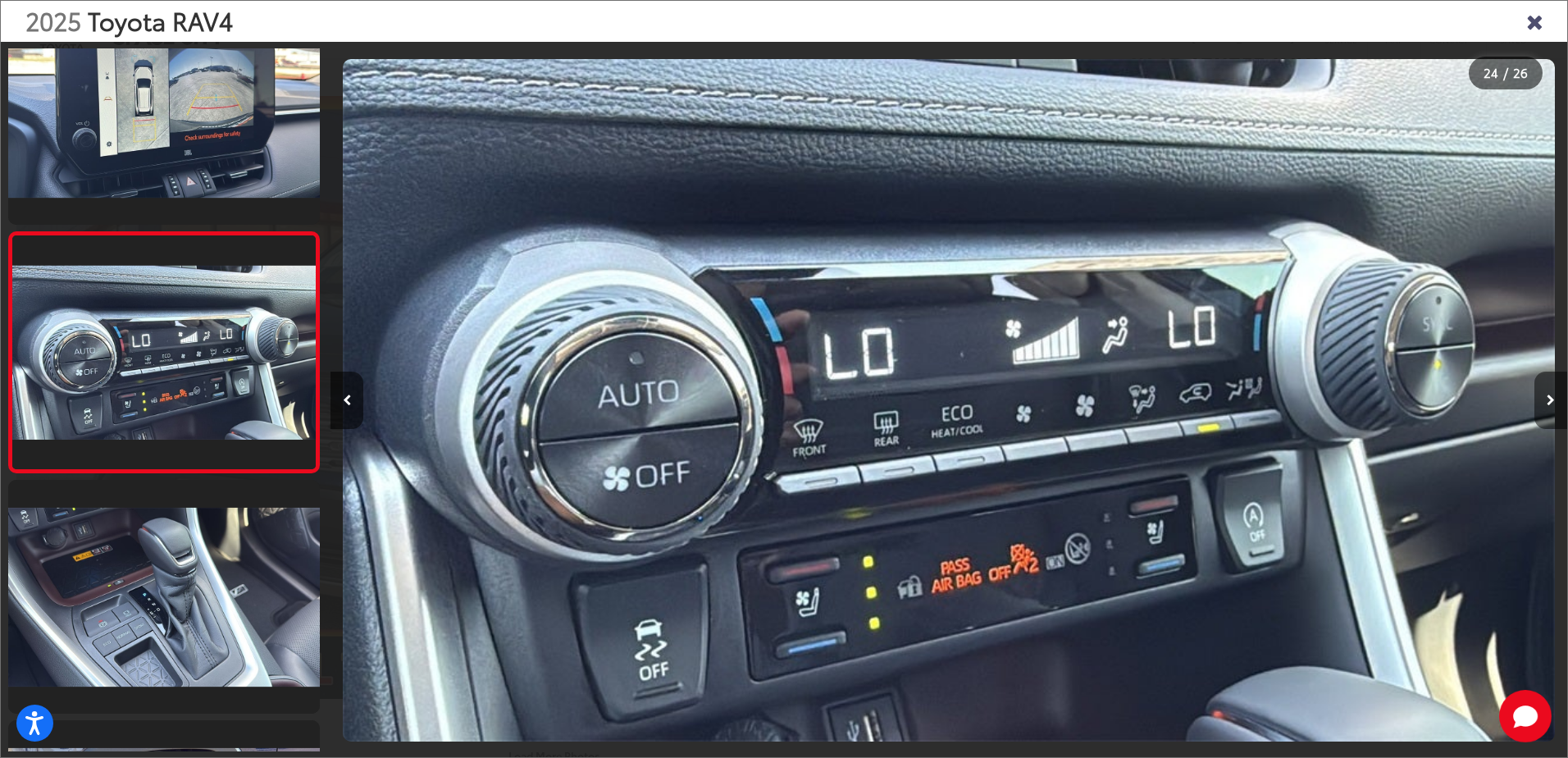
click at [1549, 400] on icon "Next image" at bounding box center [1550, 400] width 8 height 11
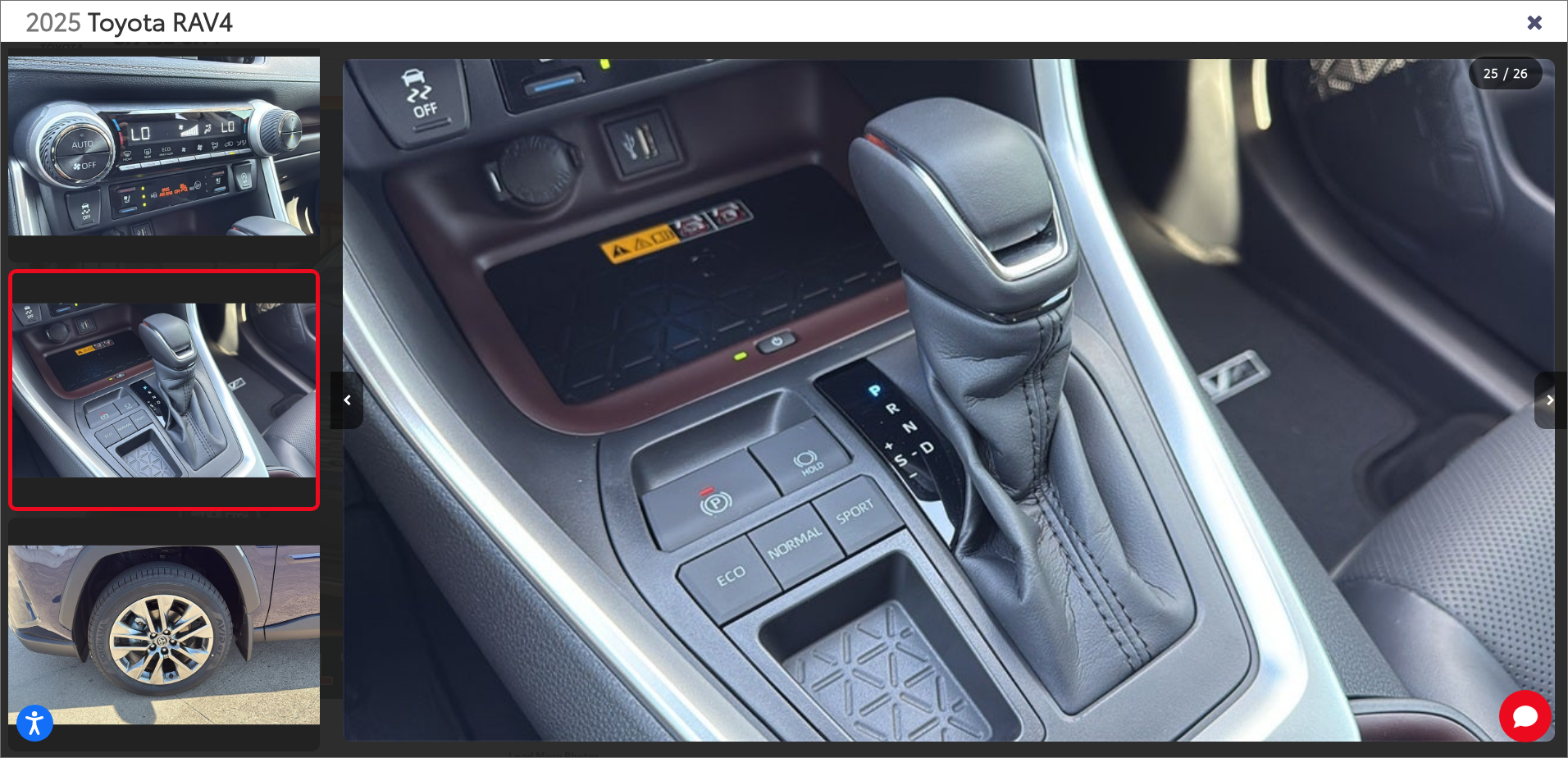
click at [1549, 400] on icon "Next image" at bounding box center [1550, 400] width 8 height 11
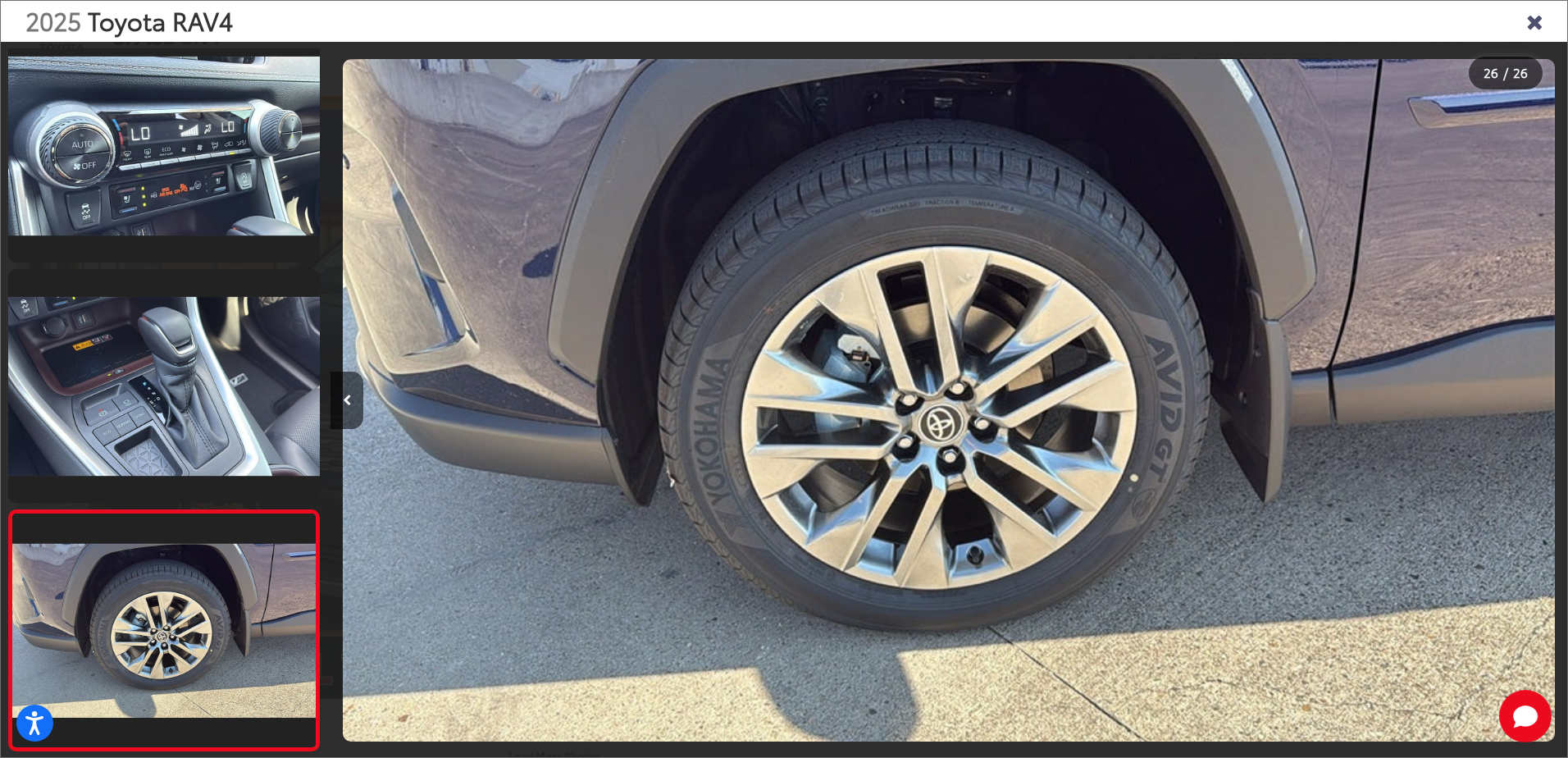
click at [1549, 400] on div at bounding box center [1412, 399] width 309 height 717
drag, startPoint x: 1531, startPoint y: 20, endPoint x: 1540, endPoint y: 19, distance: 9.1
click at [1532, 20] on icon "Close gallery" at bounding box center [1534, 20] width 17 height 21
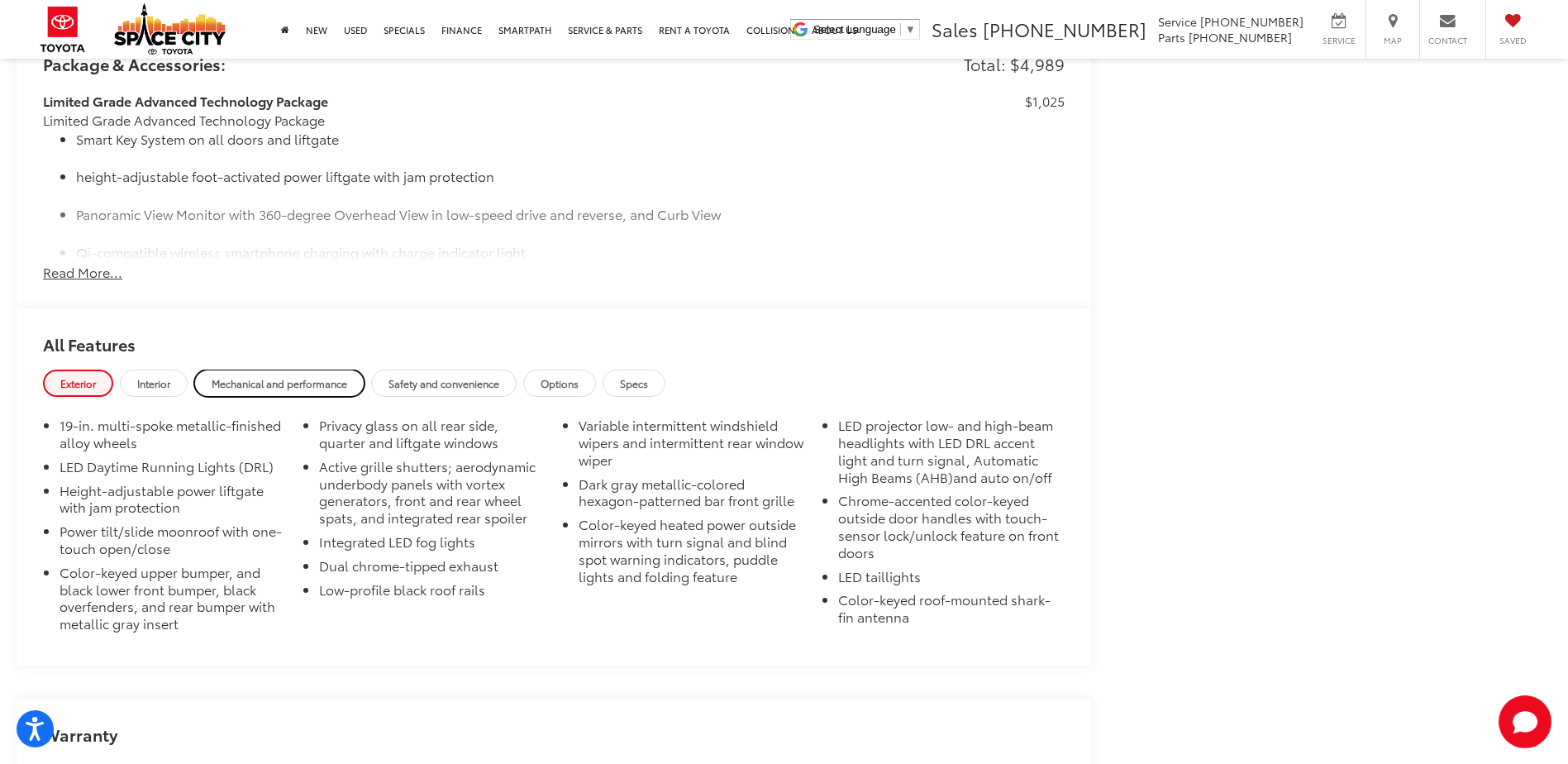
drag, startPoint x: 276, startPoint y: 377, endPoint x: 292, endPoint y: 378, distance: 16.0
click at [276, 377] on span "Mechanical and performance" at bounding box center [279, 383] width 136 height 14
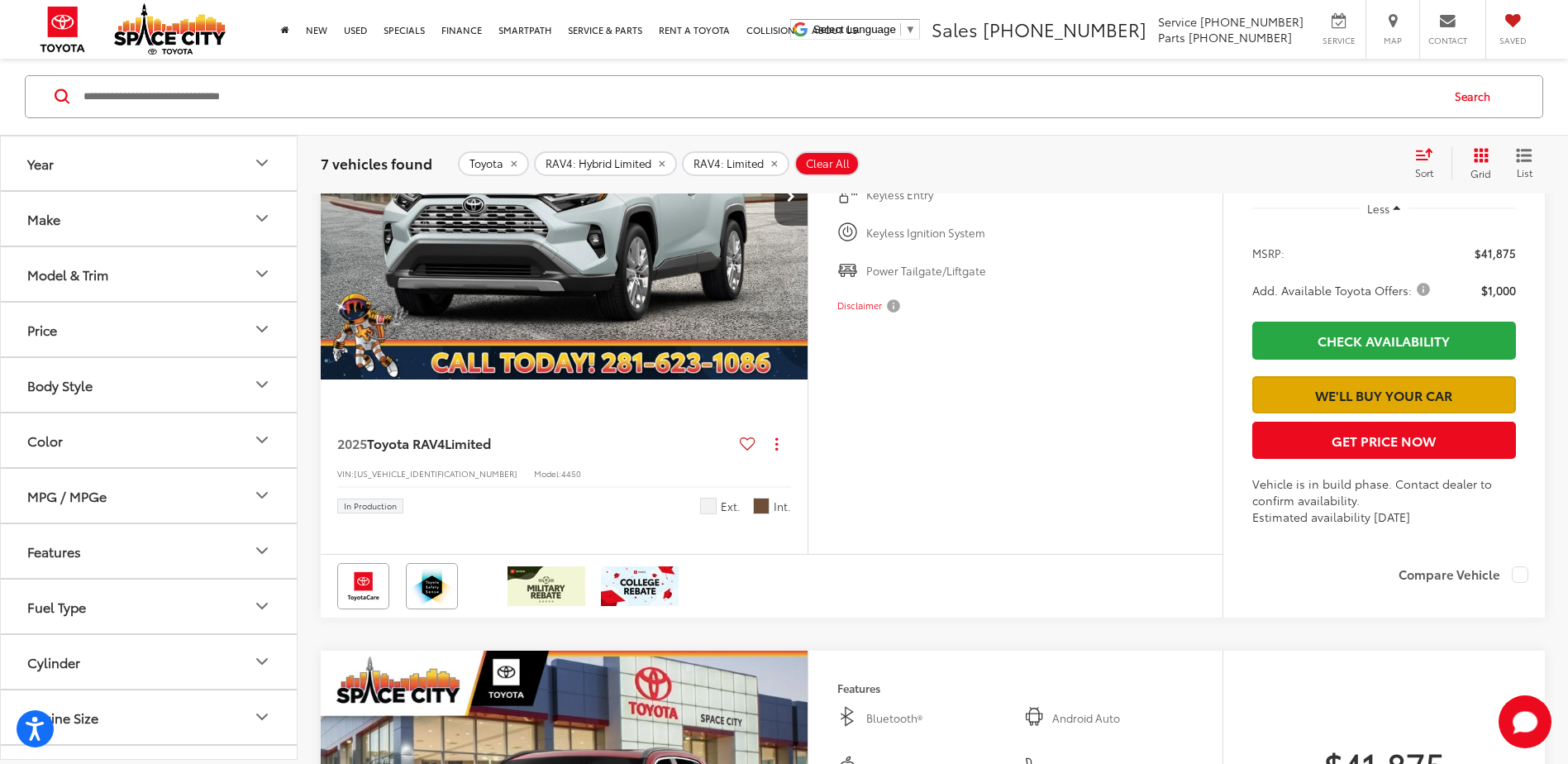
scroll to position [2254, 0]
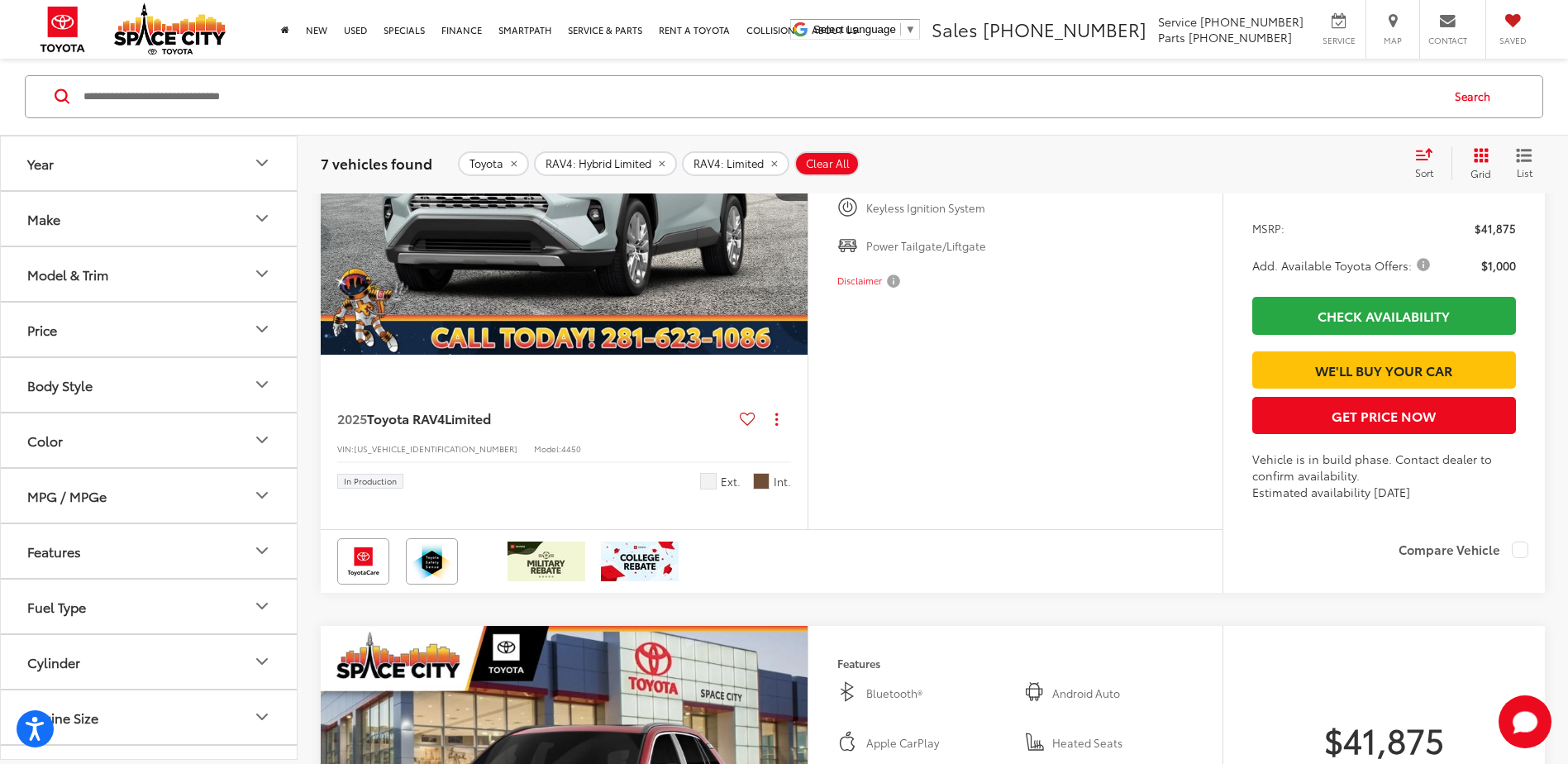
click at [595, 340] on img "2025 Toyota RAV4 Limited 0" at bounding box center [564, 172] width 490 height 367
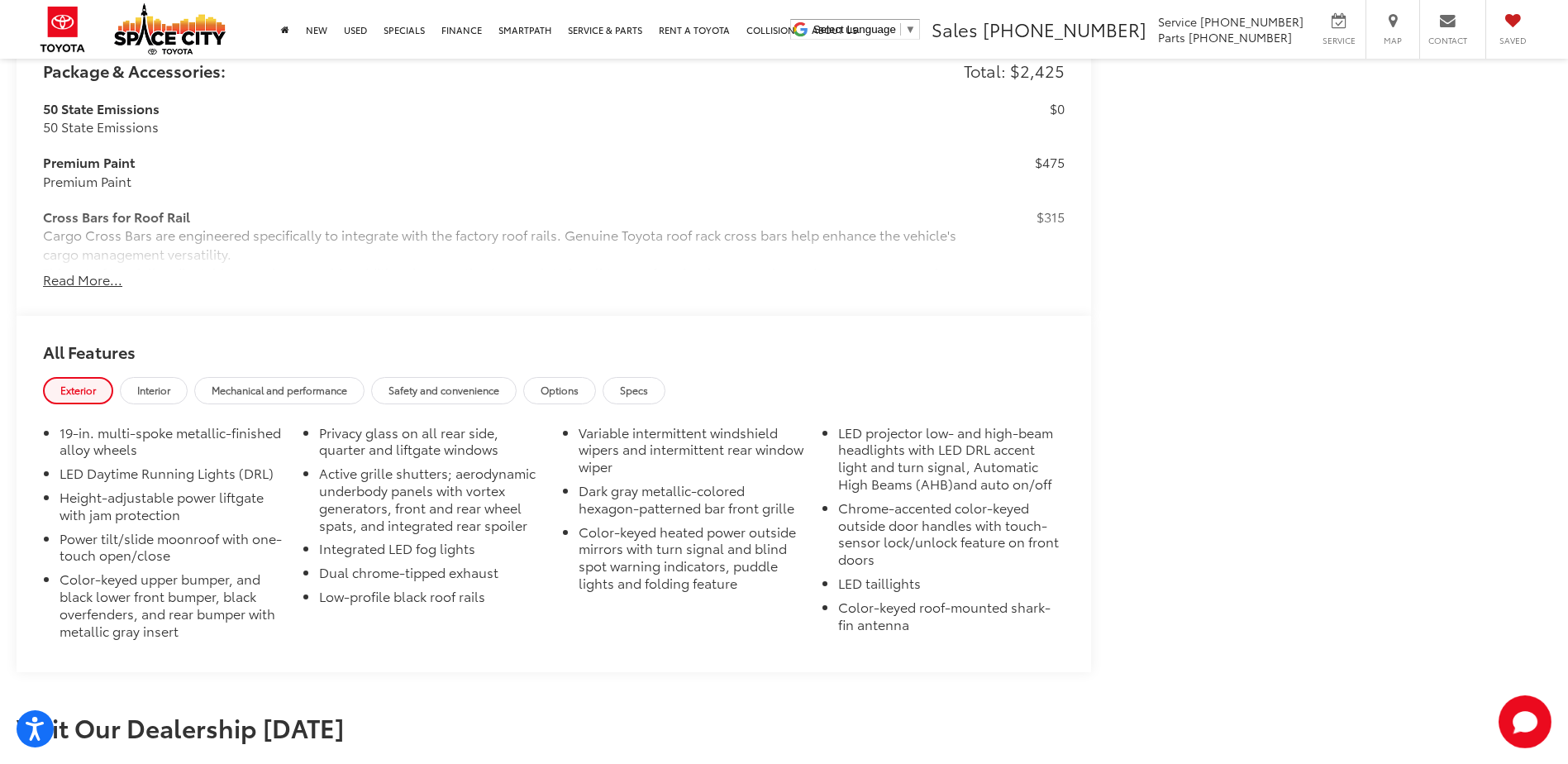
scroll to position [1736, 0]
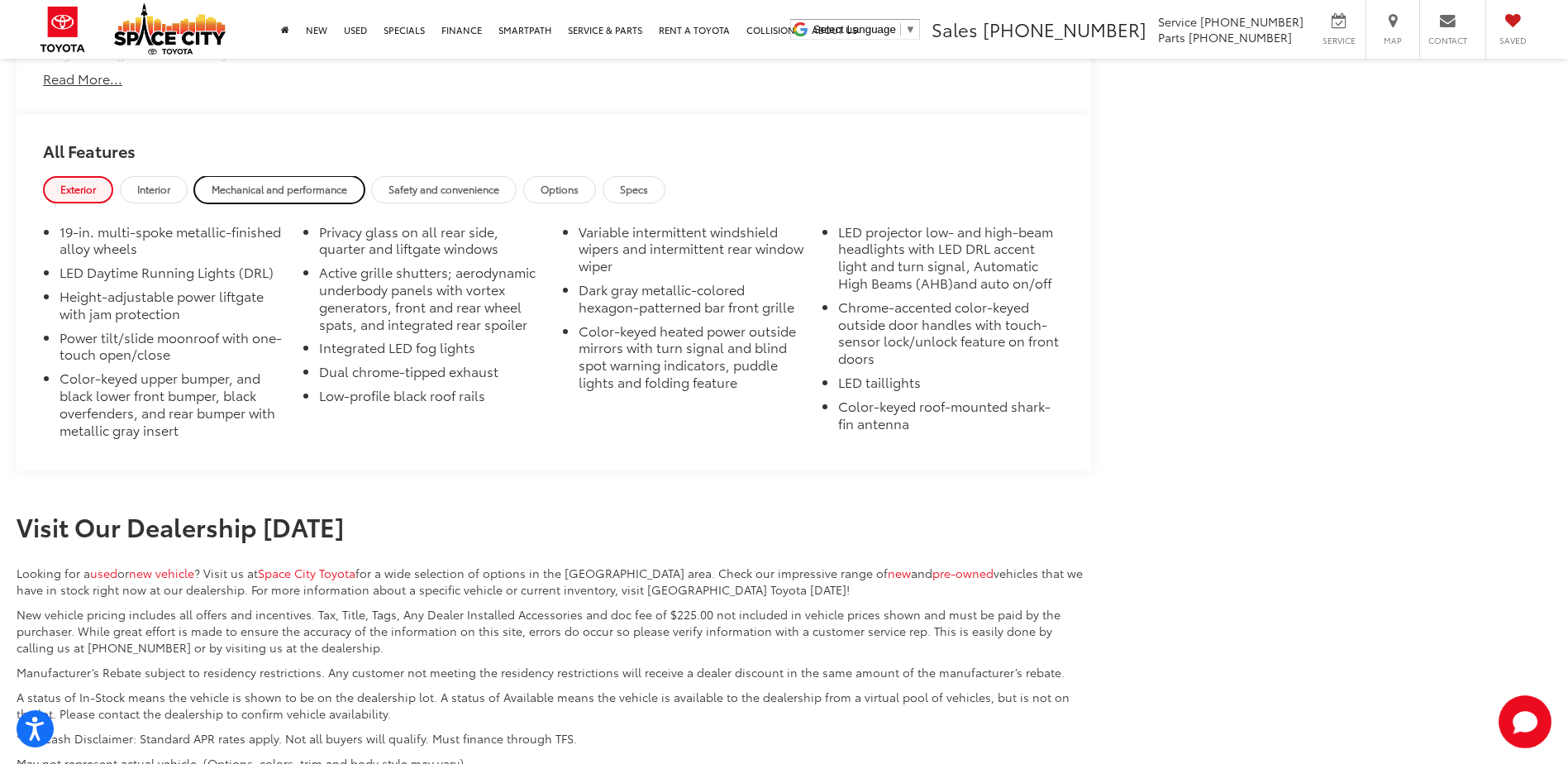
click at [302, 190] on span "Mechanical and performance" at bounding box center [279, 189] width 136 height 14
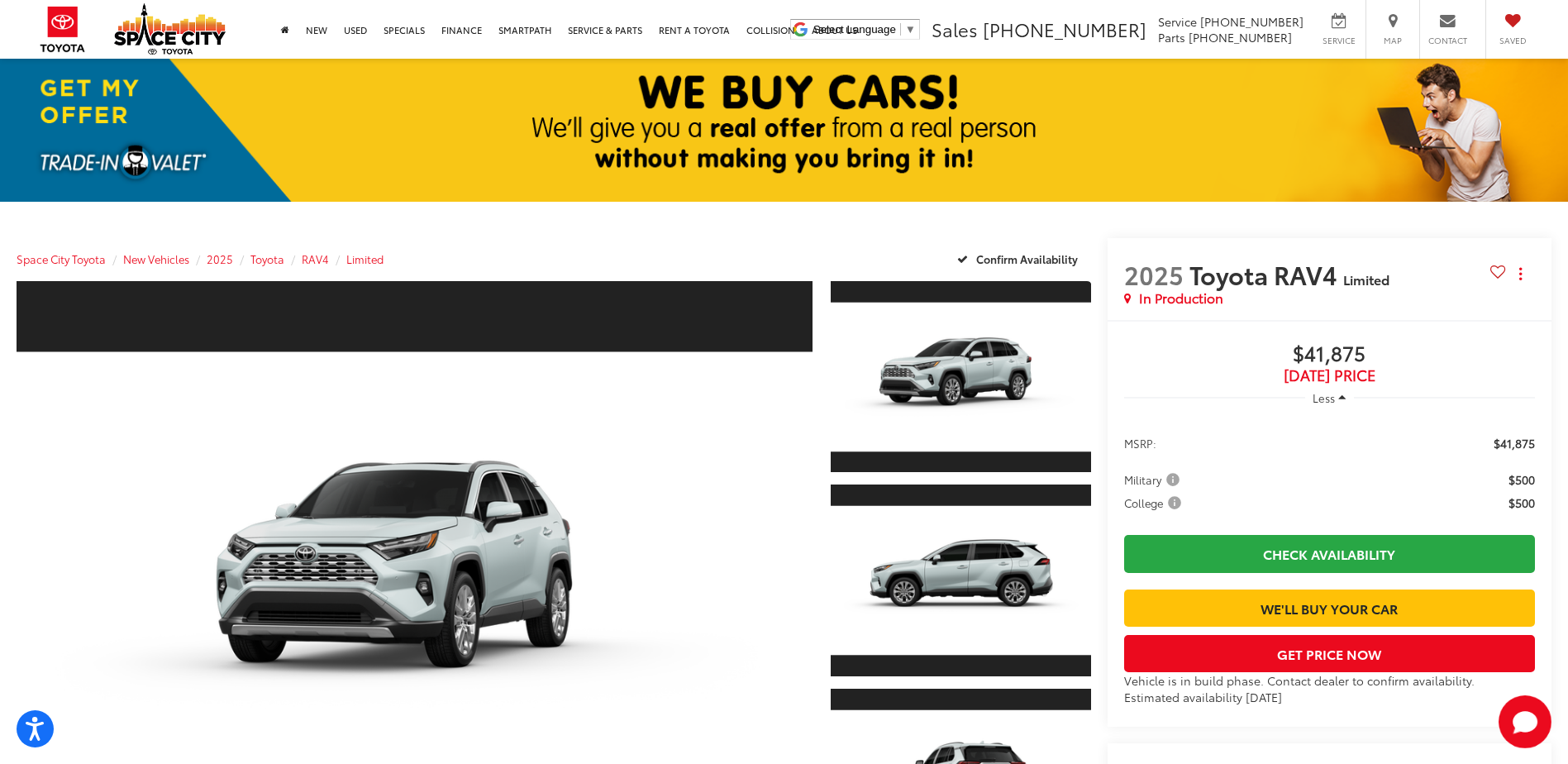
scroll to position [0, 0]
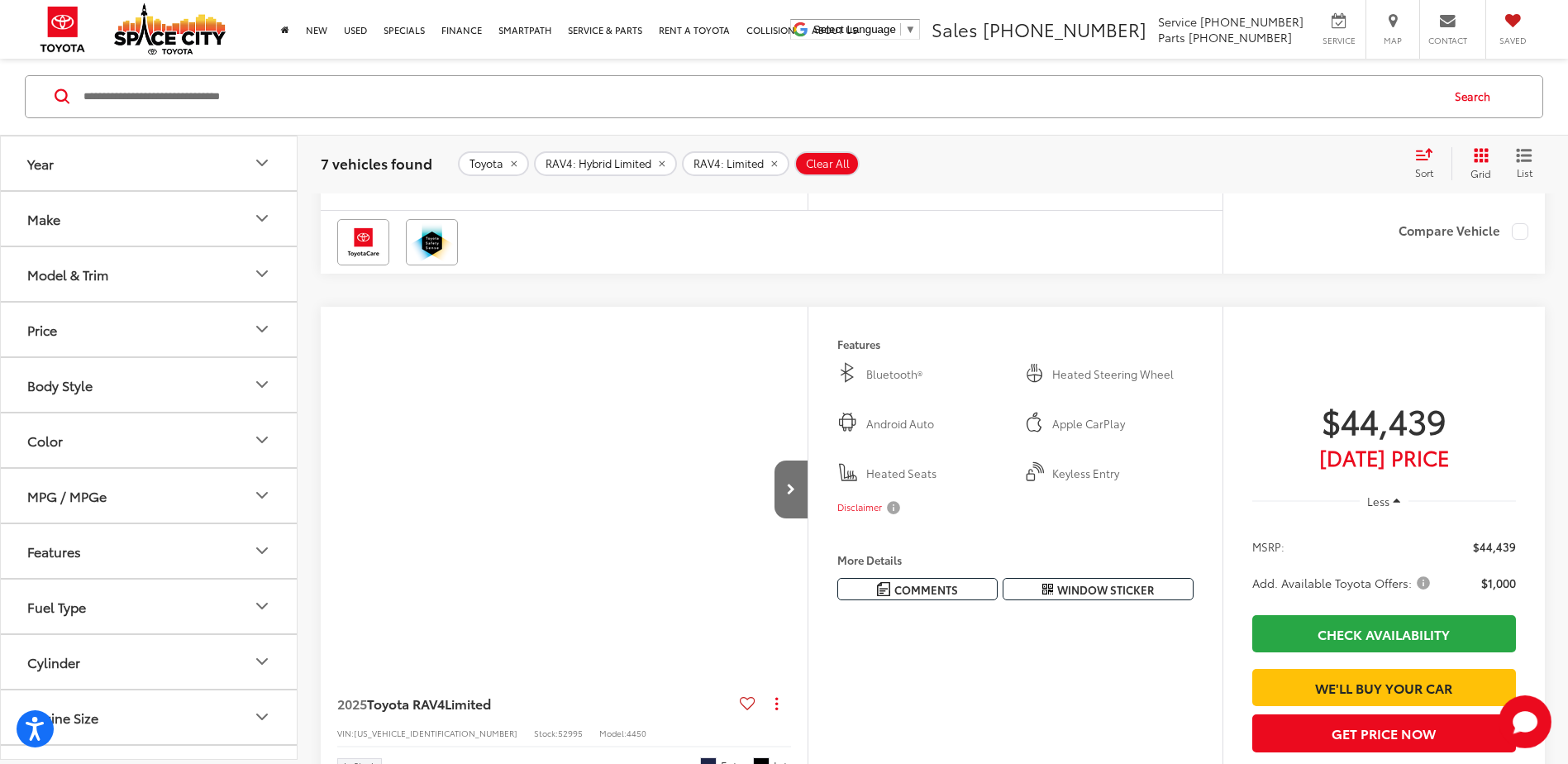
scroll to position [157, 0]
